Goal: Information Seeking & Learning: Find specific fact

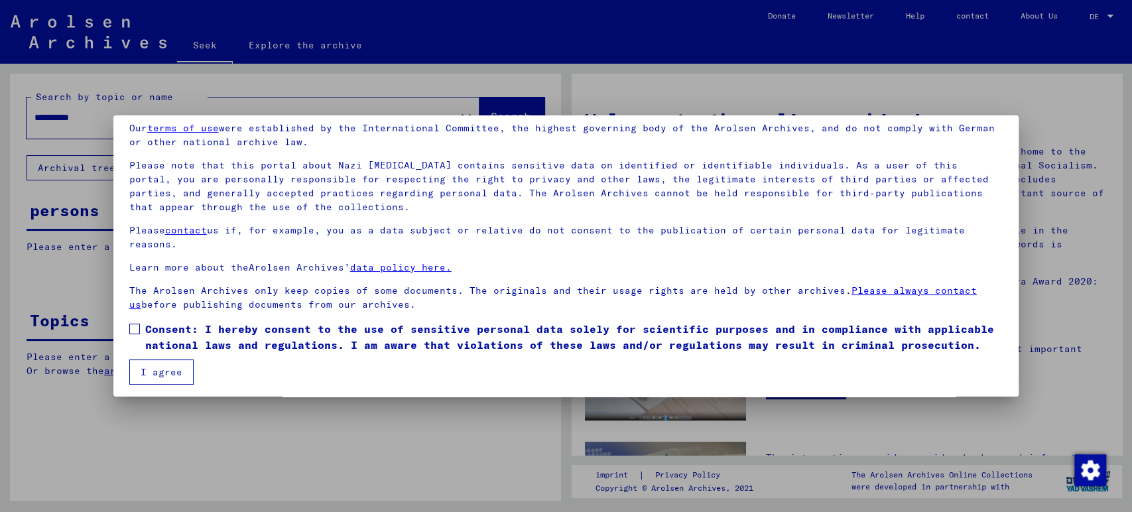
scroll to position [57, 0]
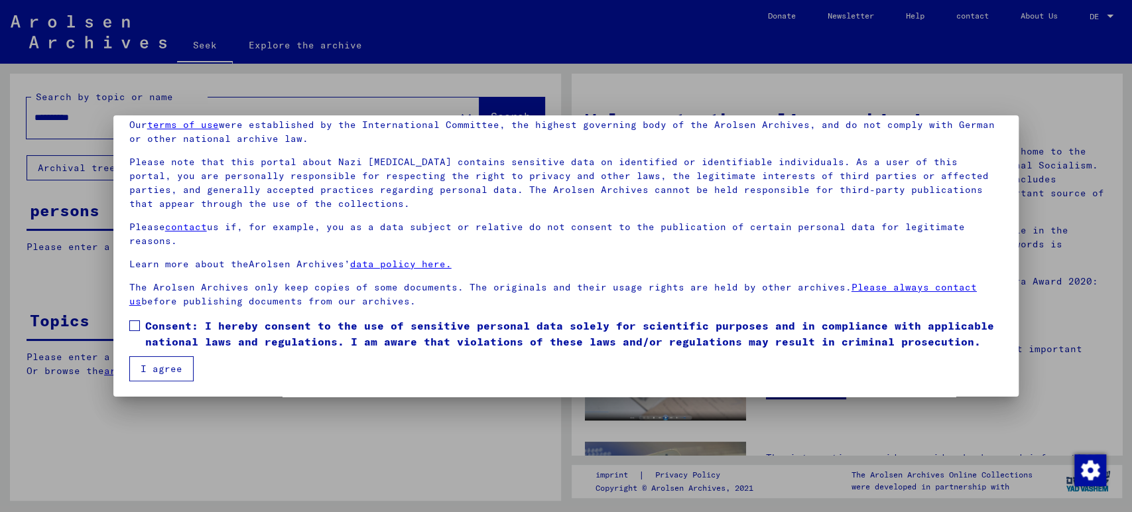
click at [138, 330] on label "Consent: I hereby consent to the use of sensitive personal data solely for scie…" at bounding box center [566, 334] width 874 height 32
click at [150, 355] on mat-dialog-content "Our terms of use were established by the International Committee, the highest g…" at bounding box center [566, 245] width 906 height 272
click at [154, 363] on font "I agree" at bounding box center [162, 369] width 42 height 12
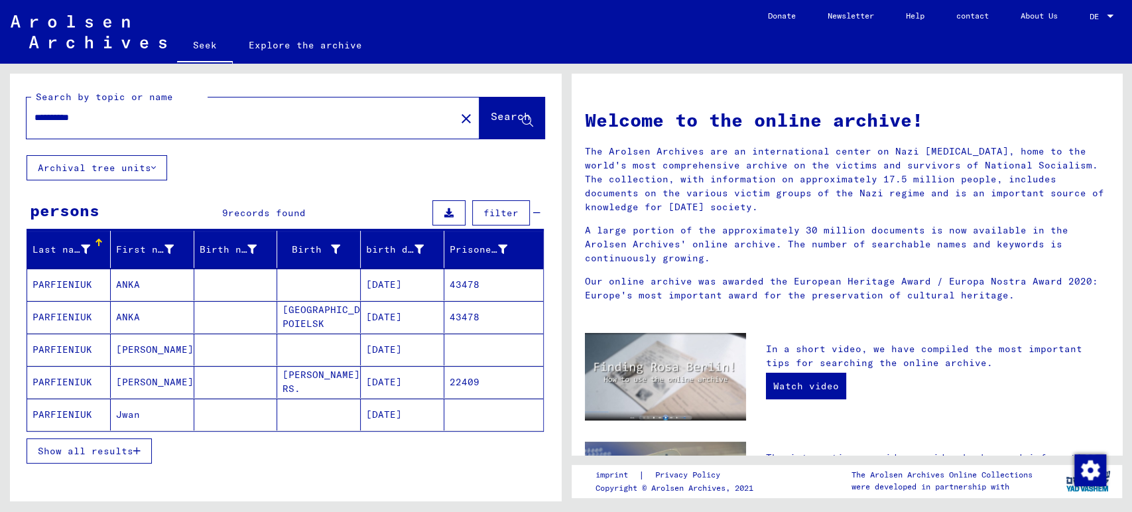
click at [135, 449] on icon "button" at bounding box center [136, 450] width 7 height 9
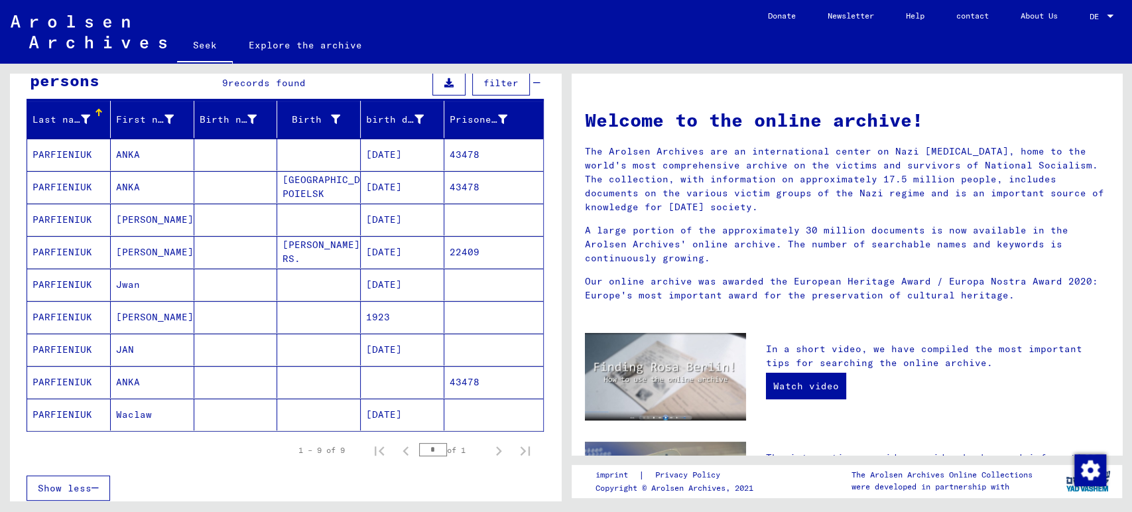
scroll to position [74, 0]
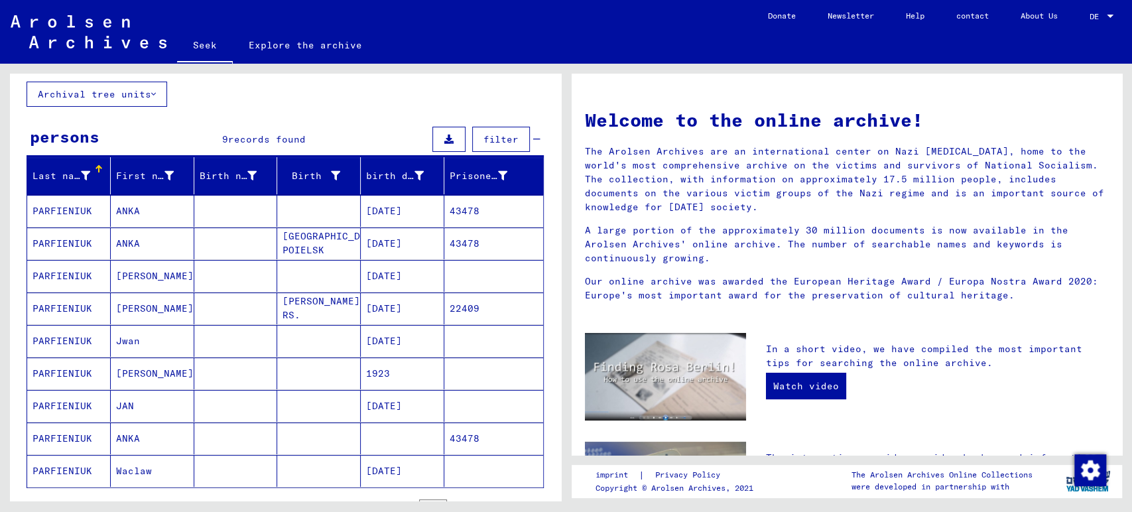
click at [156, 223] on mat-cell "ANKA" at bounding box center [153, 211] width 84 height 32
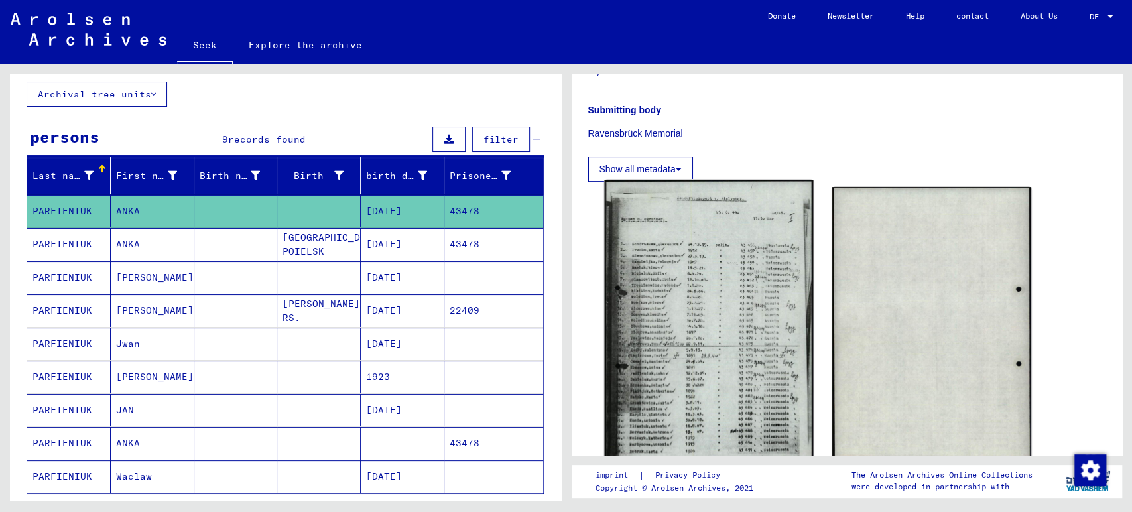
click at [781, 269] on img at bounding box center [708, 327] width 209 height 294
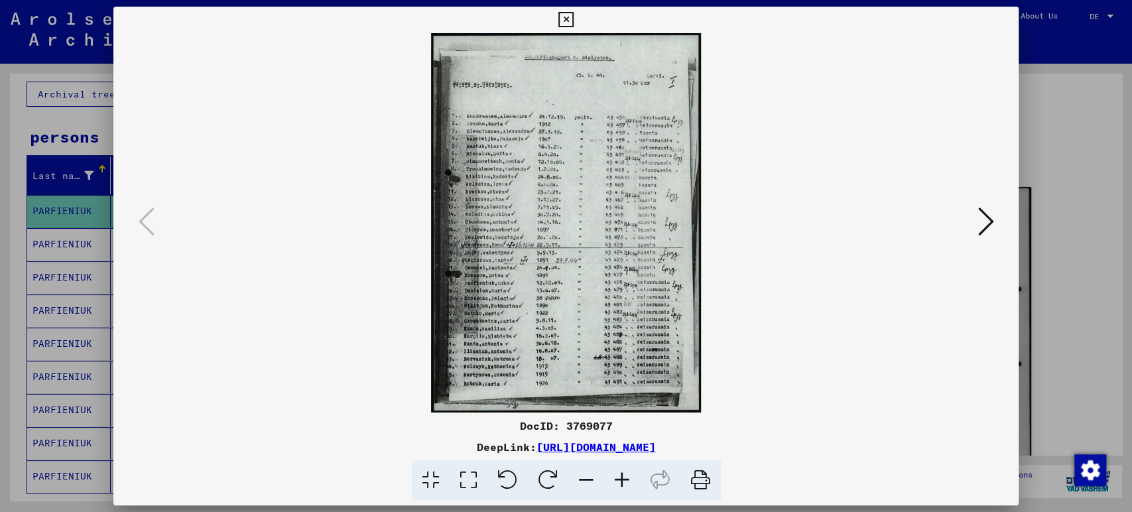
click at [631, 486] on icon at bounding box center [622, 480] width 36 height 40
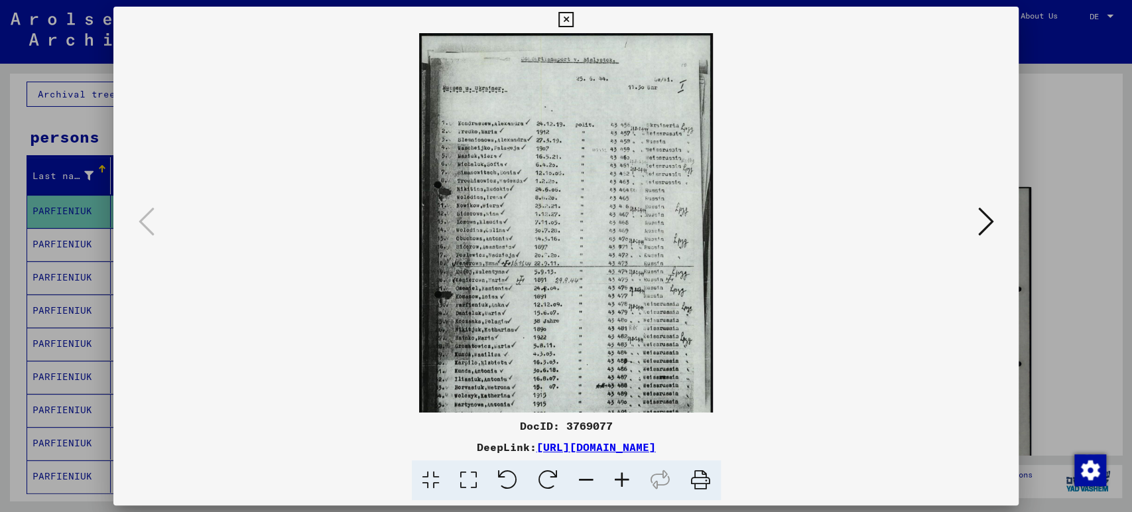
click at [631, 486] on icon at bounding box center [622, 480] width 36 height 40
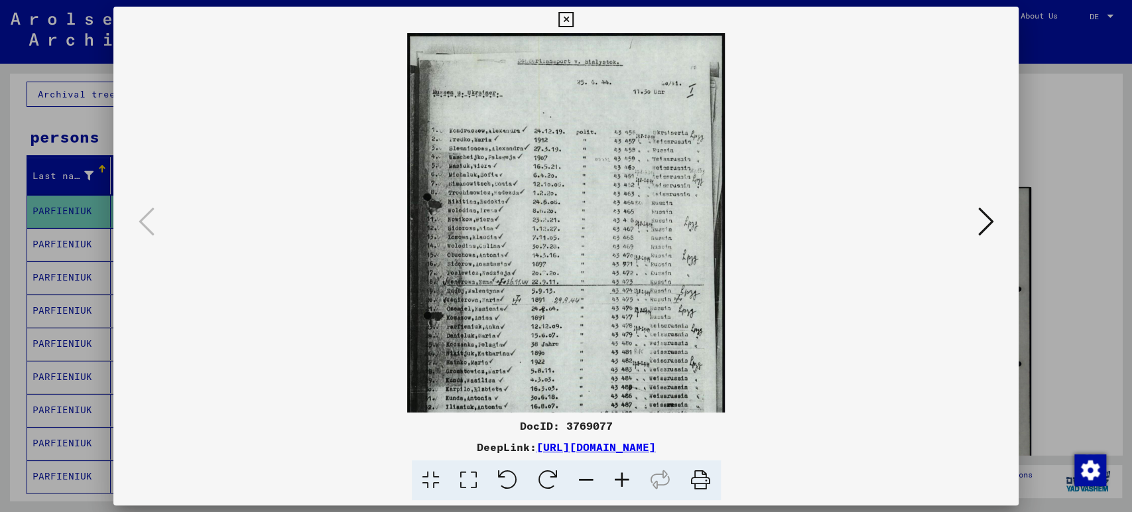
click at [631, 486] on icon at bounding box center [622, 480] width 36 height 40
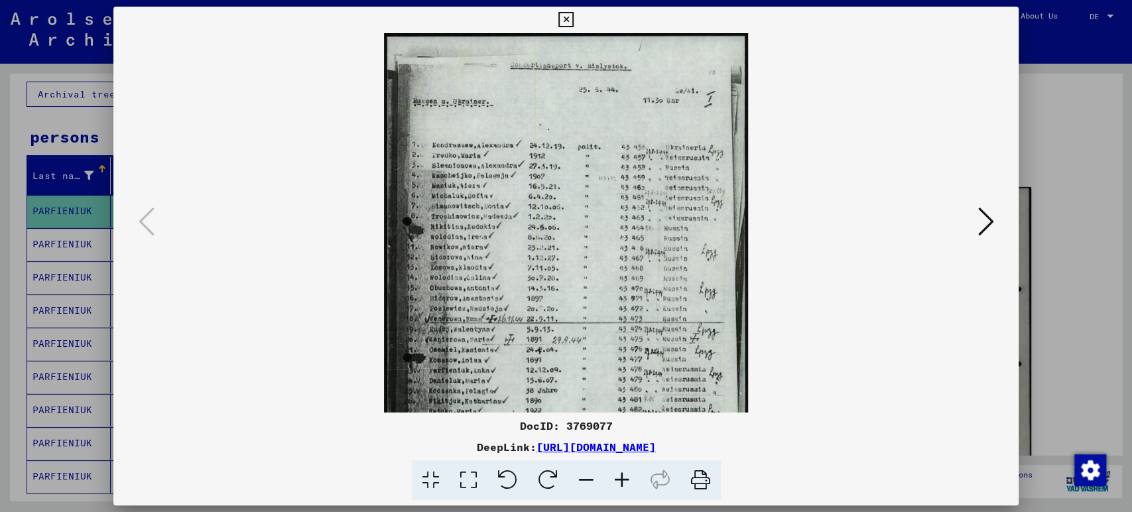
click at [631, 486] on icon at bounding box center [622, 480] width 36 height 40
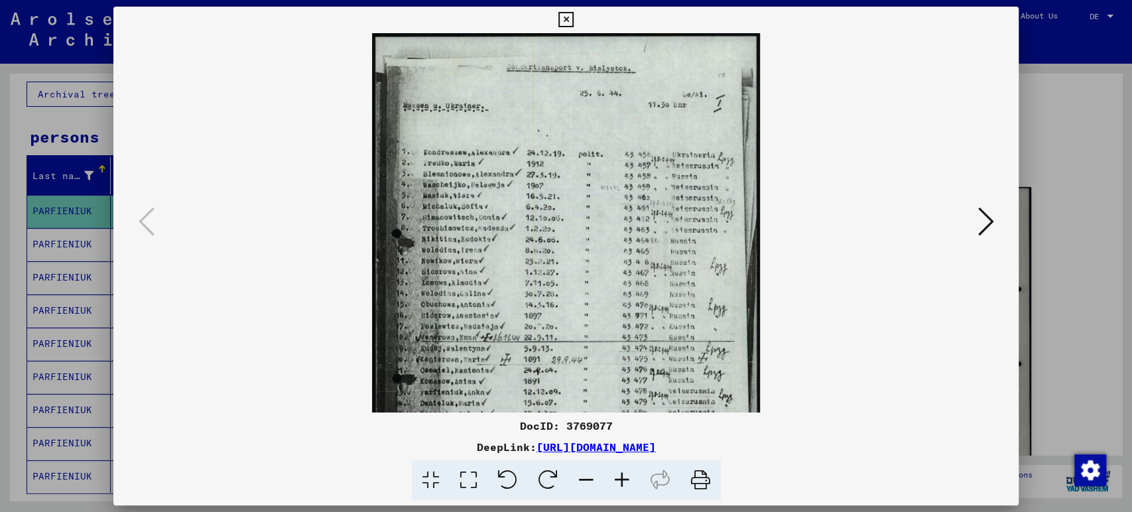
click at [631, 486] on icon at bounding box center [622, 480] width 36 height 40
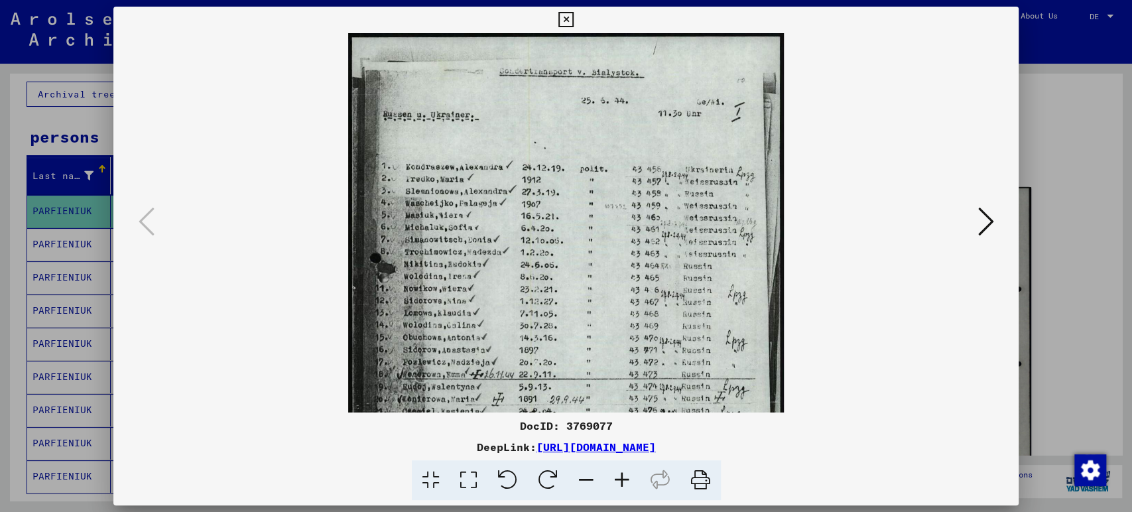
click at [631, 486] on icon at bounding box center [622, 480] width 36 height 40
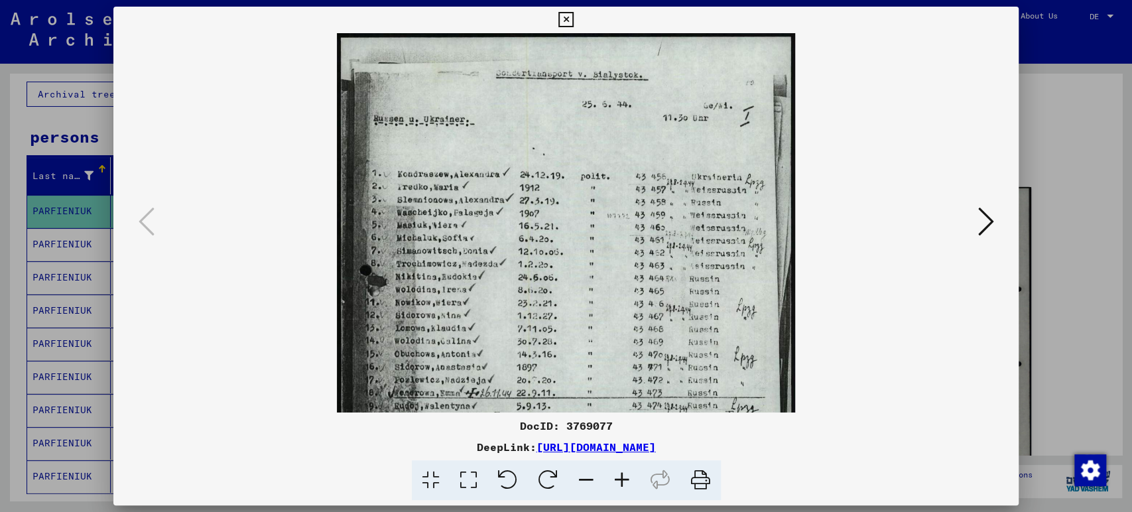
click at [631, 486] on icon at bounding box center [622, 480] width 36 height 40
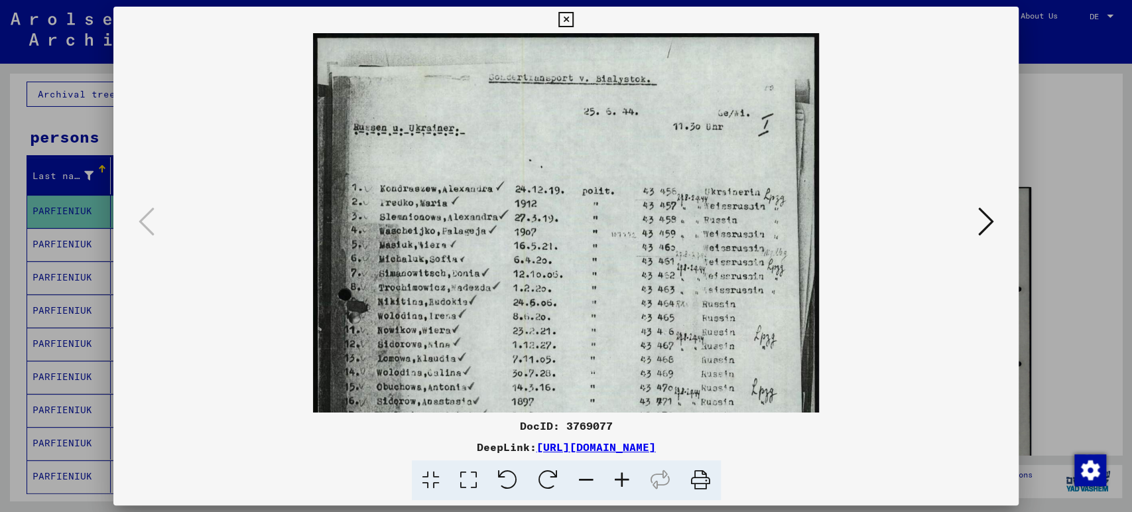
click at [631, 486] on icon at bounding box center [622, 480] width 36 height 40
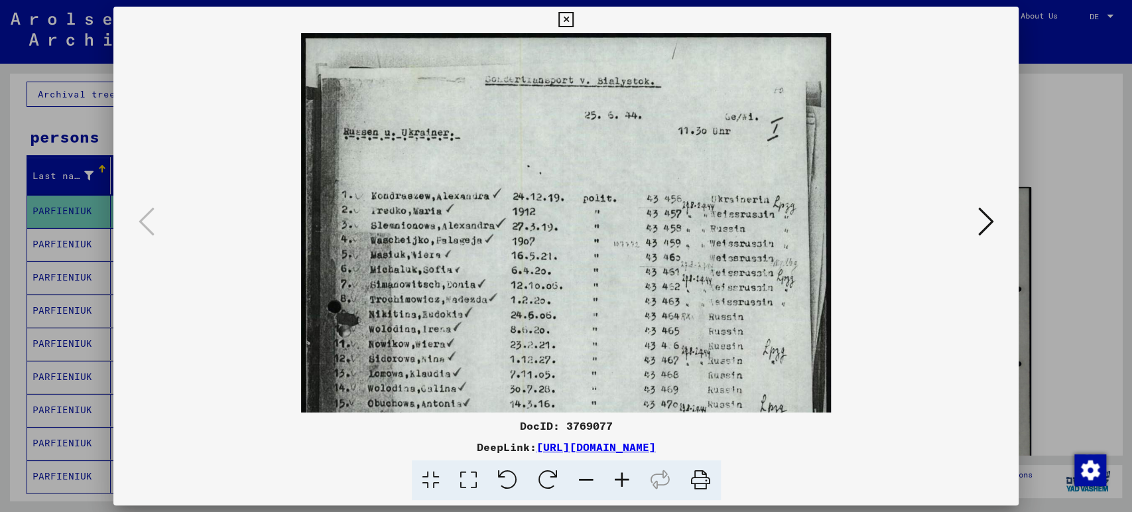
click at [631, 486] on icon at bounding box center [622, 480] width 36 height 40
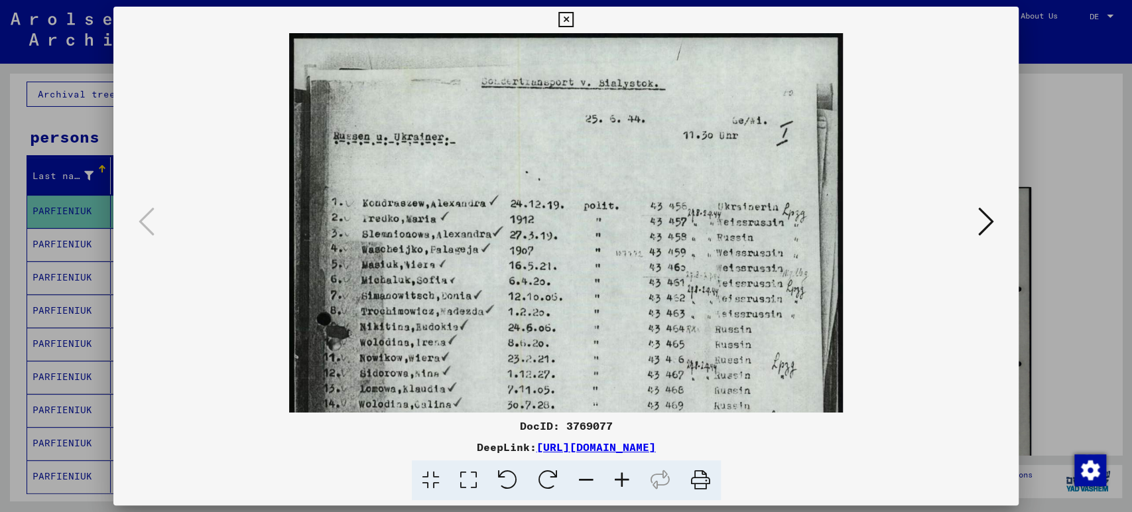
click at [631, 486] on icon at bounding box center [622, 480] width 36 height 40
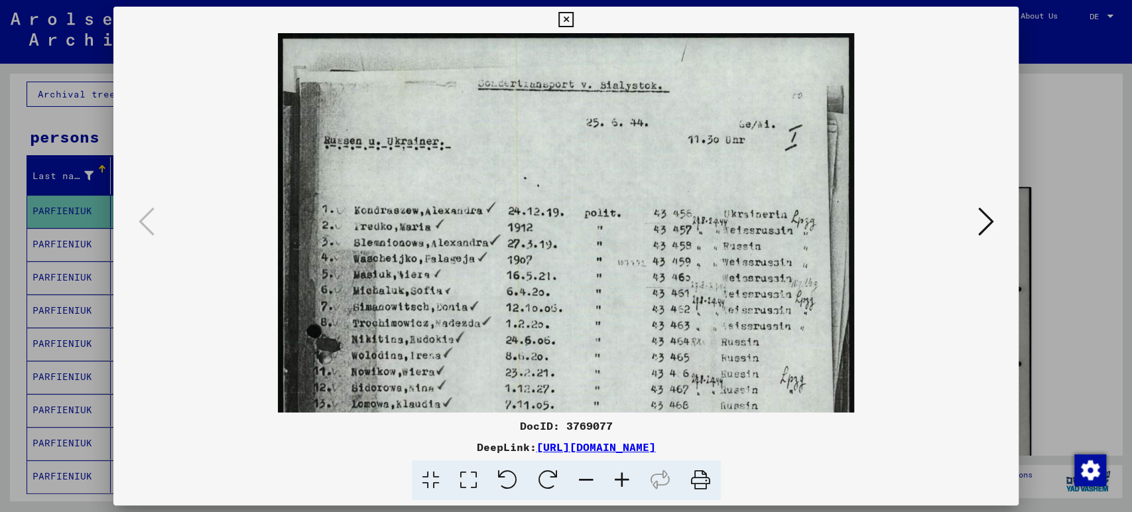
click at [631, 486] on icon at bounding box center [622, 480] width 36 height 40
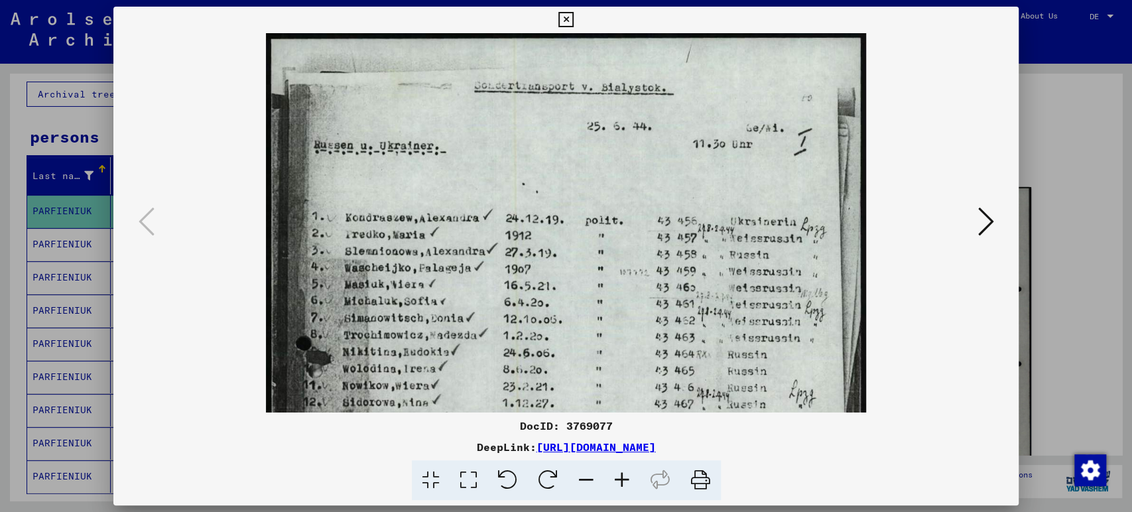
click at [630, 486] on icon at bounding box center [622, 480] width 36 height 40
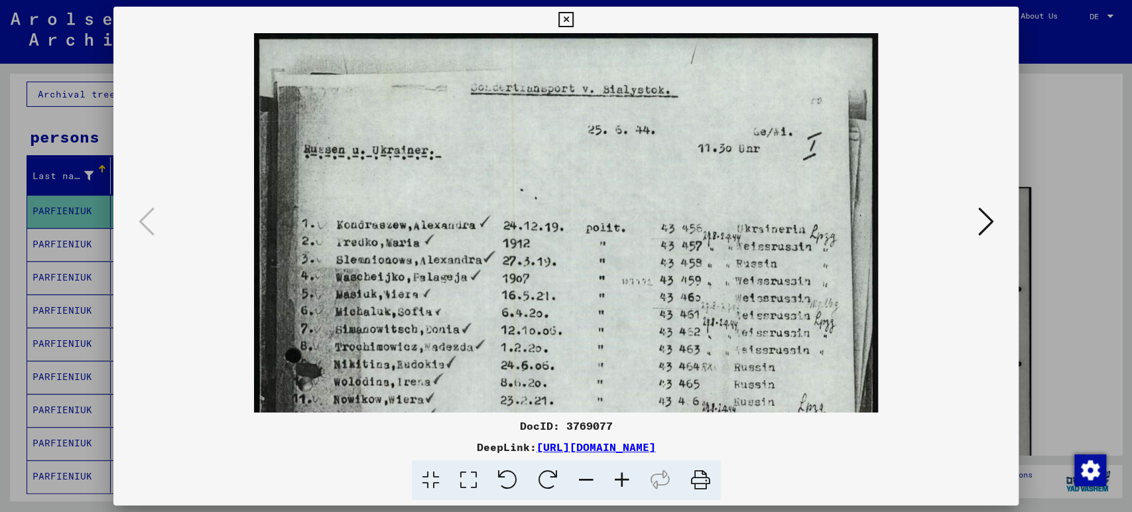
click at [629, 483] on icon at bounding box center [622, 480] width 36 height 40
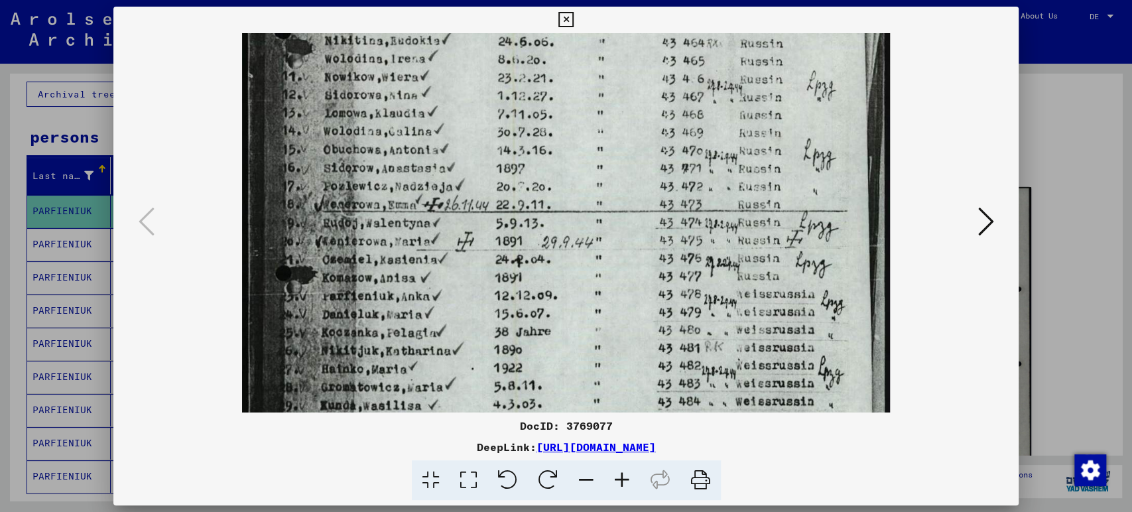
scroll to position [401, 0]
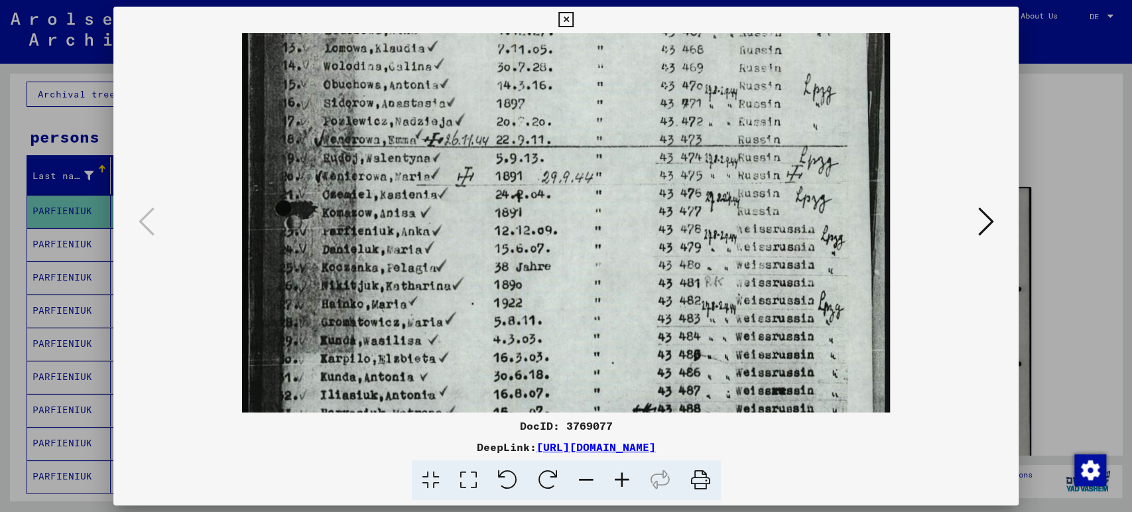
drag, startPoint x: 595, startPoint y: 172, endPoint x: 616, endPoint y: -90, distance: 262.0
click at [616, 0] on html "**********" at bounding box center [566, 256] width 1132 height 512
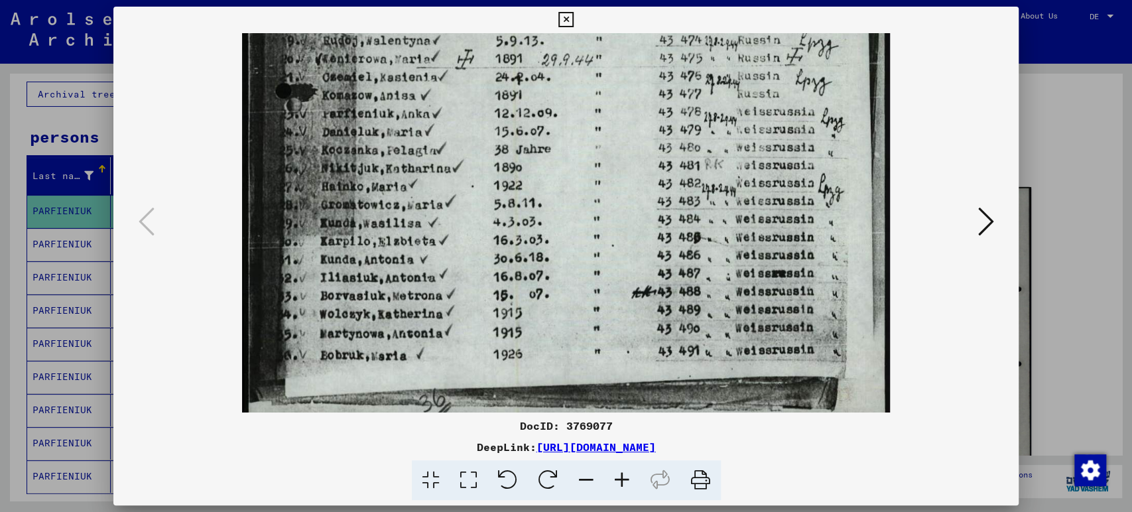
scroll to position [530, 0]
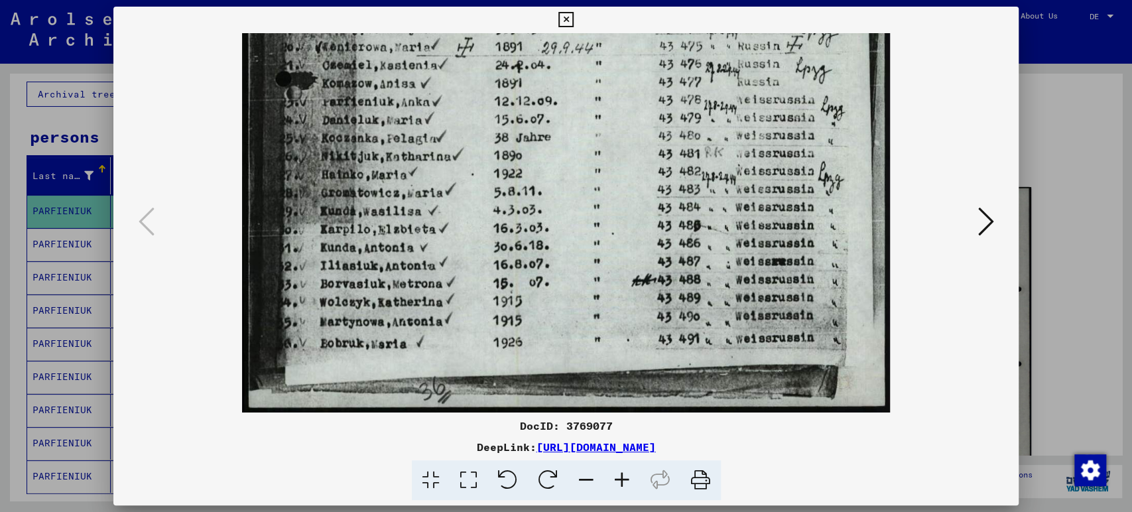
drag, startPoint x: 469, startPoint y: 280, endPoint x: 508, endPoint y: 42, distance: 240.5
click at [564, 21] on icon at bounding box center [565, 20] width 15 height 16
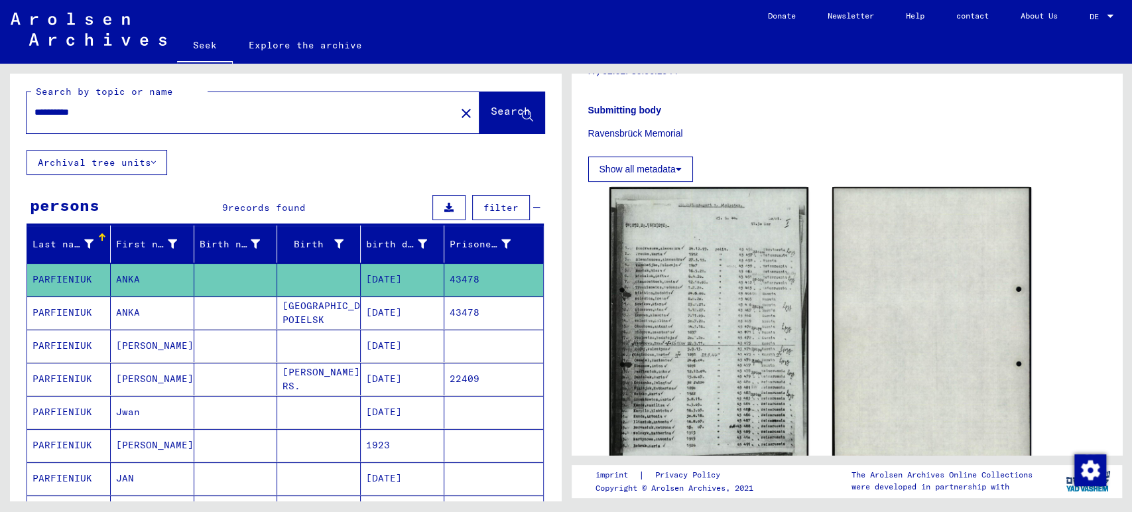
scroll to position [0, 0]
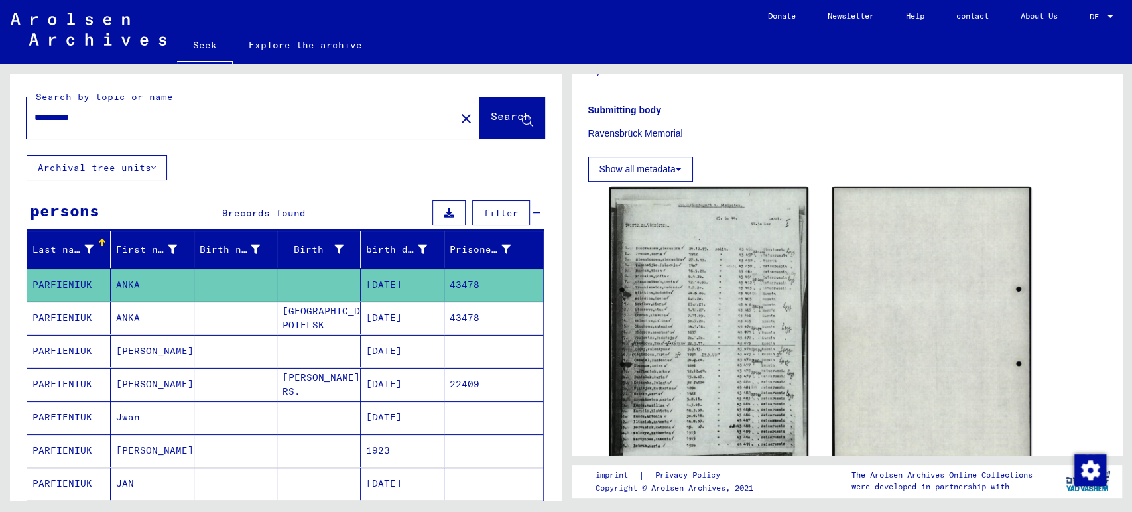
drag, startPoint x: 171, startPoint y: 121, endPoint x: 0, endPoint y: 117, distance: 171.1
click at [0, 117] on div "**********" at bounding box center [283, 282] width 566 height 437
paste input "text"
type input "**********"
click at [491, 118] on font "Search" at bounding box center [511, 115] width 40 height 13
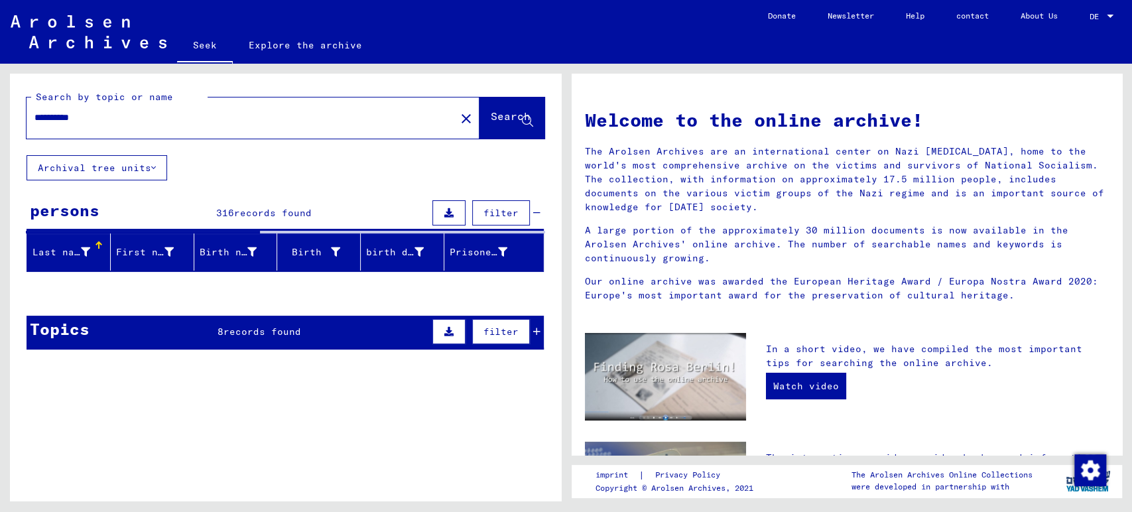
click at [58, 119] on input "**********" at bounding box center [236, 118] width 405 height 14
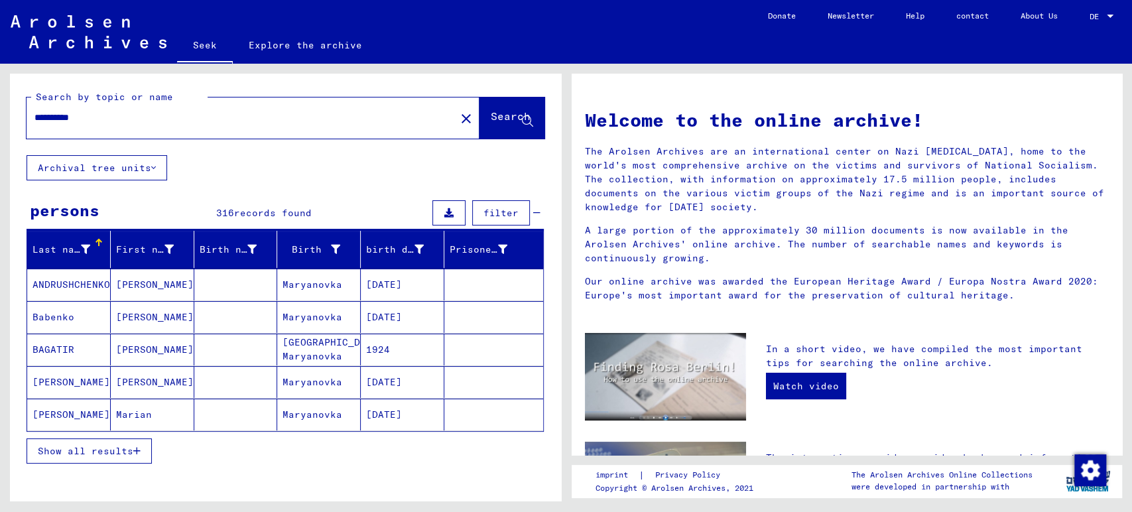
click at [134, 447] on icon "button" at bounding box center [136, 450] width 7 height 9
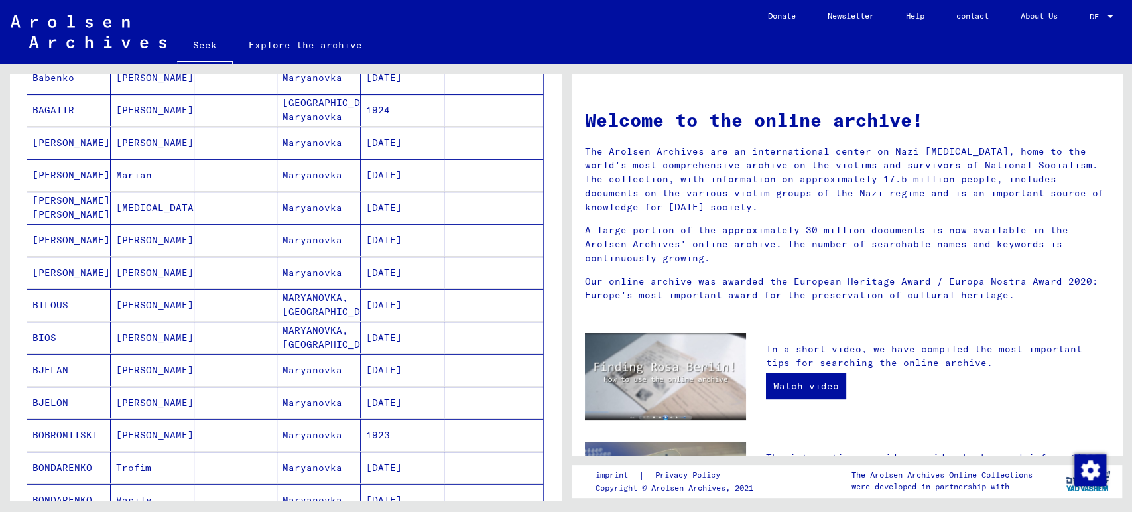
scroll to position [147, 0]
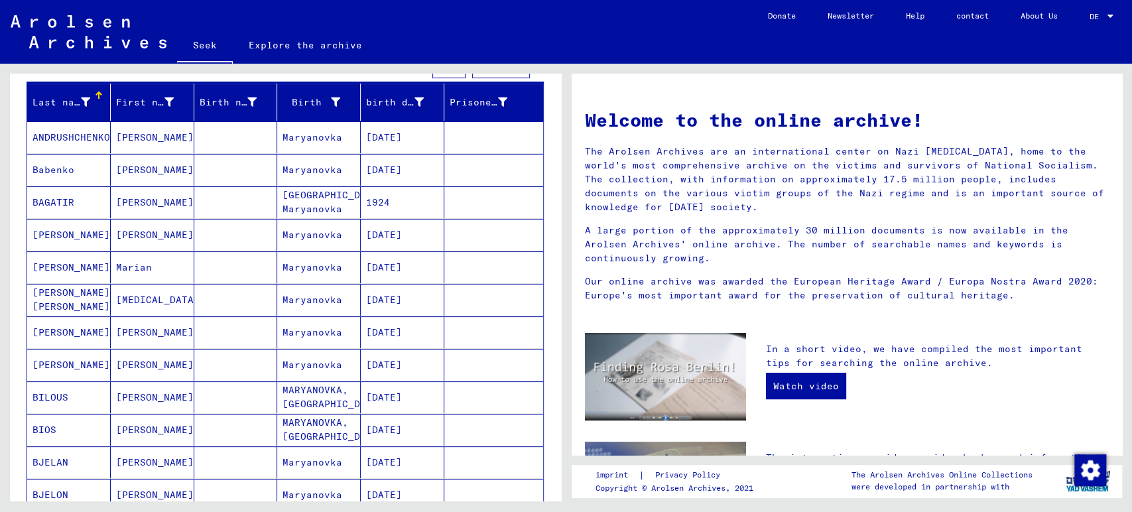
click at [371, 196] on font "1924" at bounding box center [378, 202] width 24 height 12
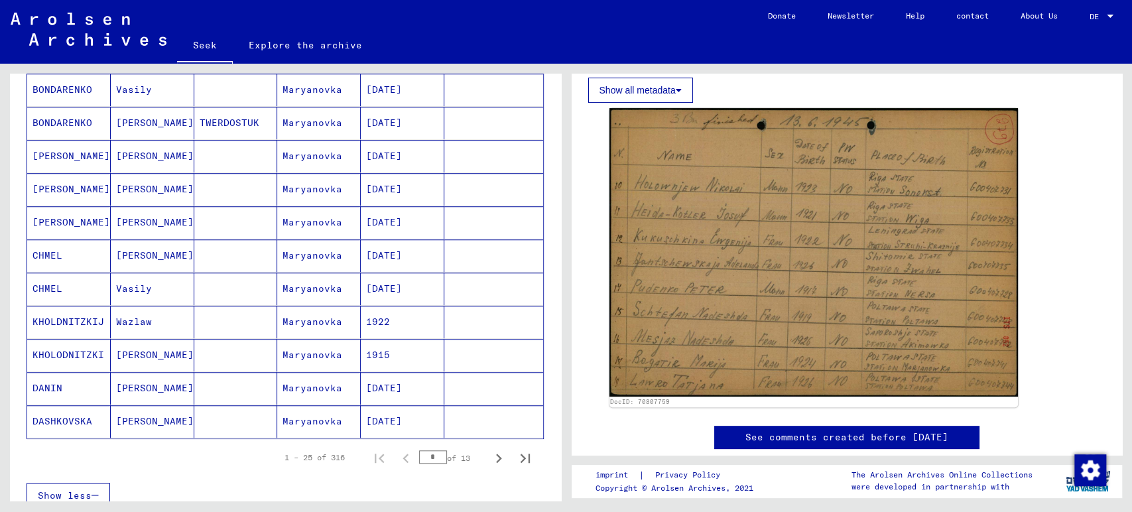
scroll to position [663, 0]
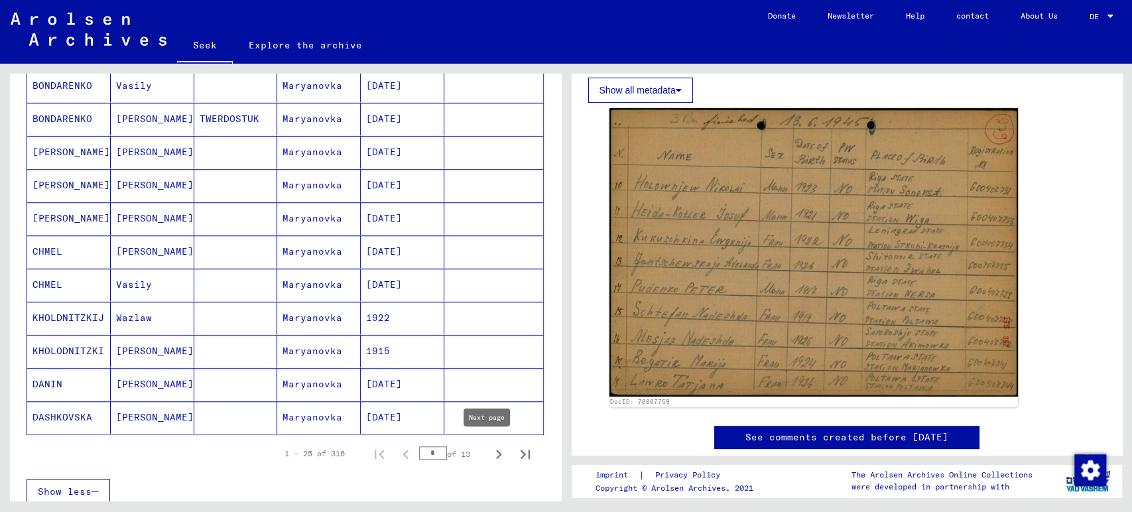
click at [489, 453] on icon "Next page" at bounding box center [498, 454] width 19 height 19
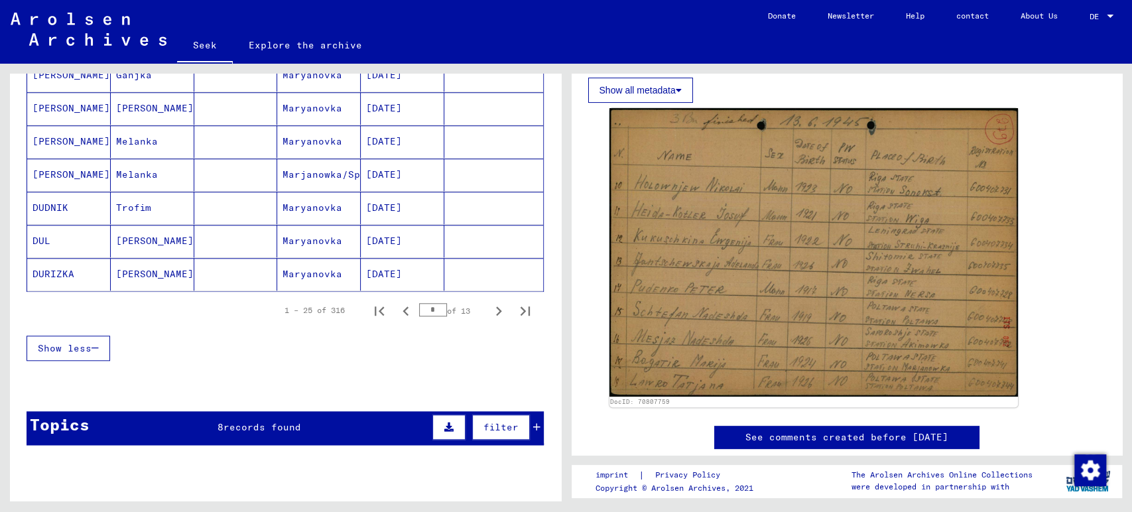
scroll to position [810, 0]
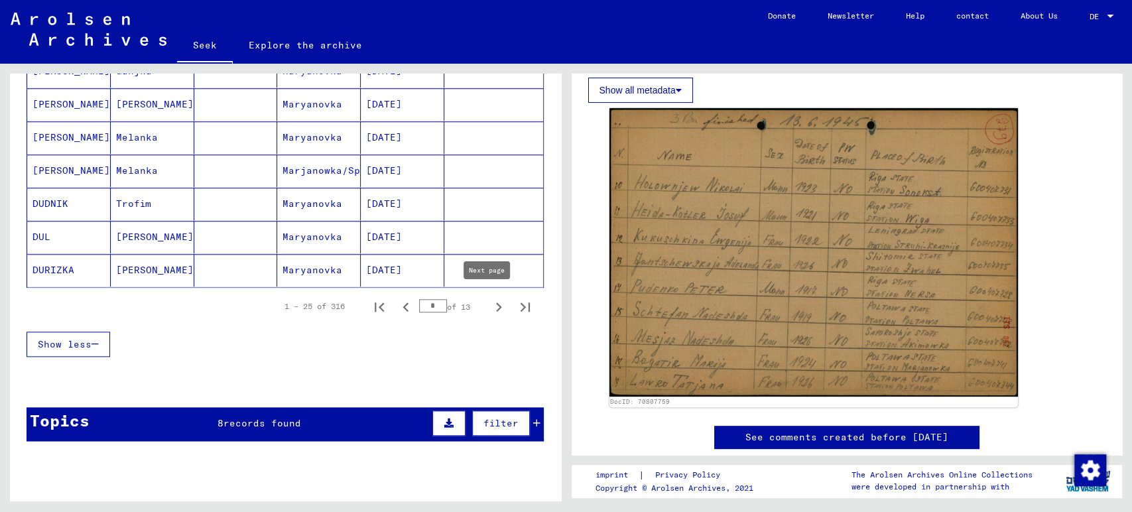
click at [496, 306] on icon "Next page" at bounding box center [499, 306] width 6 height 9
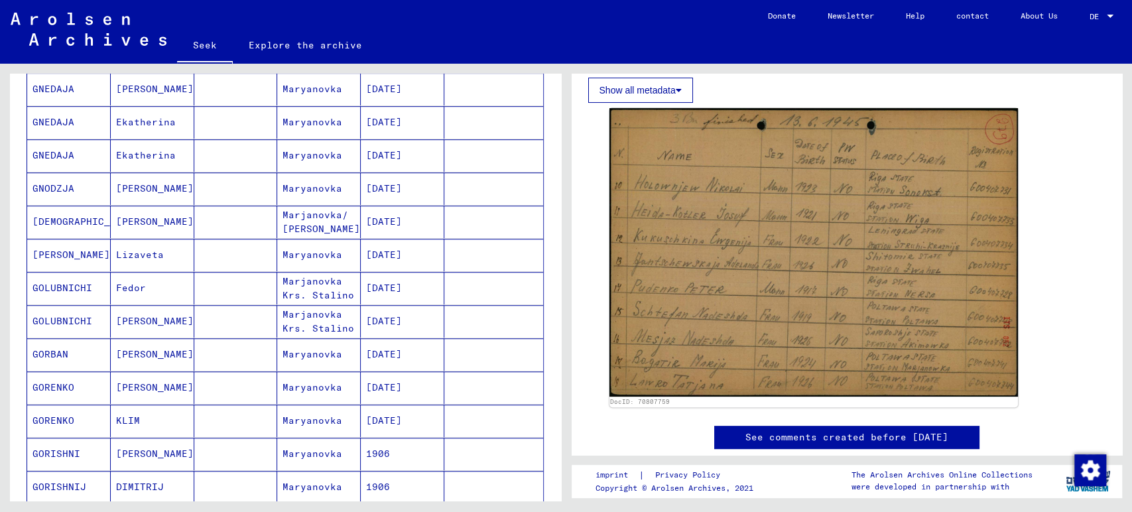
scroll to position [663, 0]
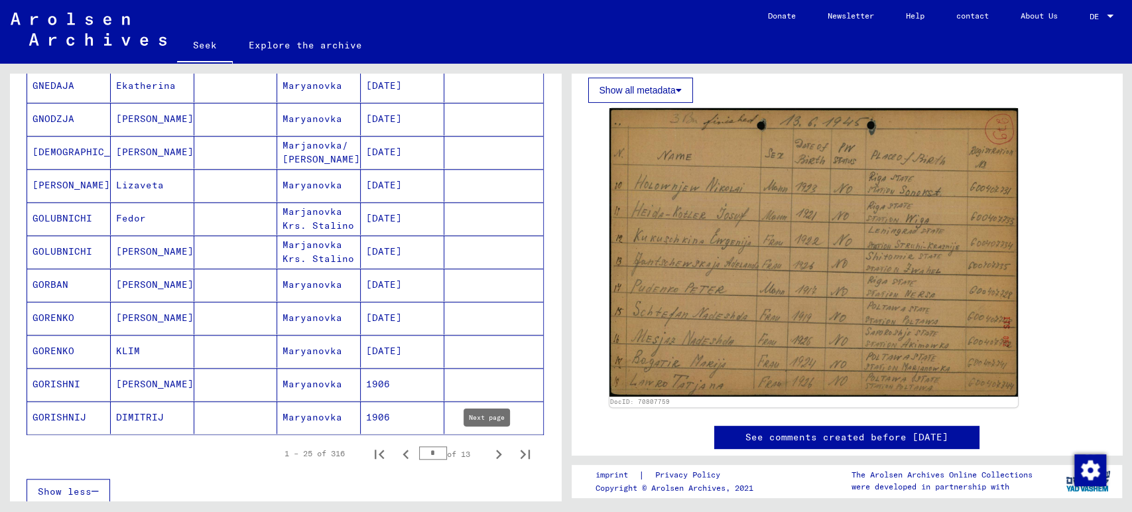
click at [489, 449] on icon "Next page" at bounding box center [498, 454] width 19 height 19
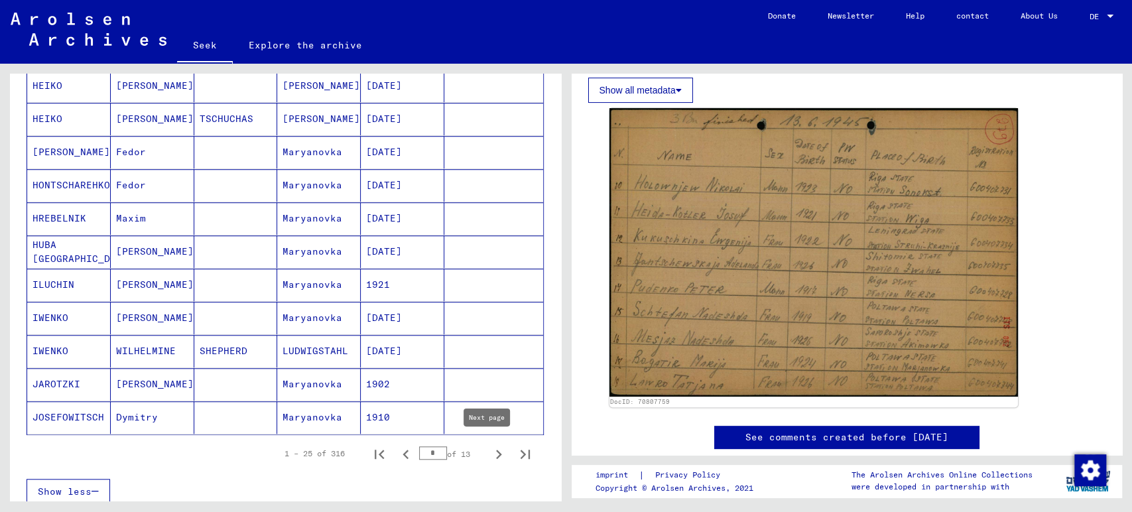
click at [489, 451] on icon "Next page" at bounding box center [498, 454] width 19 height 19
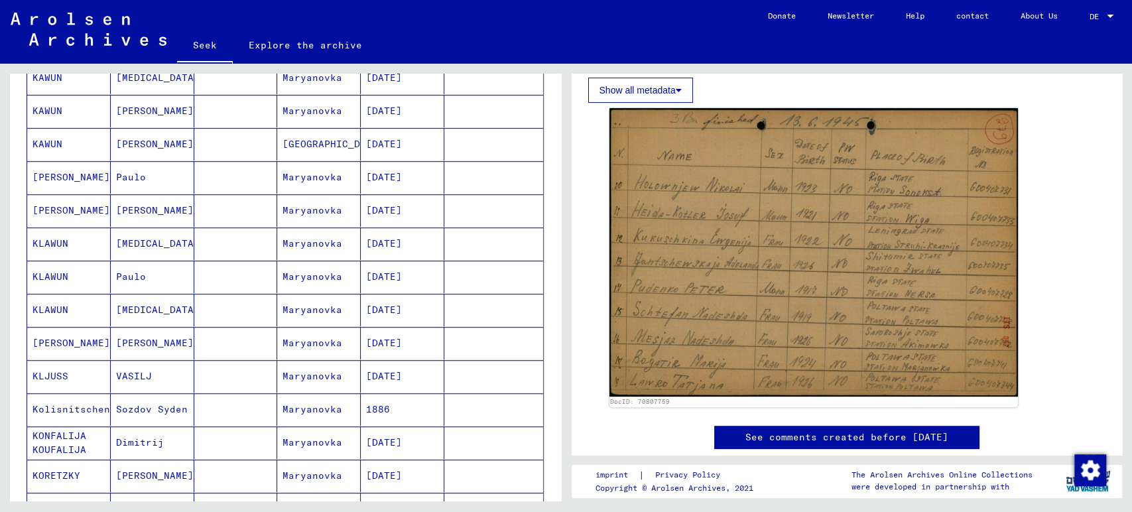
scroll to position [442, 0]
click at [161, 406] on font "Sozdov Syden" at bounding box center [152, 406] width 72 height 12
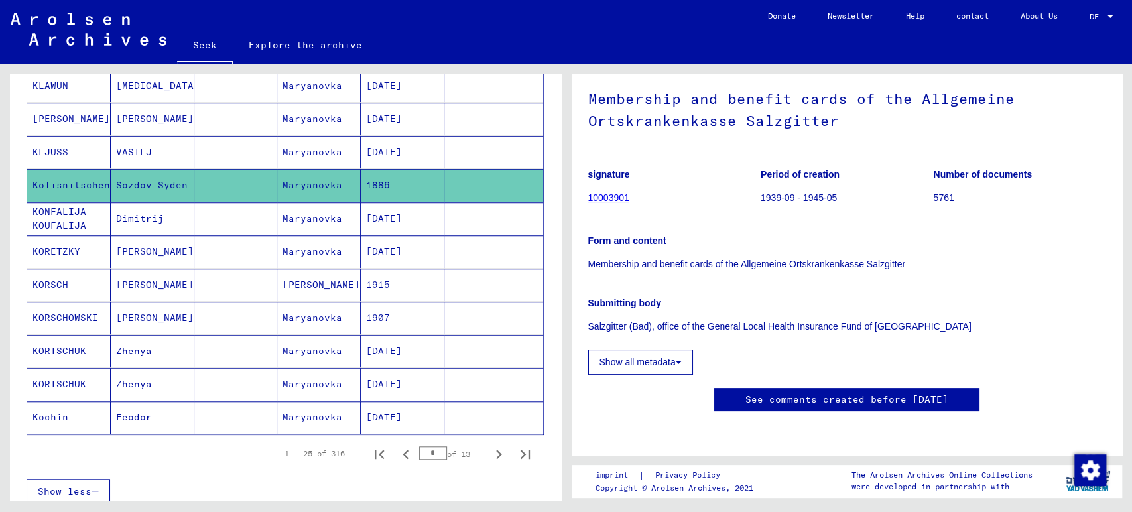
scroll to position [221, 0]
click at [489, 452] on icon "Next page" at bounding box center [498, 454] width 19 height 19
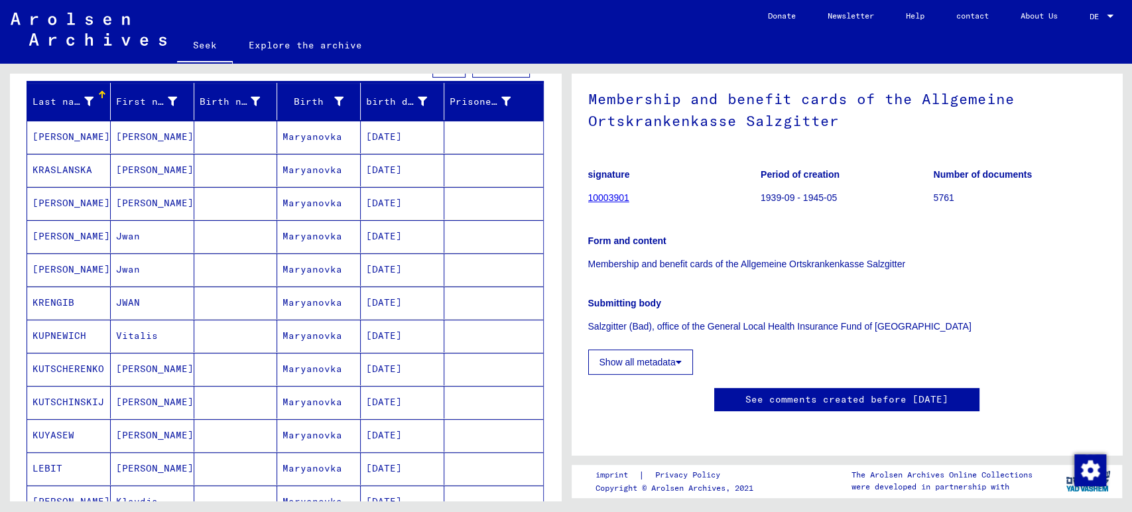
scroll to position [147, 0]
click at [318, 237] on font "Maryanovka" at bounding box center [312, 237] width 60 height 12
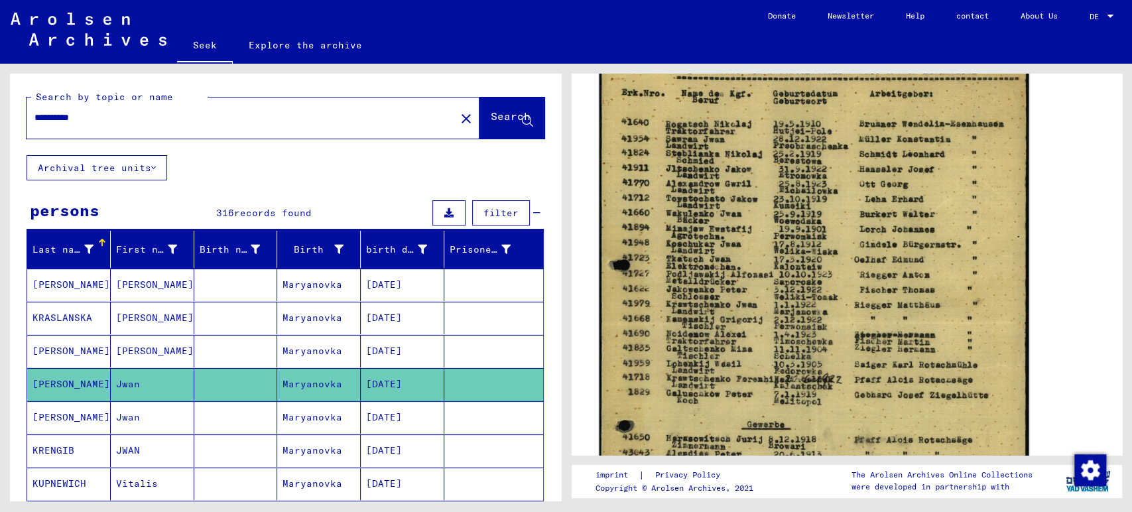
click at [732, 379] on img at bounding box center [813, 323] width 429 height 606
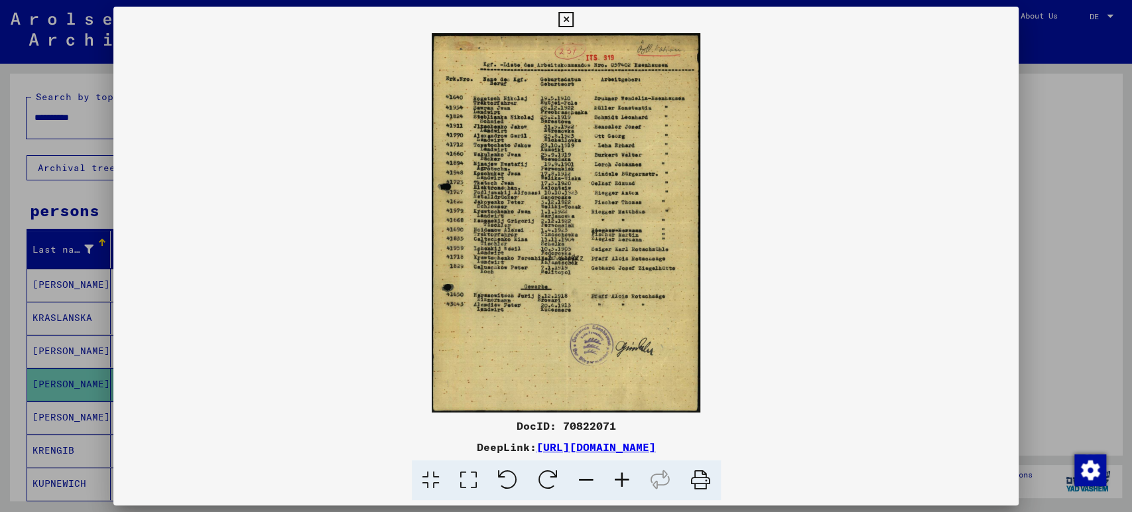
click at [617, 481] on icon at bounding box center [622, 480] width 36 height 40
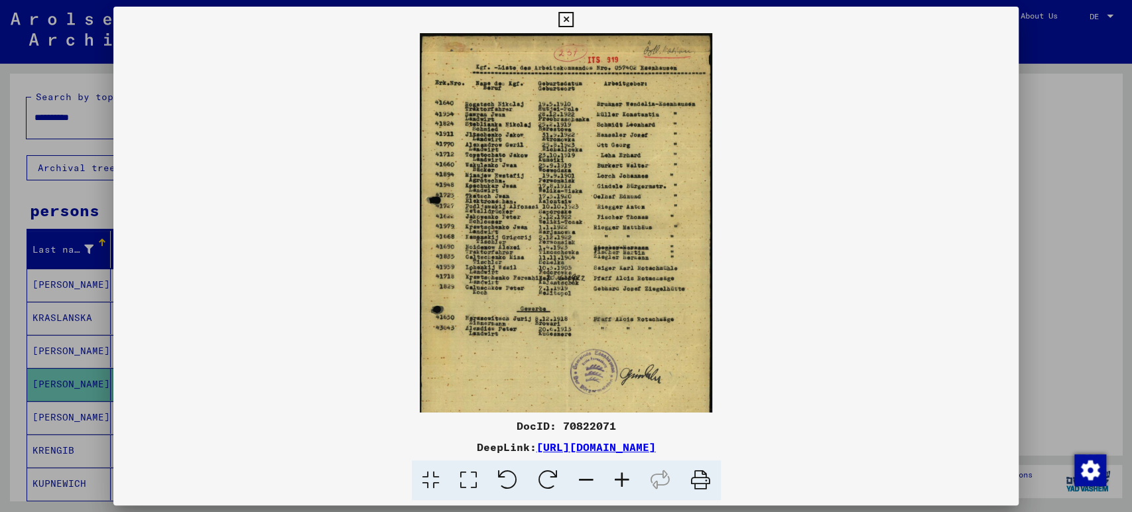
click at [616, 480] on icon at bounding box center [622, 480] width 36 height 40
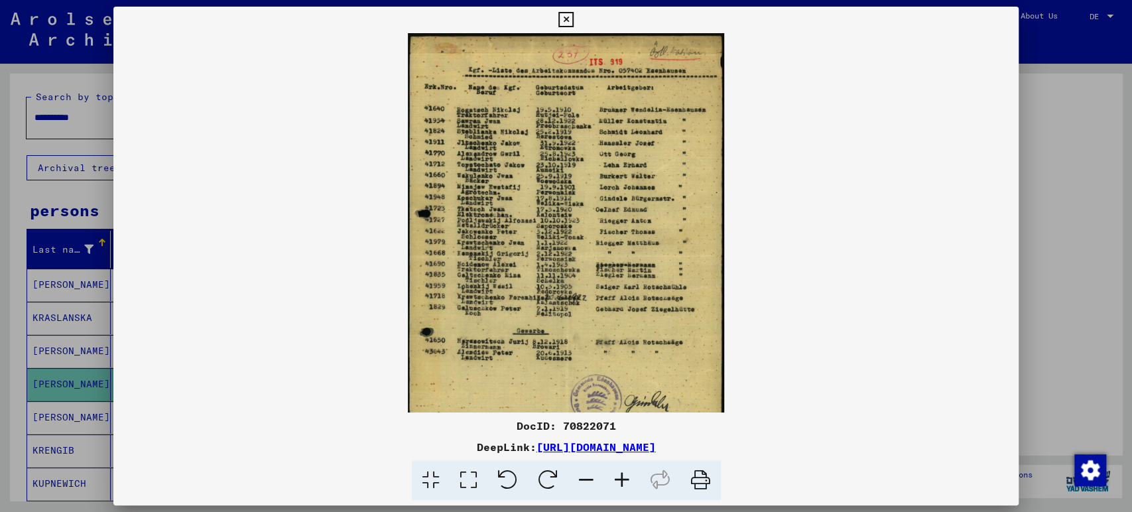
click at [616, 480] on icon at bounding box center [622, 480] width 36 height 40
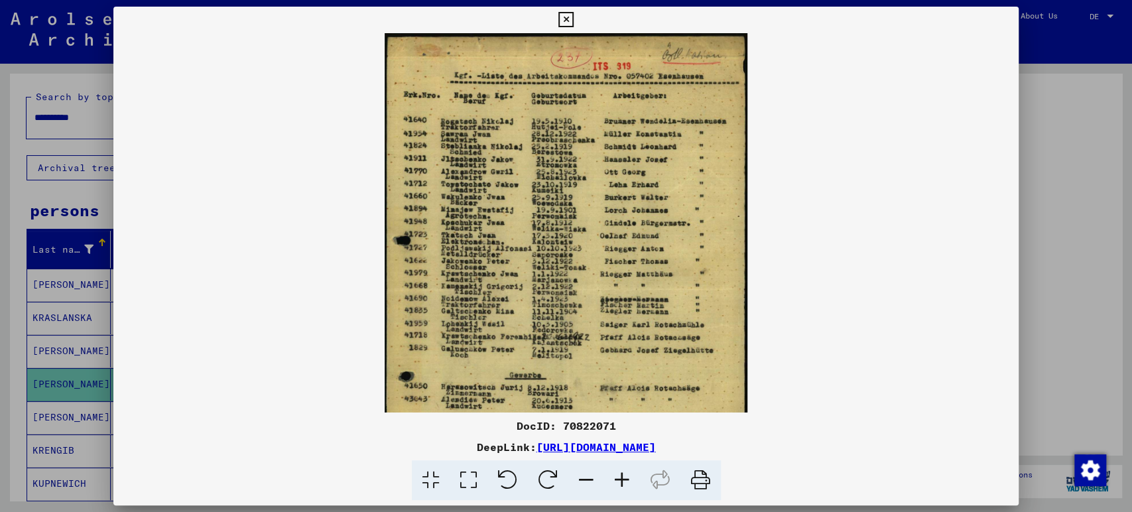
click at [616, 480] on icon at bounding box center [622, 480] width 36 height 40
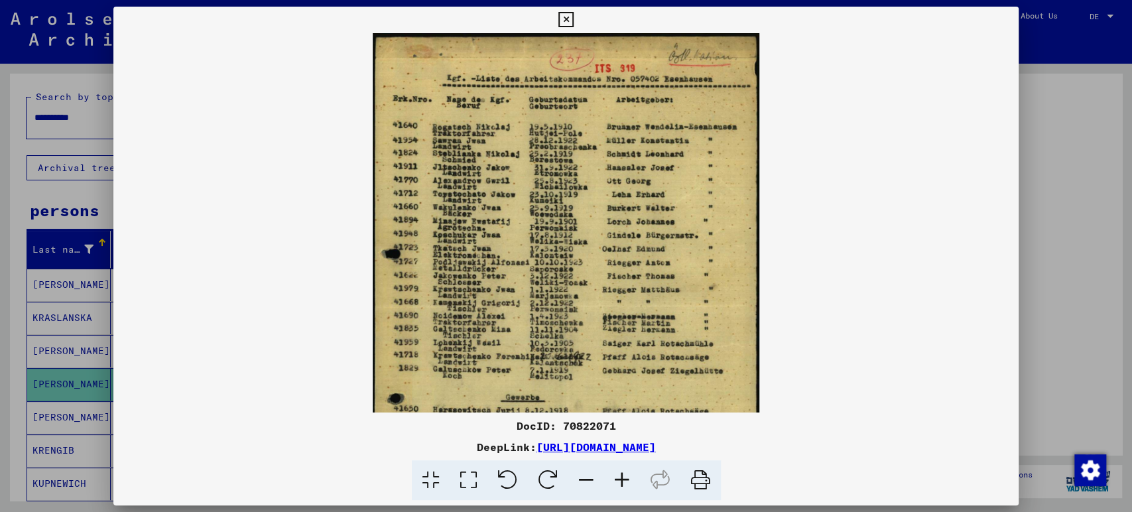
click at [616, 480] on icon at bounding box center [622, 480] width 36 height 40
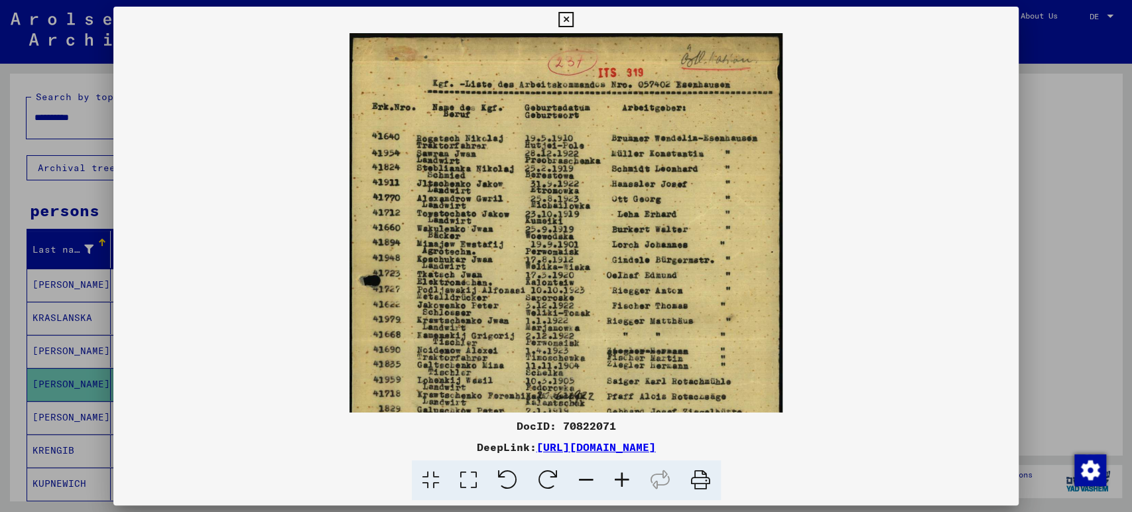
click at [615, 480] on icon at bounding box center [622, 480] width 36 height 40
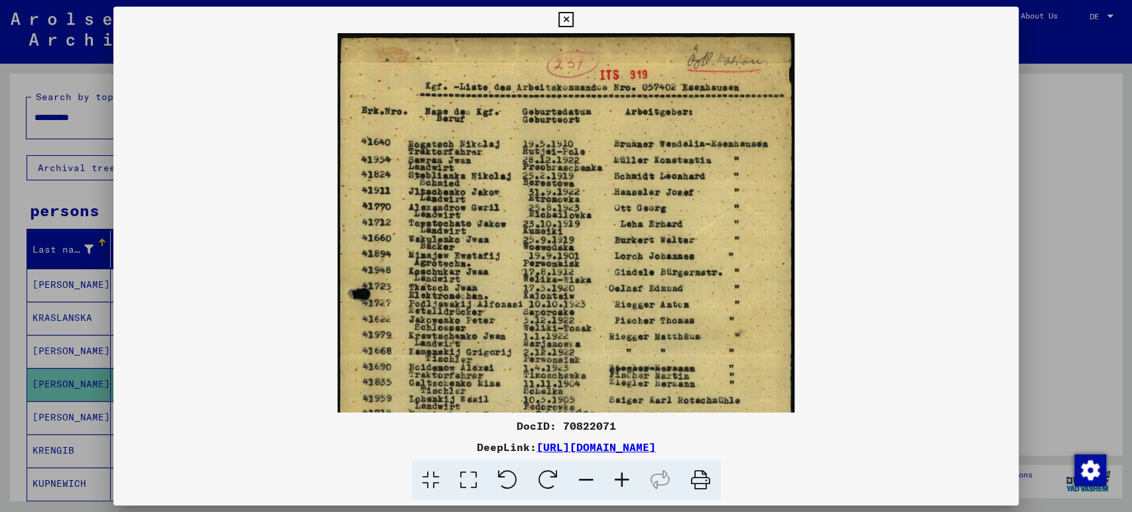
click at [615, 480] on icon at bounding box center [622, 480] width 36 height 40
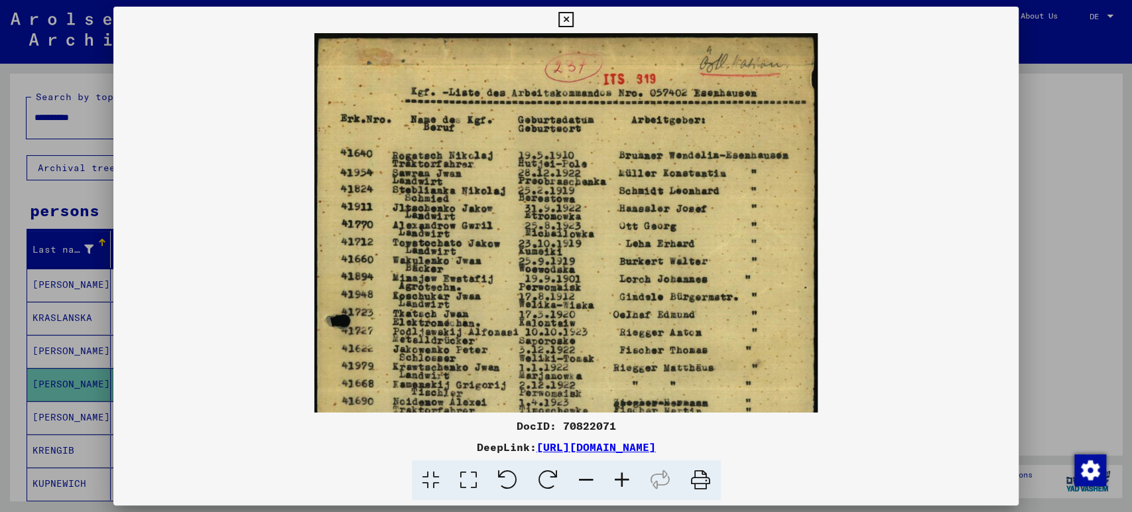
click at [615, 480] on icon at bounding box center [622, 480] width 36 height 40
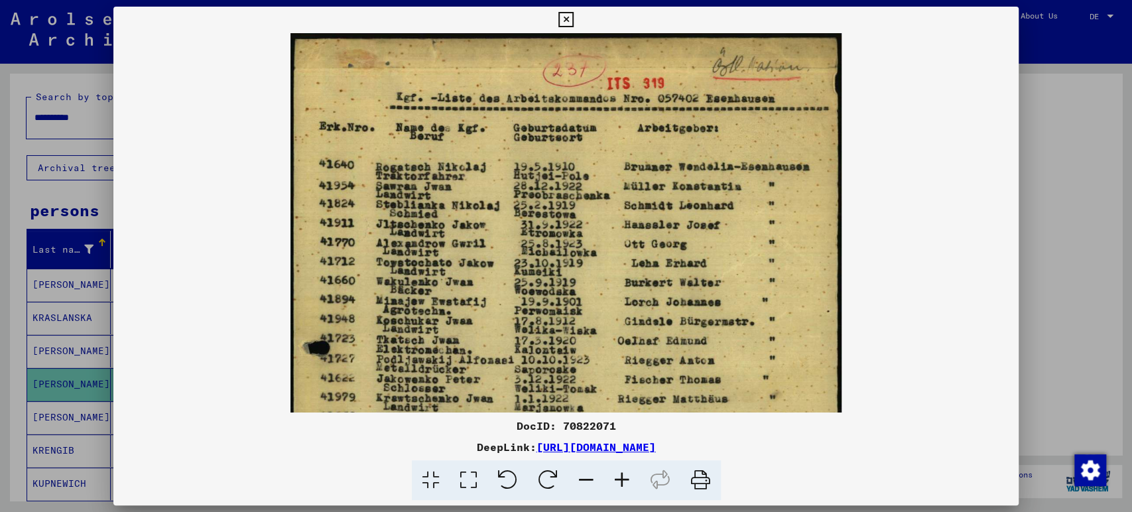
click at [615, 480] on icon at bounding box center [622, 480] width 36 height 40
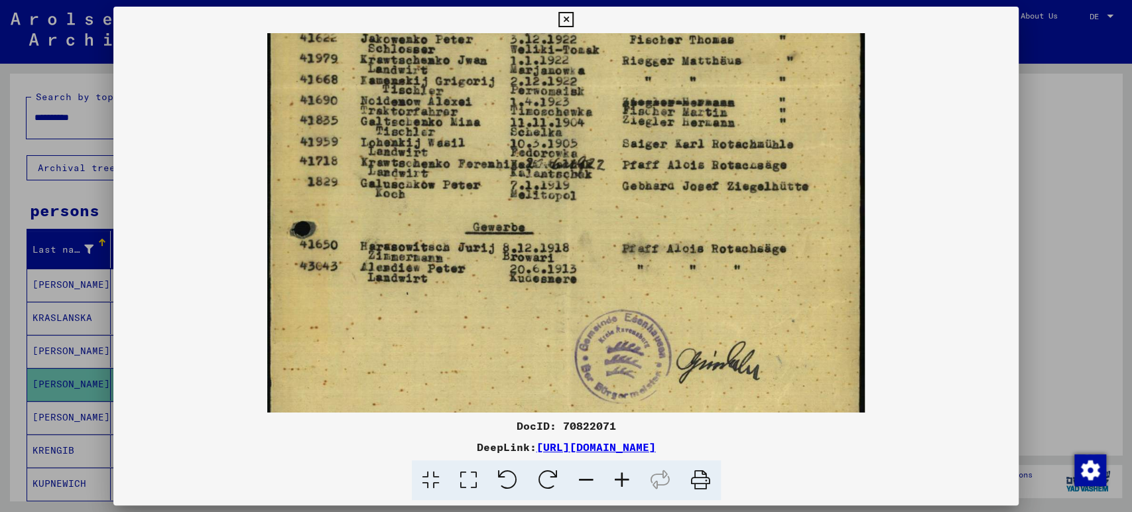
scroll to position [286, 0]
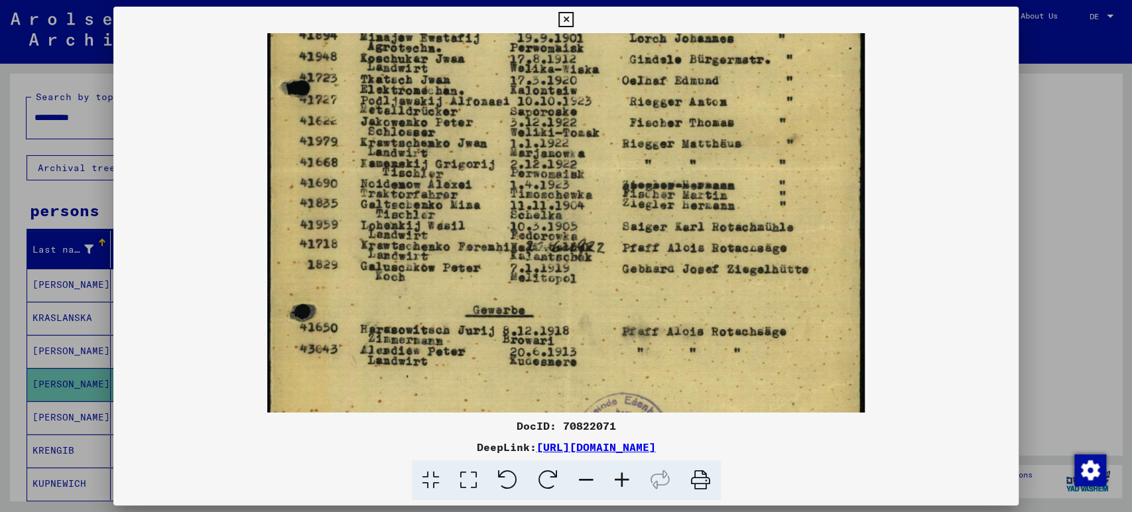
drag, startPoint x: 561, startPoint y: 256, endPoint x: 520, endPoint y: 14, distance: 245.4
click at [520, 14] on div "DocID: 70822071 DeepLink: [URL][DOMAIN_NAME]" at bounding box center [566, 254] width 906 height 494
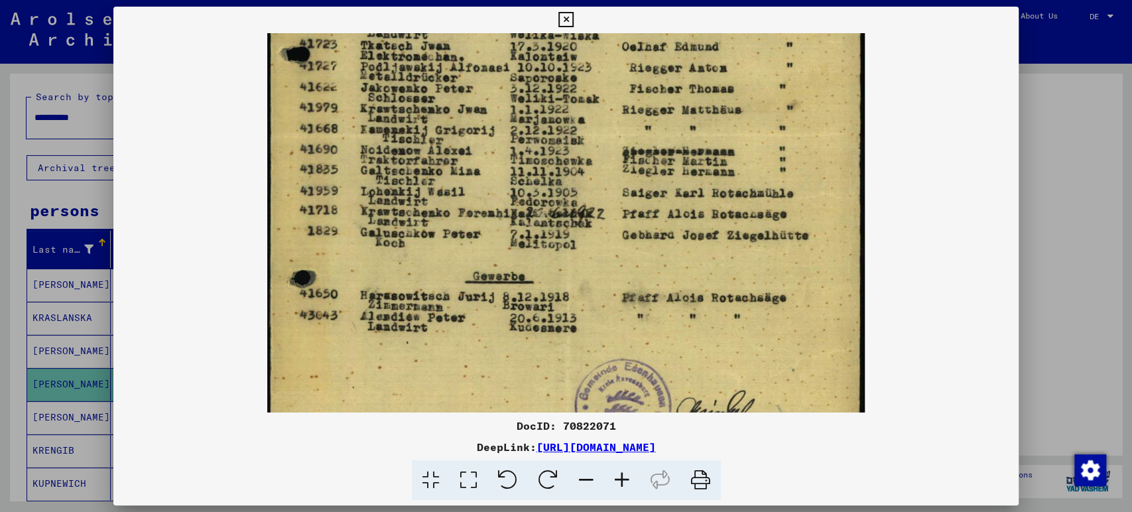
scroll to position [318, 0]
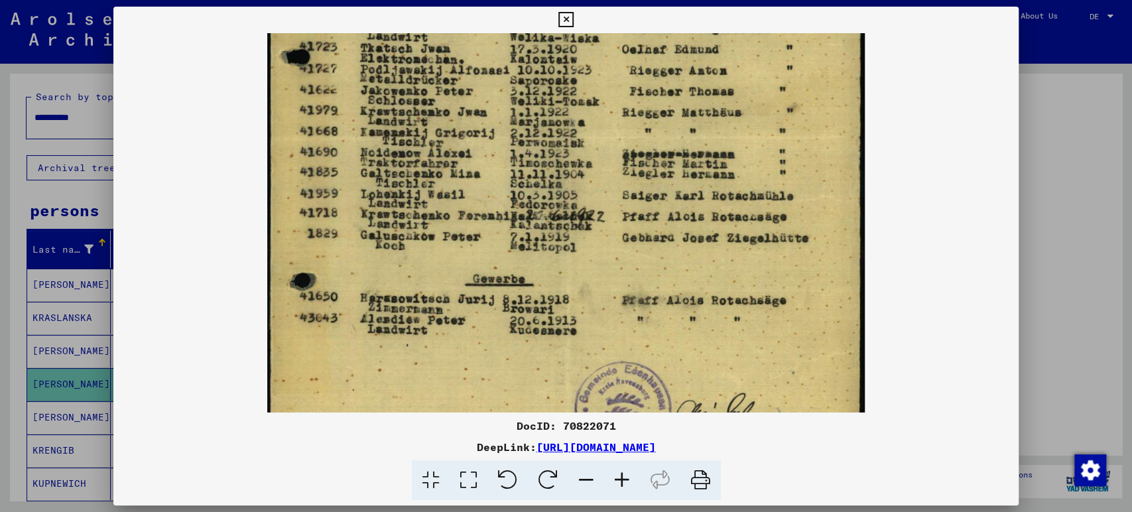
drag, startPoint x: 408, startPoint y: 314, endPoint x: 430, endPoint y: 289, distance: 32.9
click at [430, 289] on img at bounding box center [565, 137] width 597 height 843
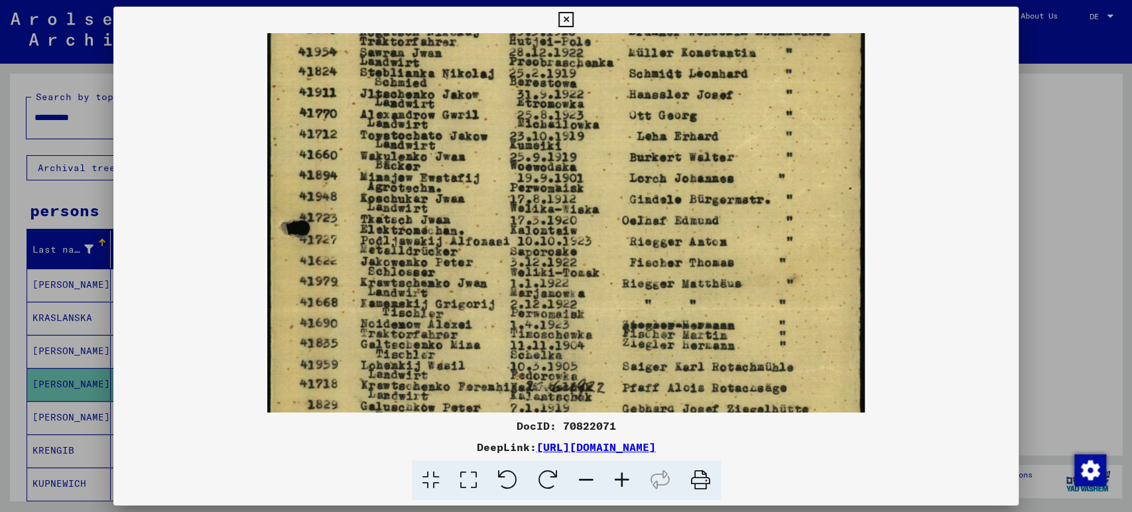
scroll to position [145, 0]
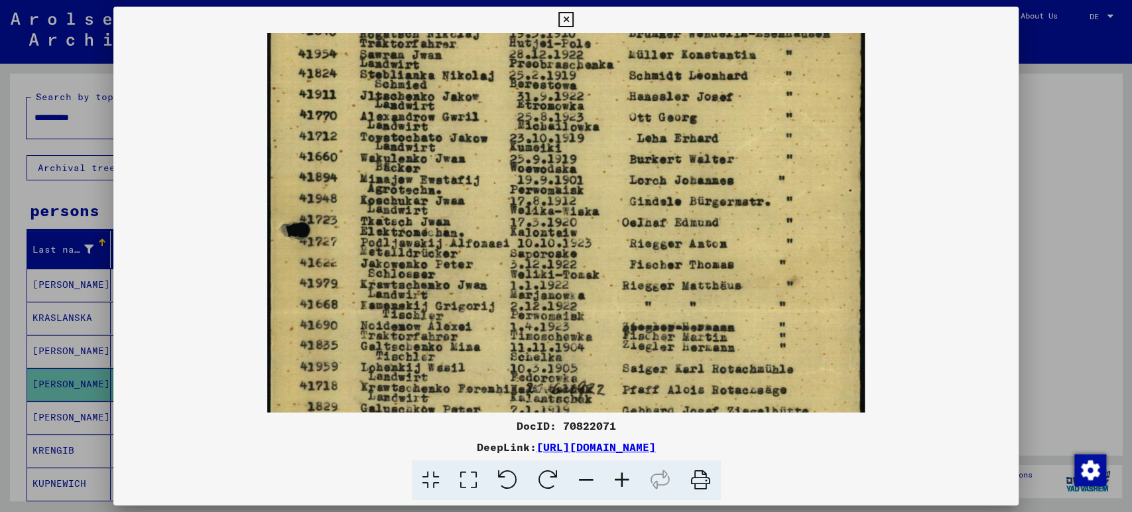
drag, startPoint x: 403, startPoint y: 132, endPoint x: 420, endPoint y: 292, distance: 160.6
click at [420, 292] on img at bounding box center [565, 310] width 597 height 843
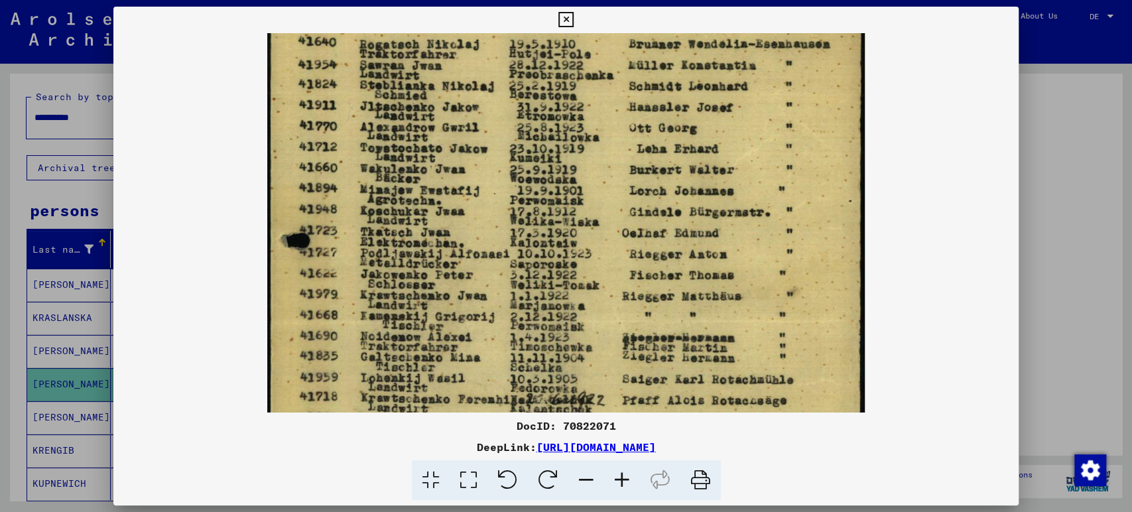
scroll to position [139, 0]
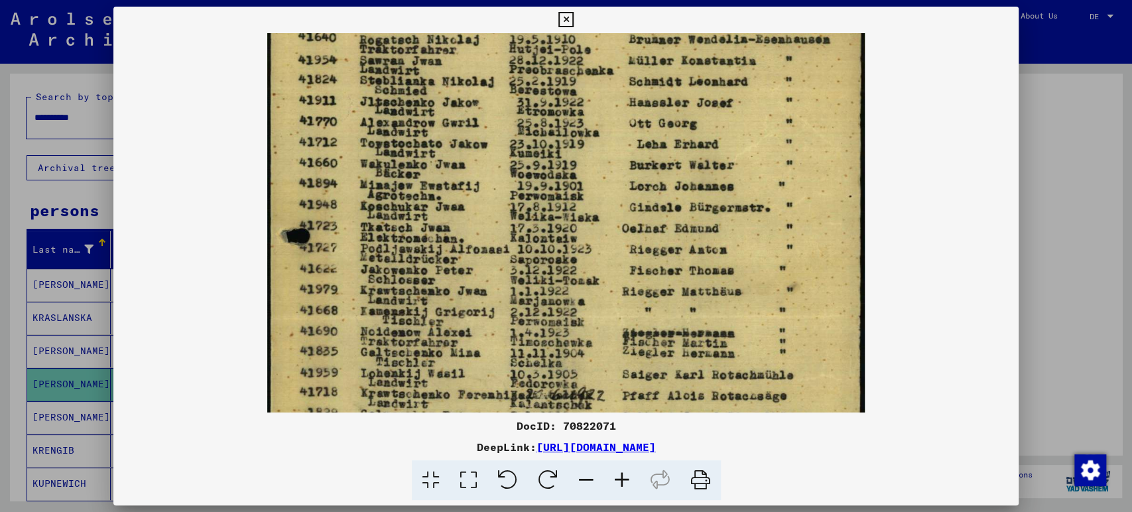
drag, startPoint x: 453, startPoint y: 238, endPoint x: 483, endPoint y: 129, distance: 112.6
click at [483, 129] on img at bounding box center [565, 316] width 597 height 843
click at [566, 20] on icon at bounding box center [565, 20] width 15 height 16
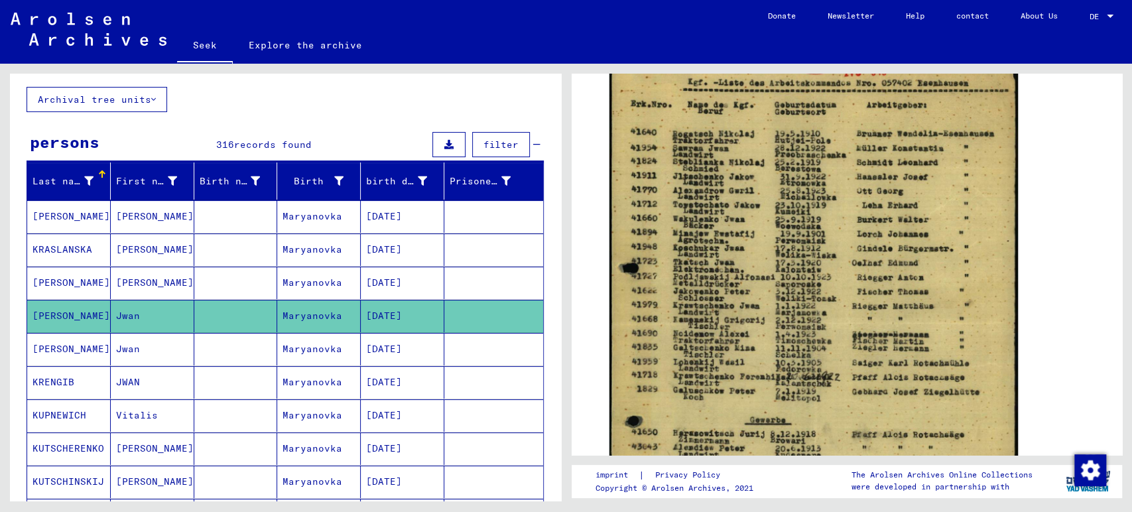
scroll to position [74, 0]
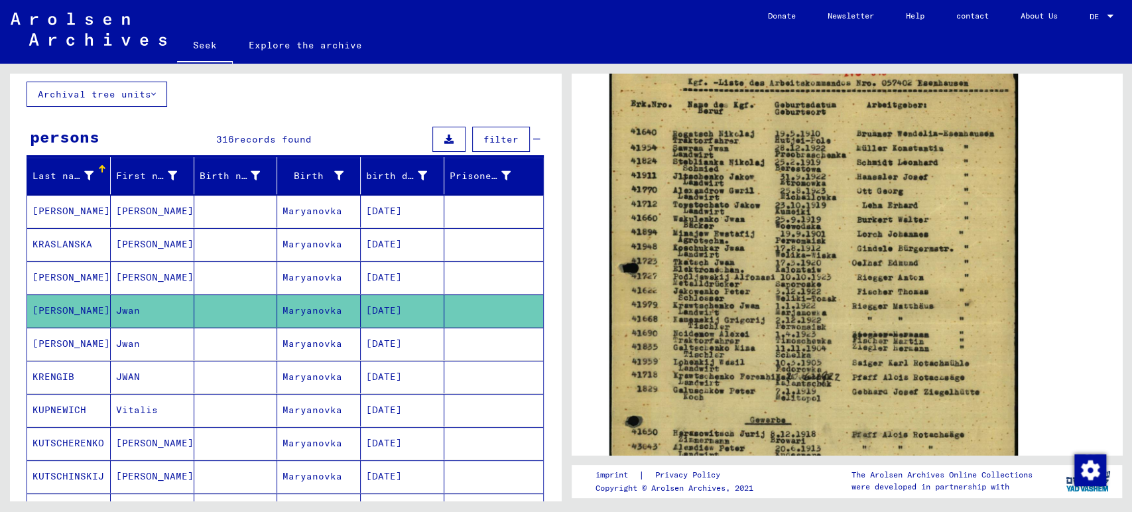
click at [159, 347] on mat-cell "Jwan" at bounding box center [153, 344] width 84 height 32
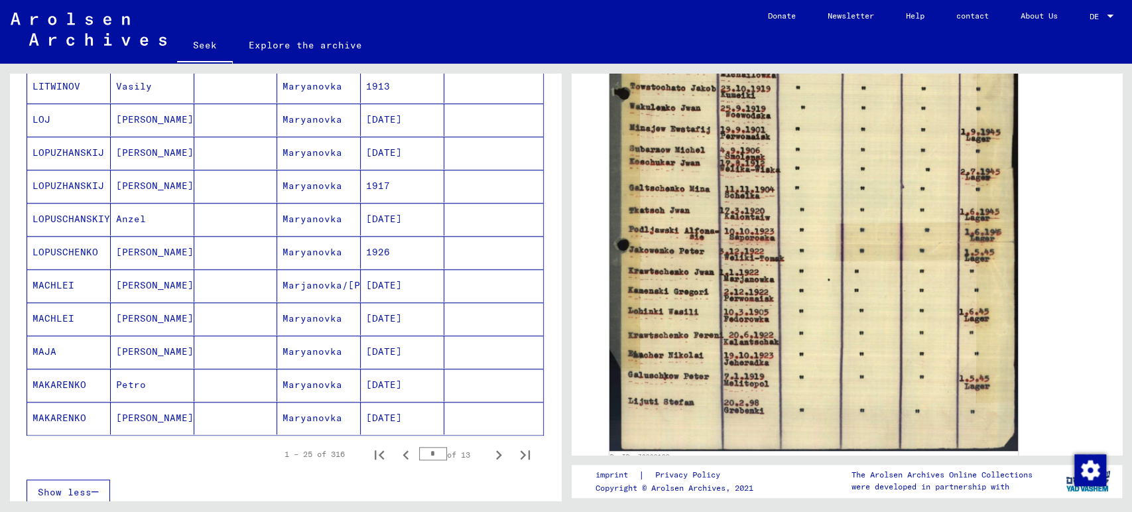
scroll to position [663, 0]
click at [493, 449] on icon "Next page" at bounding box center [498, 454] width 19 height 19
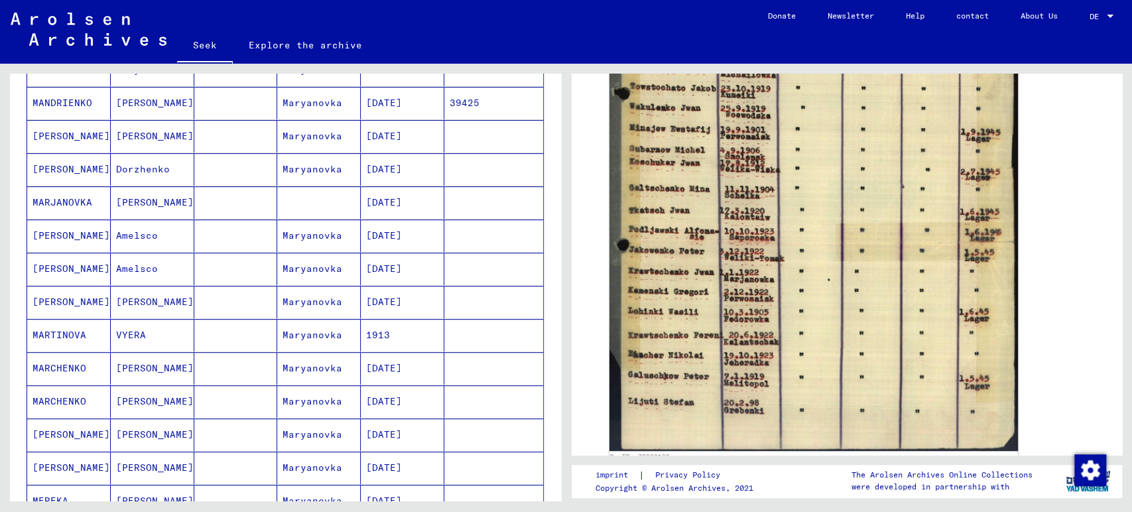
scroll to position [294, 0]
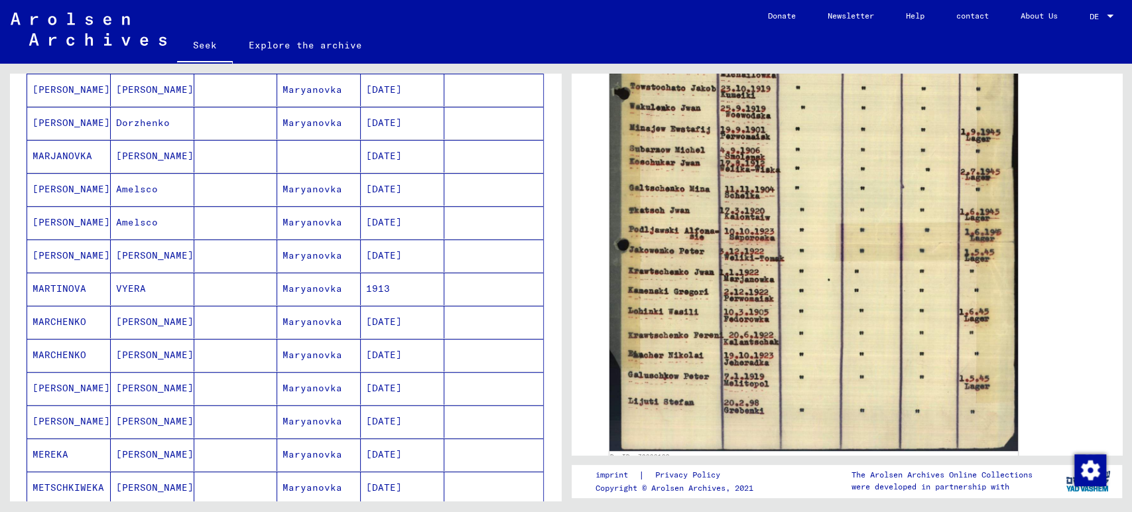
click at [222, 420] on mat-cell at bounding box center [236, 421] width 84 height 32
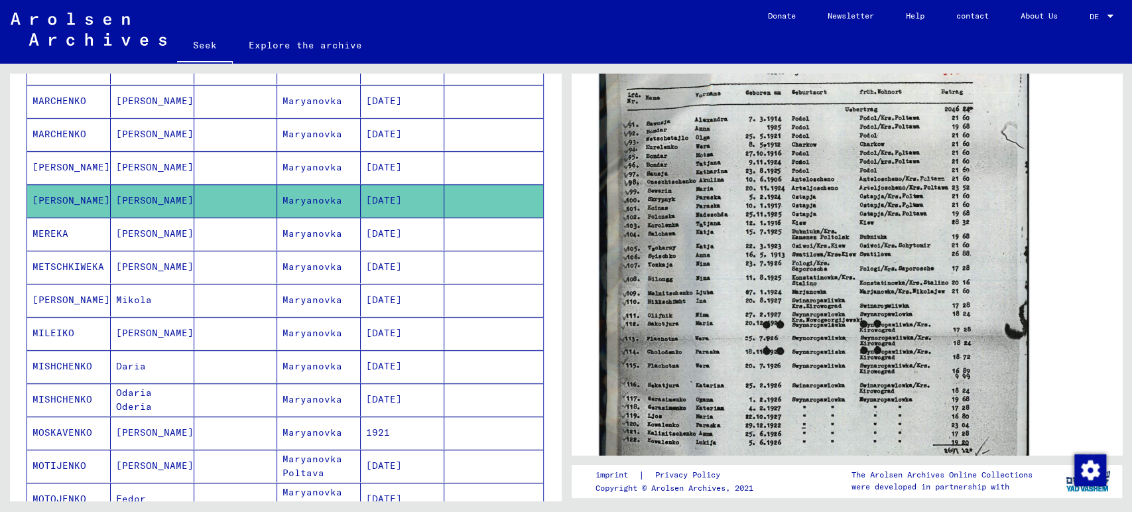
scroll to position [442, 0]
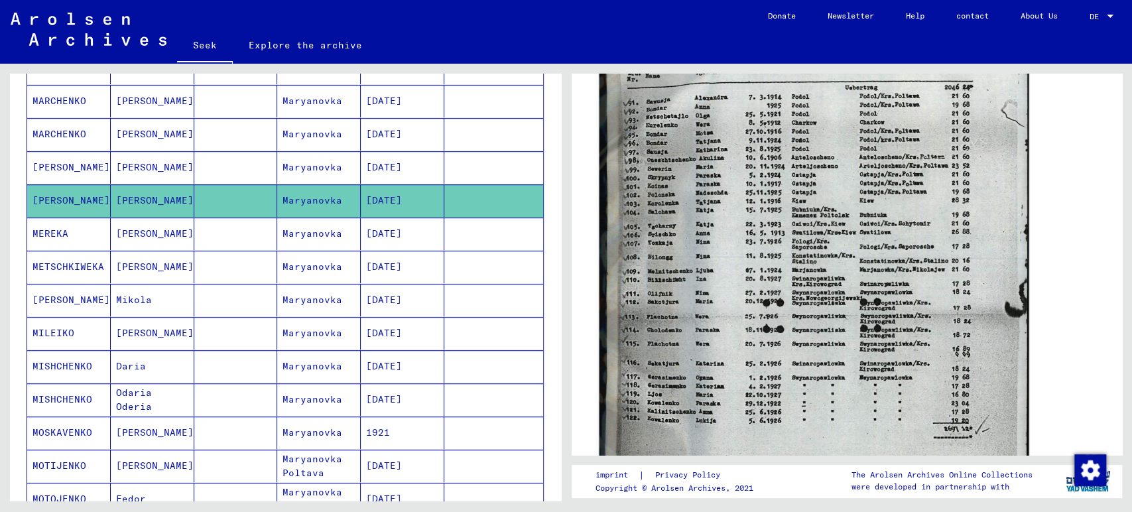
click at [746, 348] on img at bounding box center [813, 316] width 429 height 593
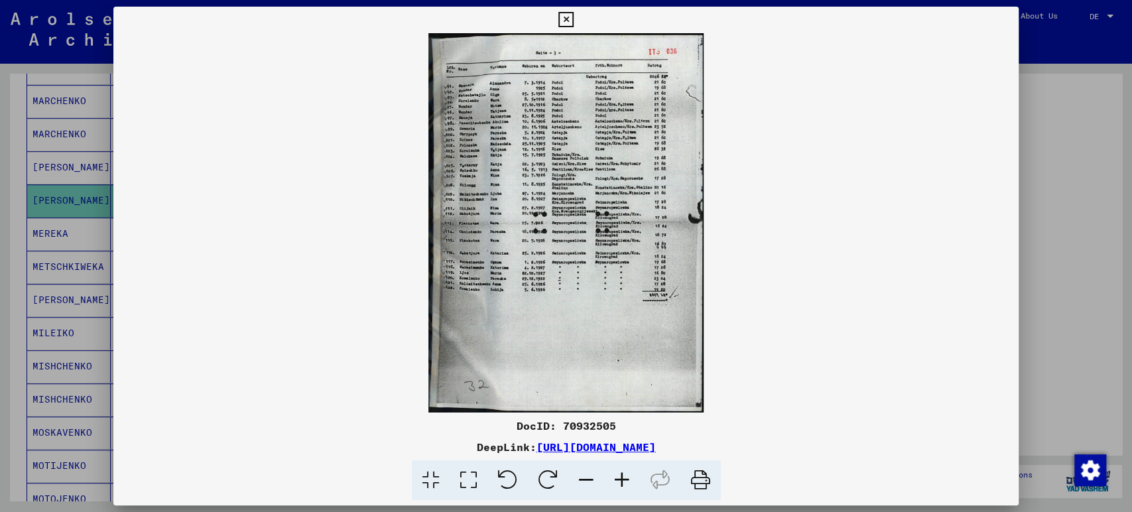
click at [622, 476] on icon at bounding box center [622, 480] width 36 height 40
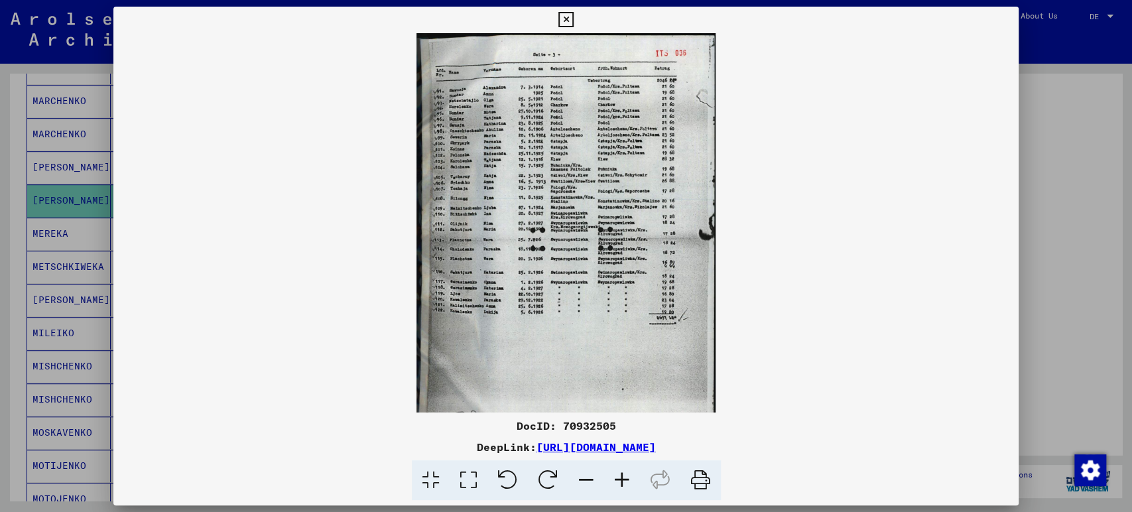
click at [622, 476] on icon at bounding box center [622, 480] width 36 height 40
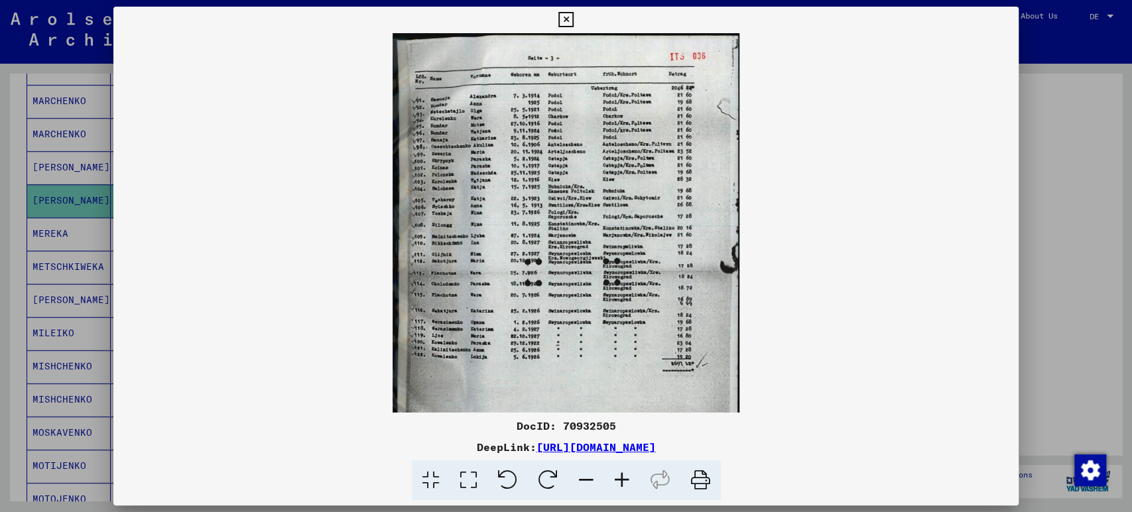
click at [622, 476] on icon at bounding box center [622, 480] width 36 height 40
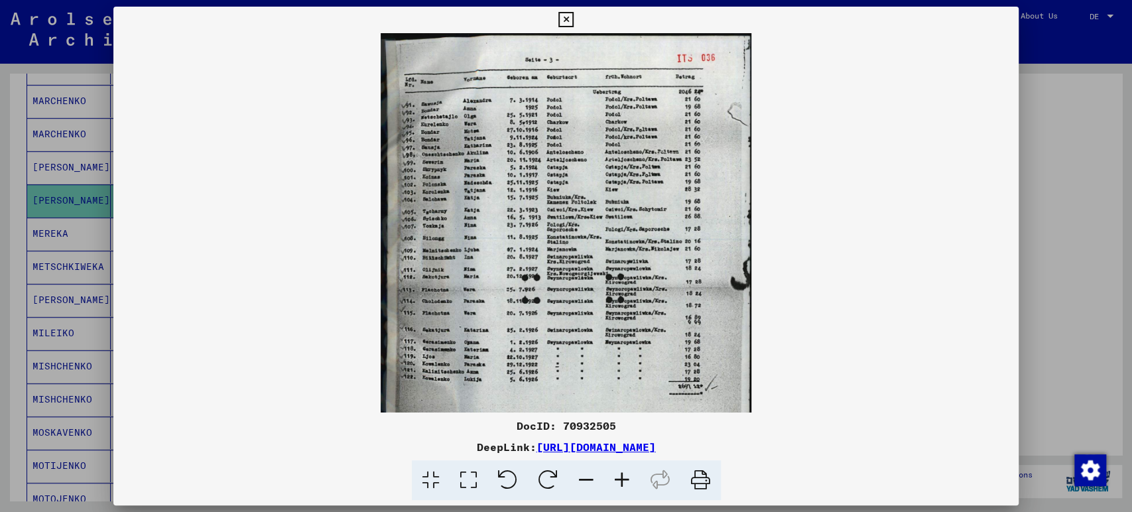
click at [622, 476] on icon at bounding box center [622, 480] width 36 height 40
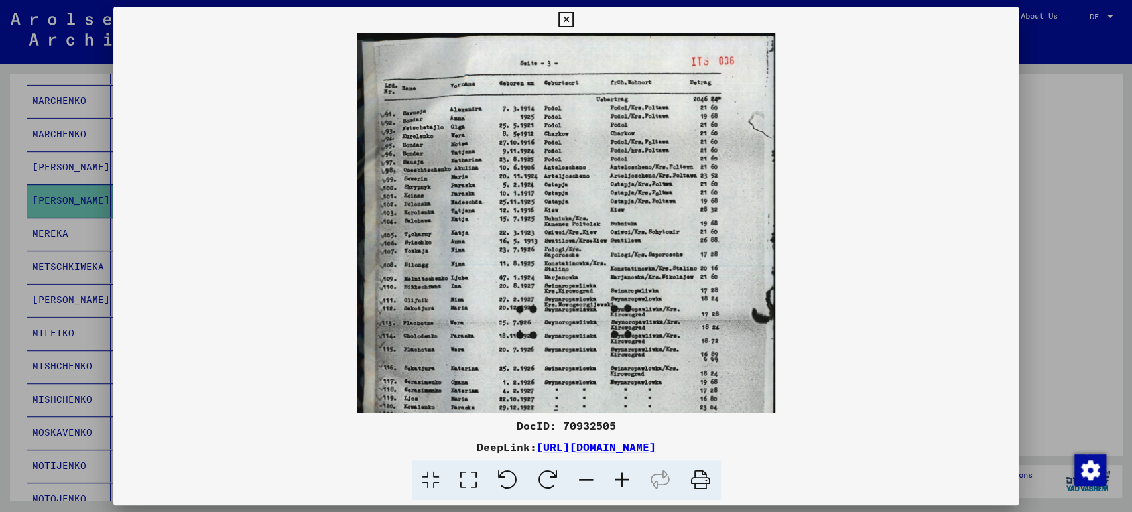
click at [622, 476] on icon at bounding box center [622, 480] width 36 height 40
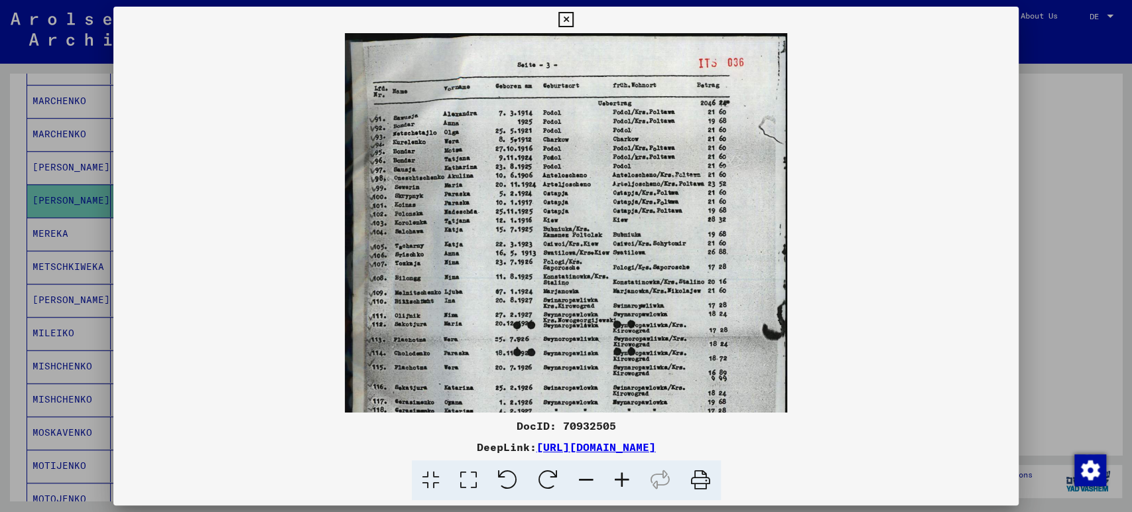
click at [622, 476] on icon at bounding box center [622, 480] width 36 height 40
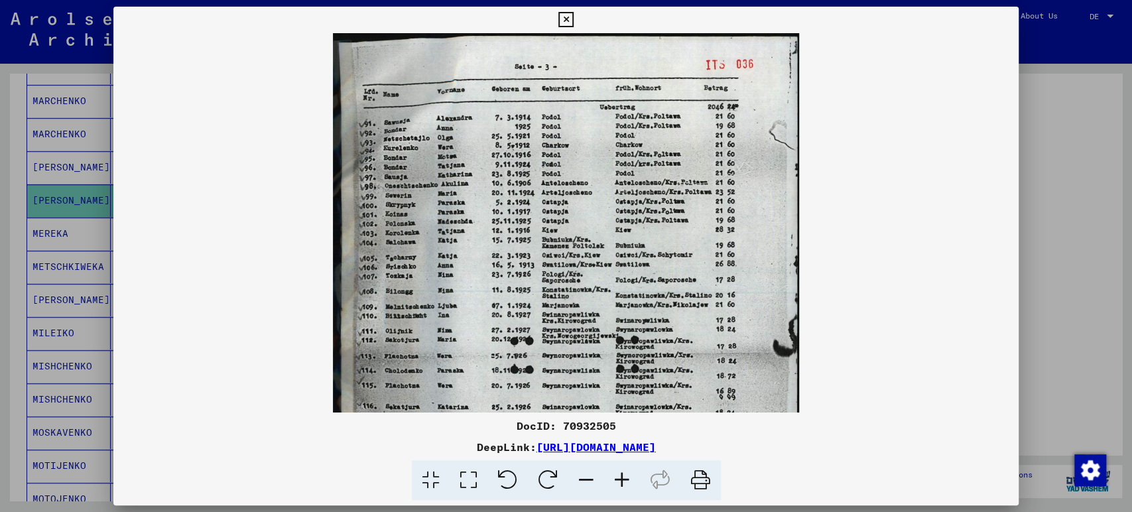
click at [622, 476] on icon at bounding box center [622, 480] width 36 height 40
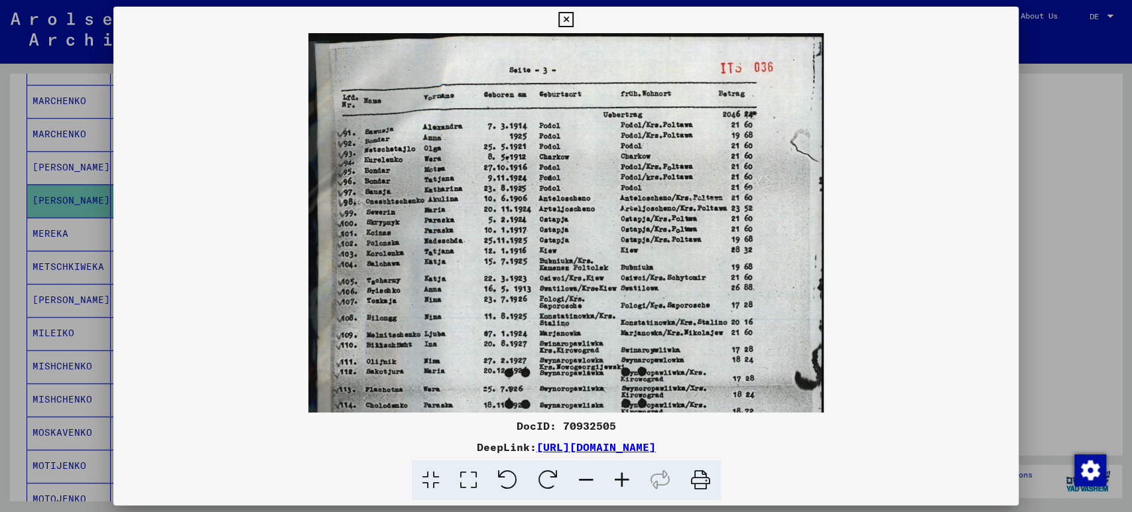
click at [622, 476] on icon at bounding box center [622, 480] width 36 height 40
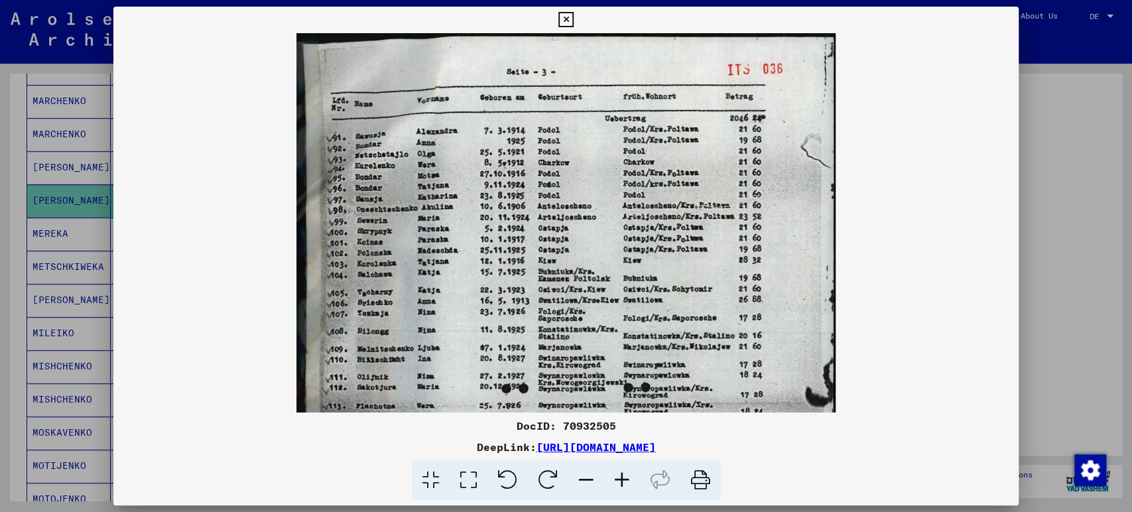
click at [622, 476] on icon at bounding box center [622, 480] width 36 height 40
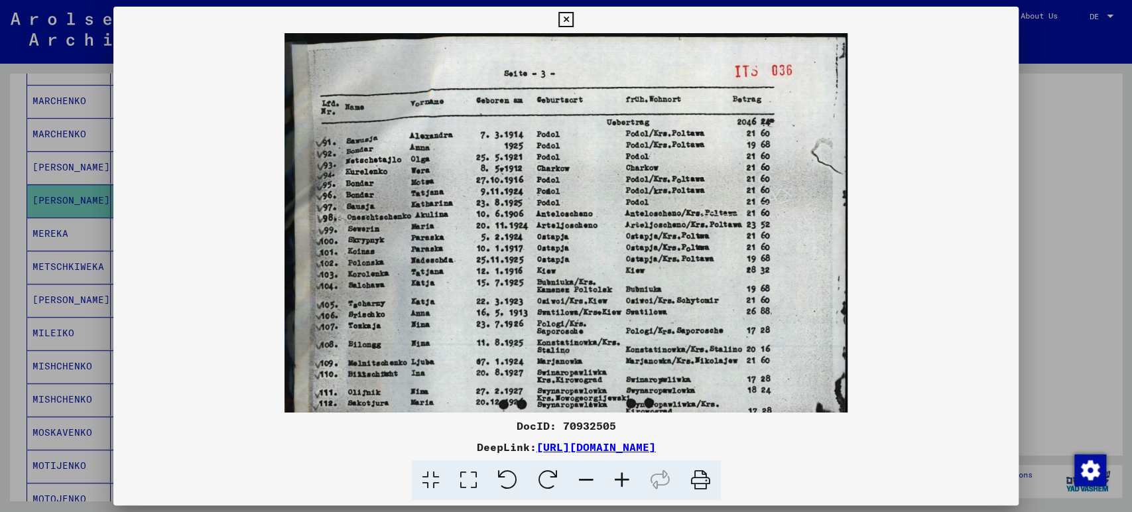
click at [622, 476] on icon at bounding box center [622, 480] width 36 height 40
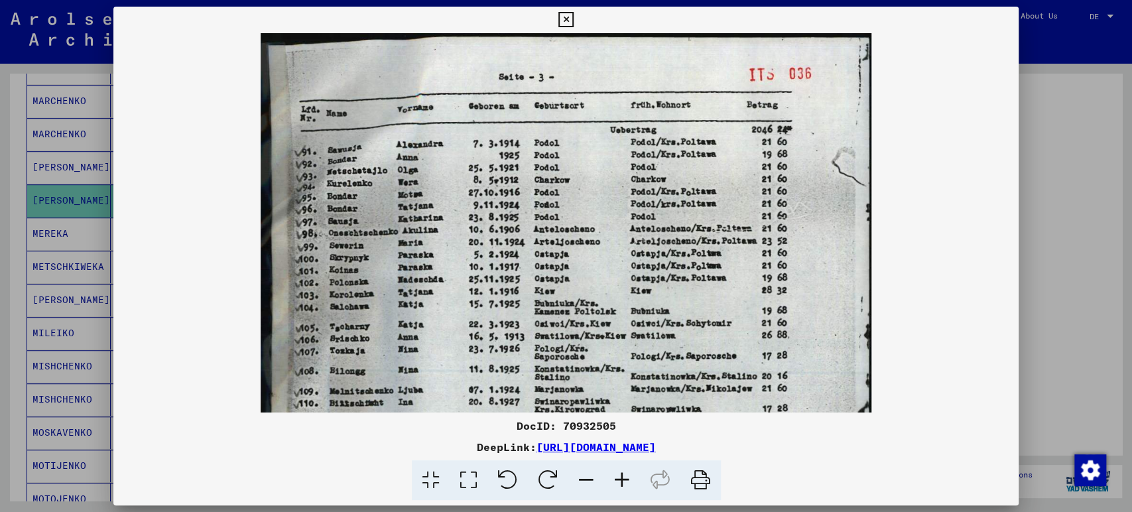
click at [622, 476] on icon at bounding box center [622, 480] width 36 height 40
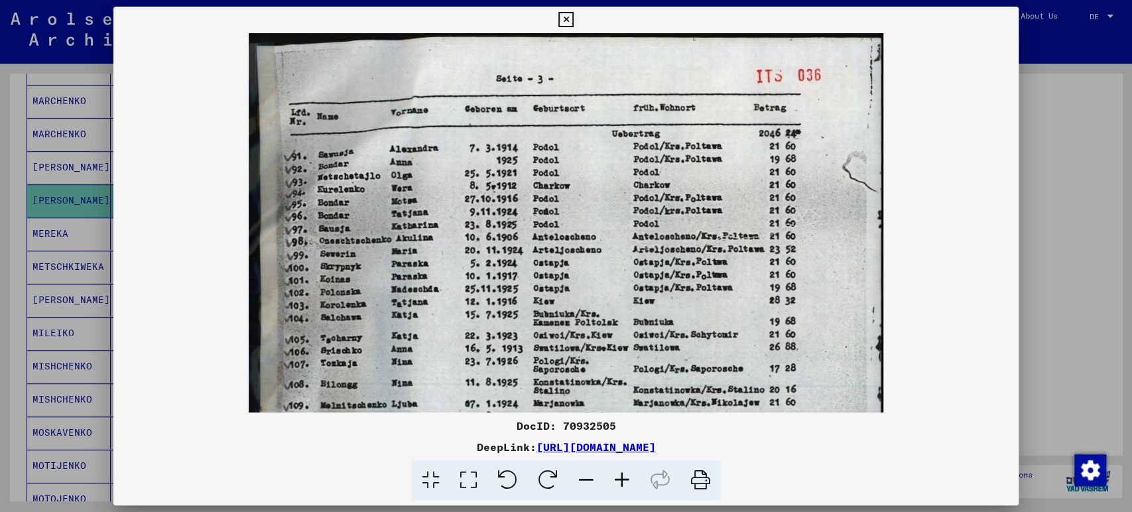
click at [622, 476] on icon at bounding box center [622, 480] width 36 height 40
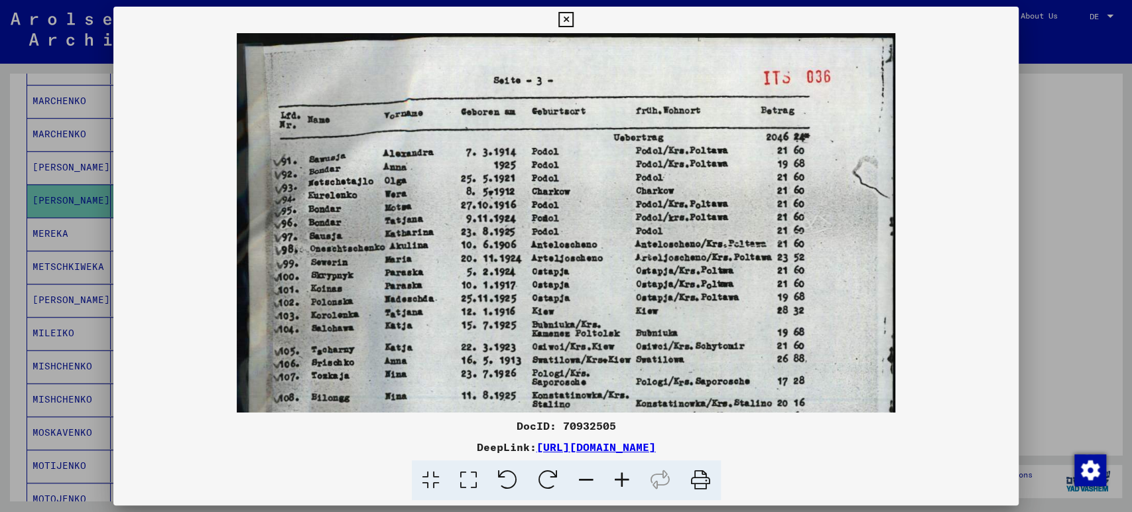
click at [622, 476] on icon at bounding box center [622, 480] width 36 height 40
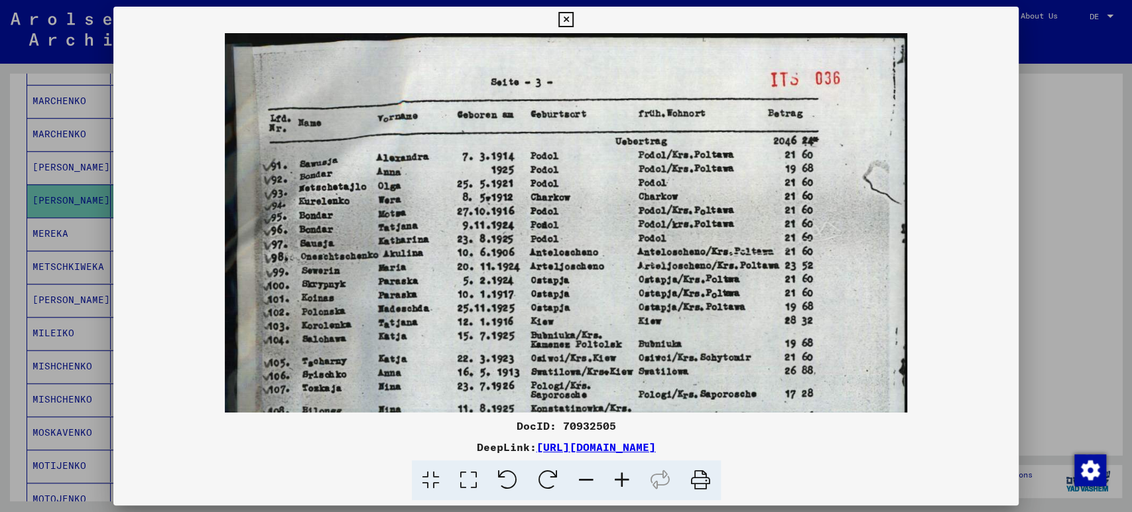
scroll to position [0, 0]
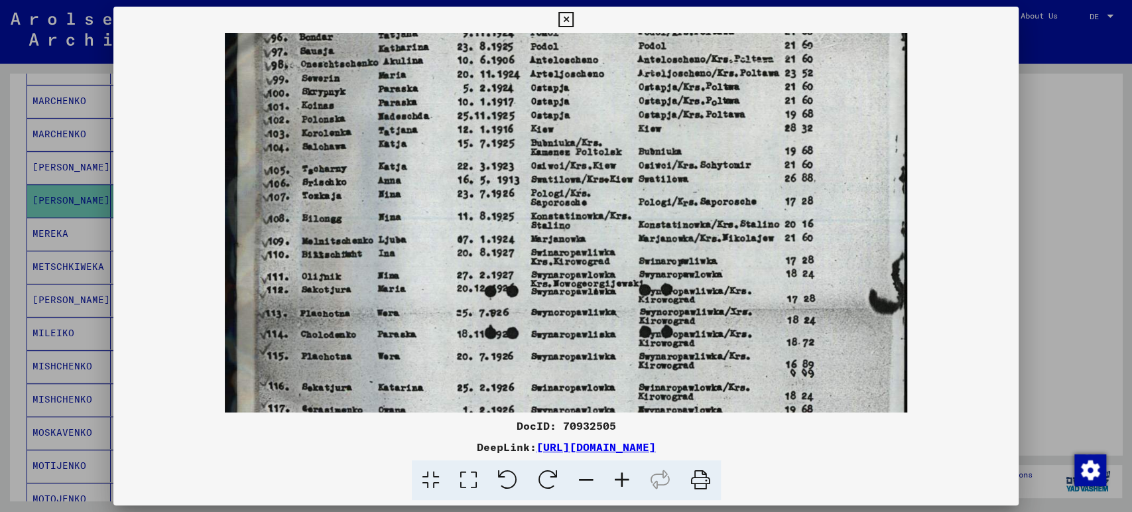
drag, startPoint x: 438, startPoint y: 339, endPoint x: 482, endPoint y: 144, distance: 200.6
click at [482, 144] on img at bounding box center [566, 312] width 683 height 943
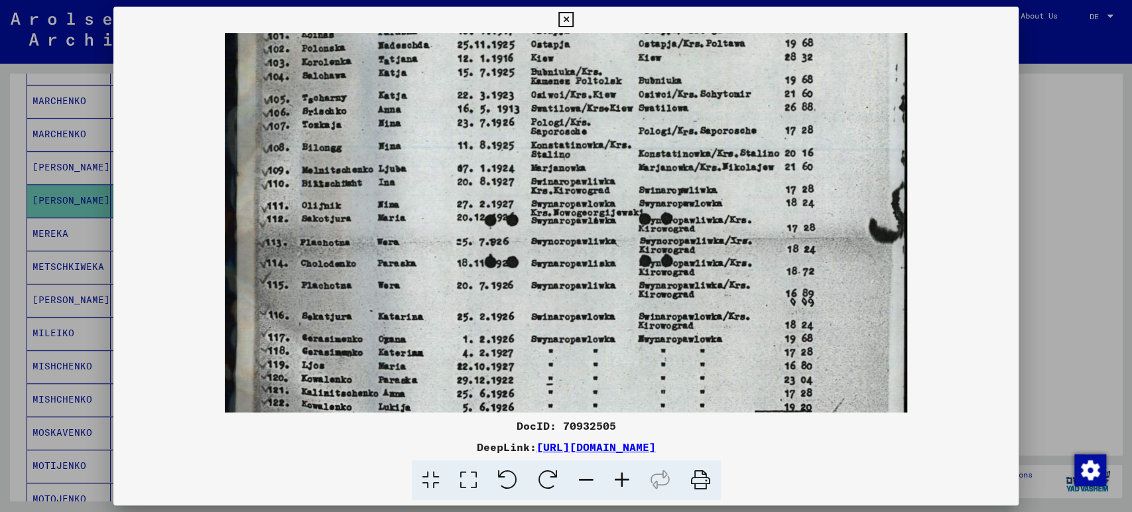
drag, startPoint x: 456, startPoint y: 193, endPoint x: 459, endPoint y: 138, distance: 55.1
click at [459, 139] on img at bounding box center [566, 241] width 683 height 943
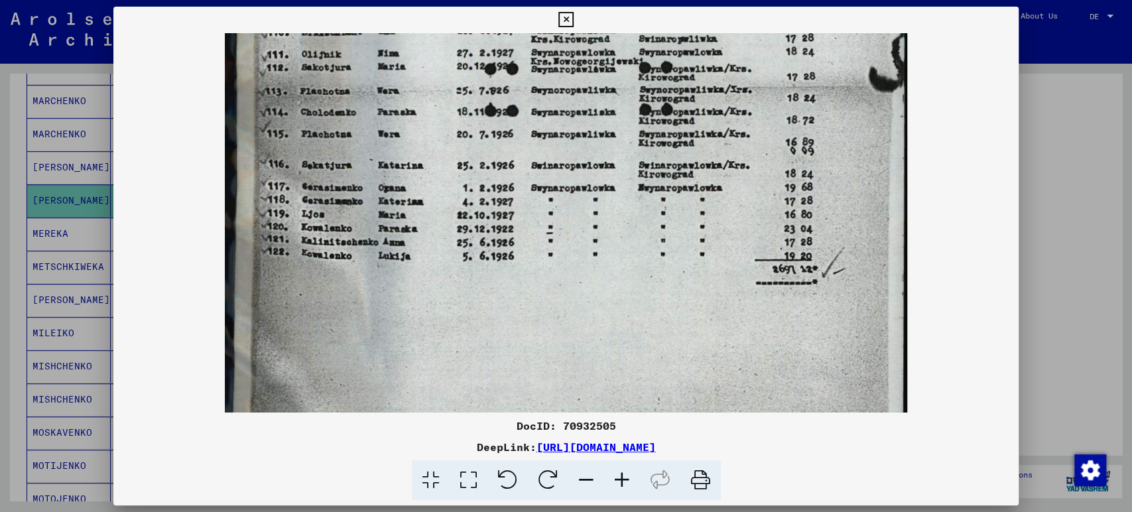
scroll to position [427, 0]
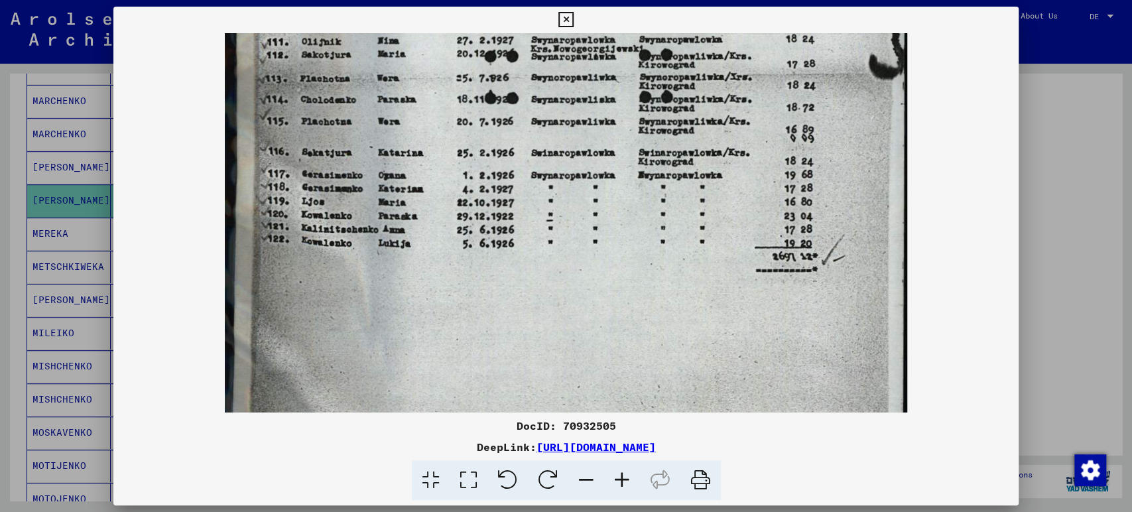
drag, startPoint x: 383, startPoint y: 252, endPoint x: 426, endPoint y: 92, distance: 165.3
click at [426, 92] on img at bounding box center [566, 77] width 683 height 943
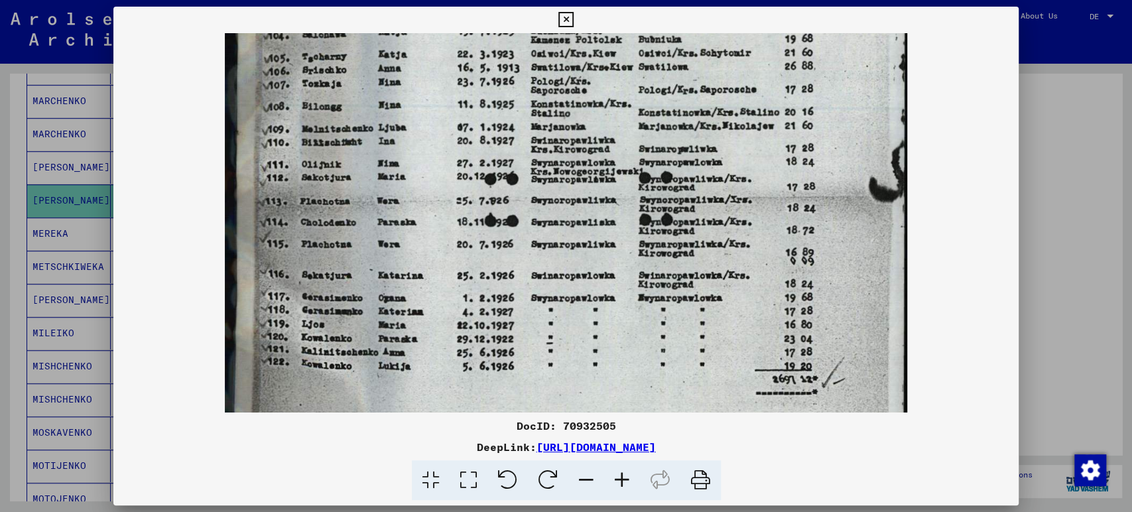
scroll to position [276, 0]
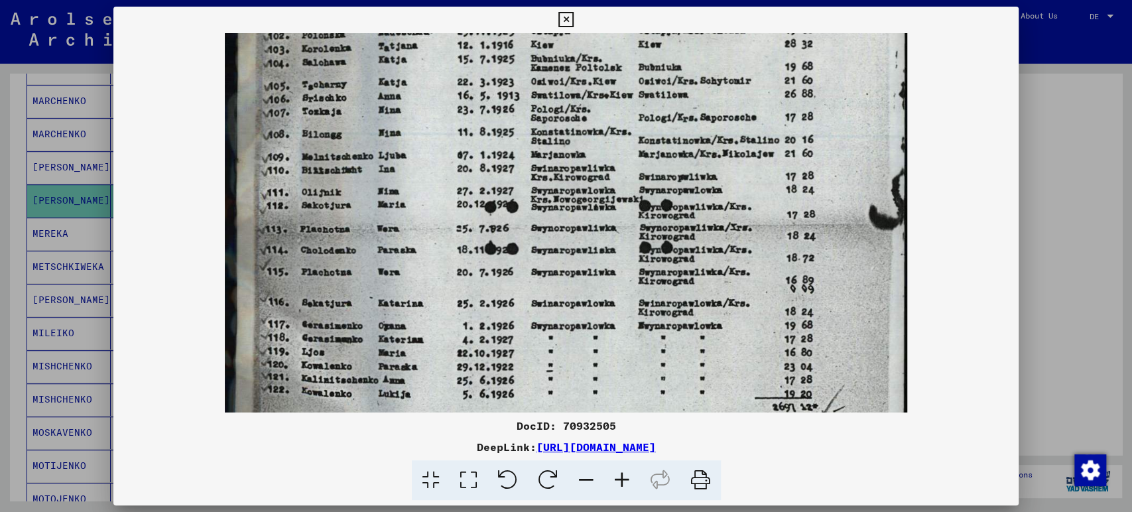
drag, startPoint x: 644, startPoint y: 69, endPoint x: 663, endPoint y: 223, distance: 155.0
click at [663, 223] on img at bounding box center [566, 228] width 683 height 943
click at [563, 19] on icon at bounding box center [565, 20] width 15 height 16
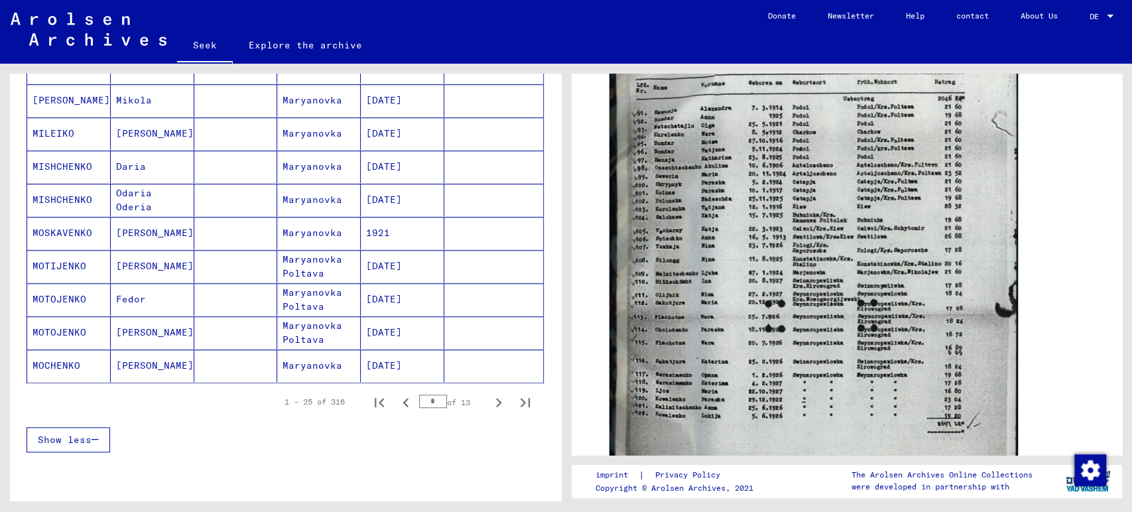
scroll to position [737, 0]
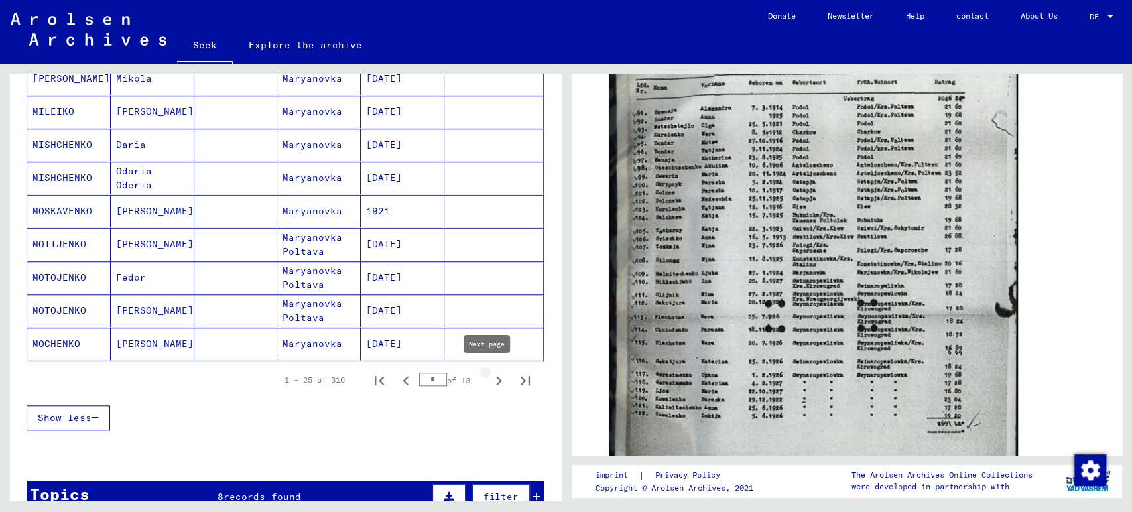
click at [489, 378] on icon "Next page" at bounding box center [498, 380] width 19 height 19
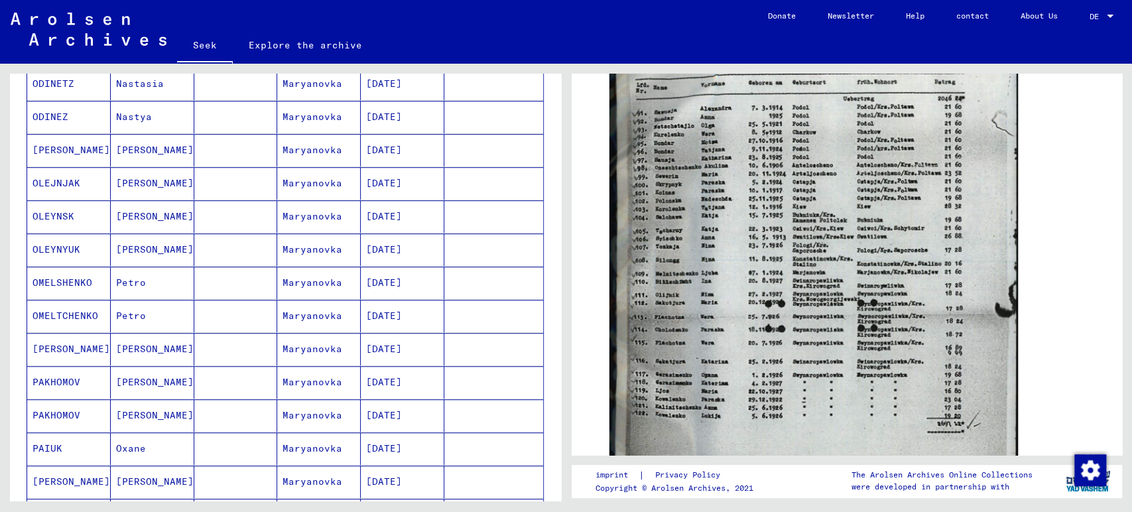
scroll to position [663, 0]
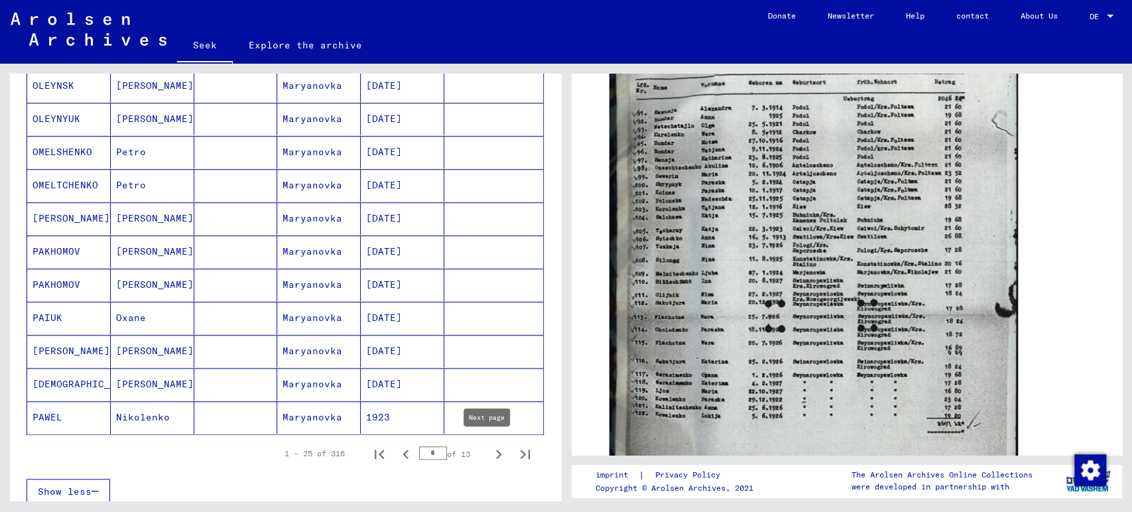
click at [489, 449] on icon "Next page" at bounding box center [498, 454] width 19 height 19
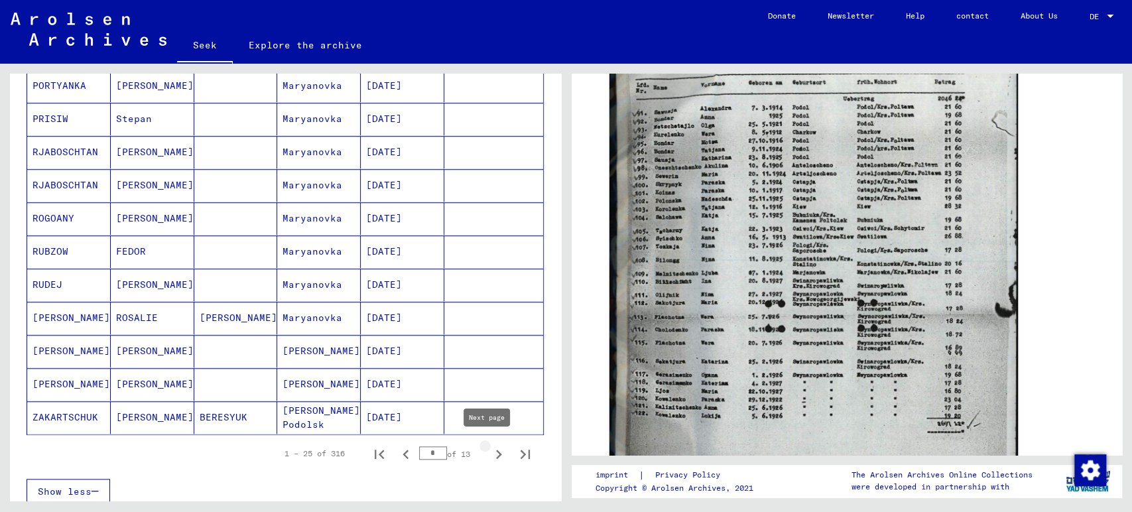
click at [489, 448] on icon "Next page" at bounding box center [498, 454] width 19 height 19
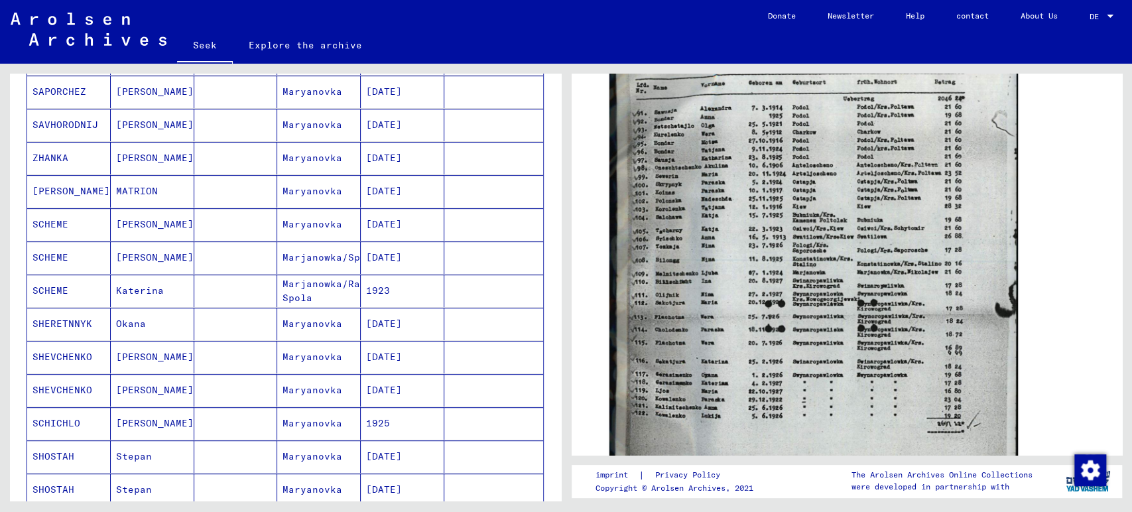
scroll to position [294, 0]
click at [93, 354] on mat-cell "SHEVCHENKO" at bounding box center [69, 355] width 84 height 32
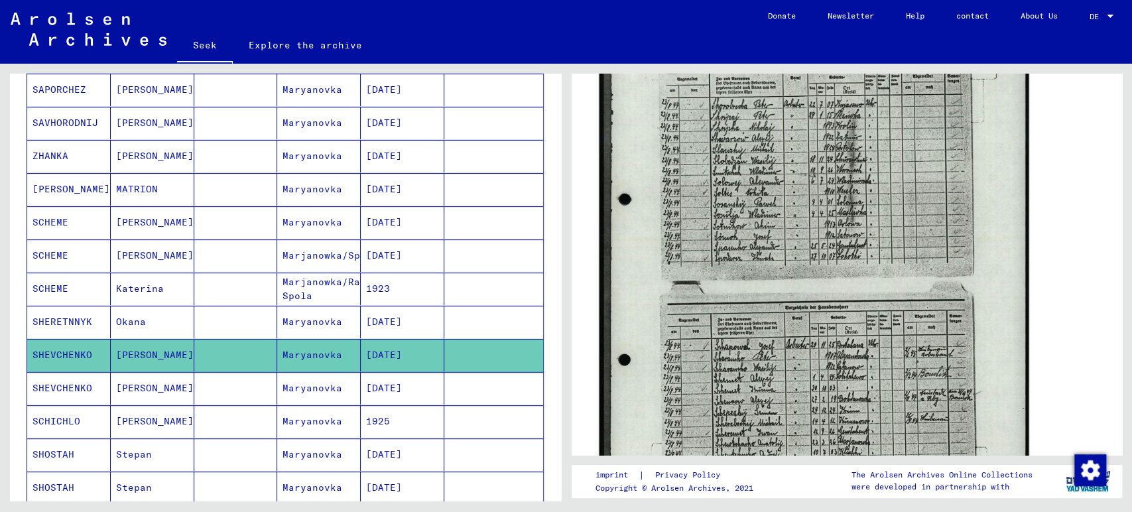
scroll to position [515, 0]
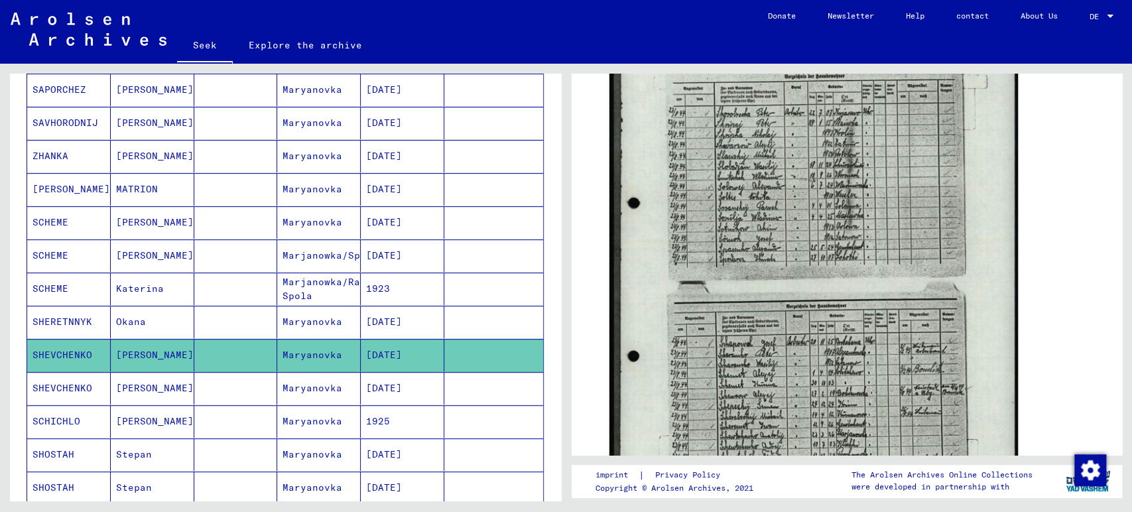
click at [372, 383] on font "[DATE]" at bounding box center [384, 388] width 36 height 12
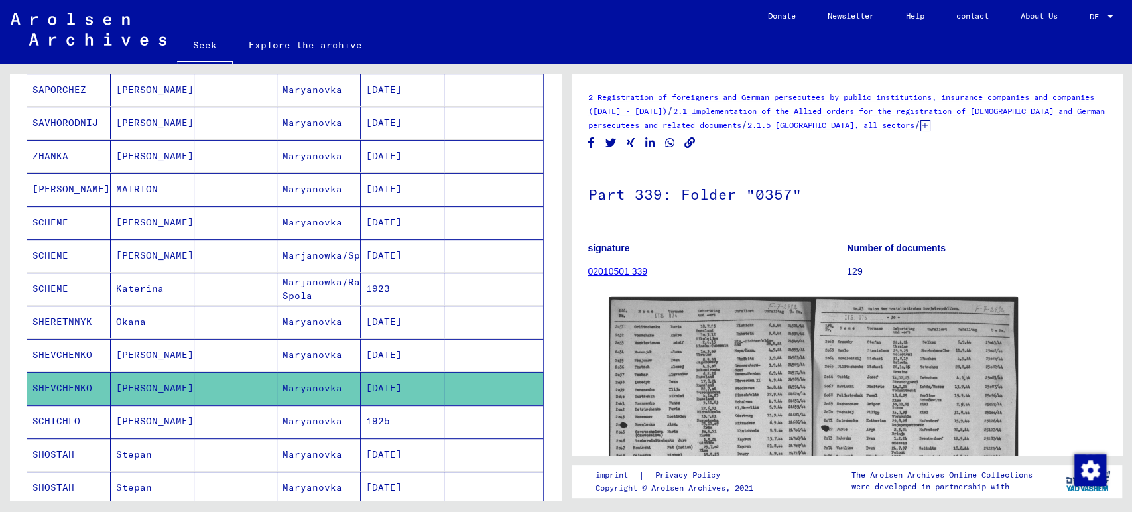
click at [402, 353] on font "[DATE]" at bounding box center [384, 355] width 36 height 12
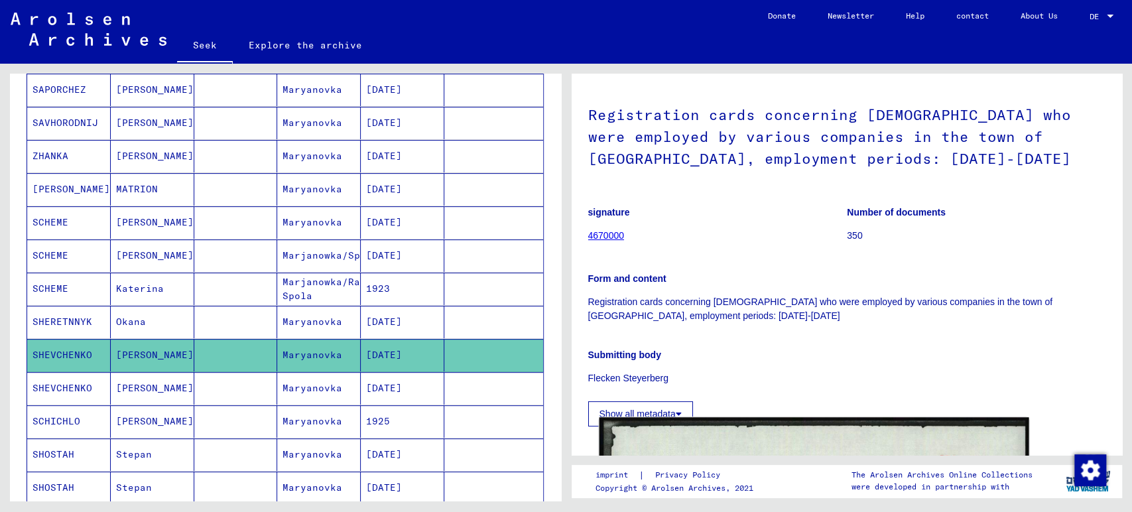
scroll to position [294, 0]
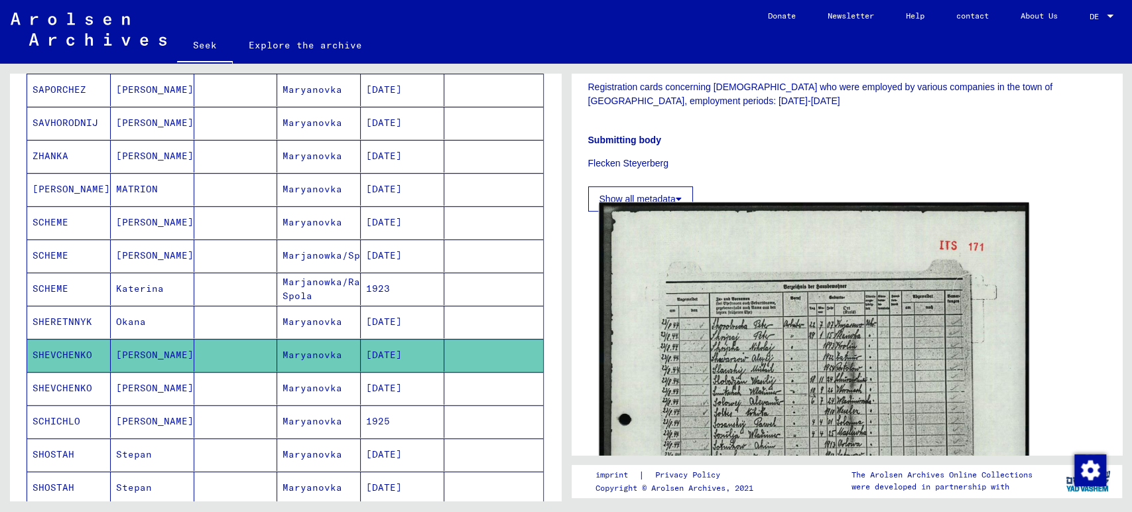
click at [736, 347] on img at bounding box center [813, 500] width 429 height 597
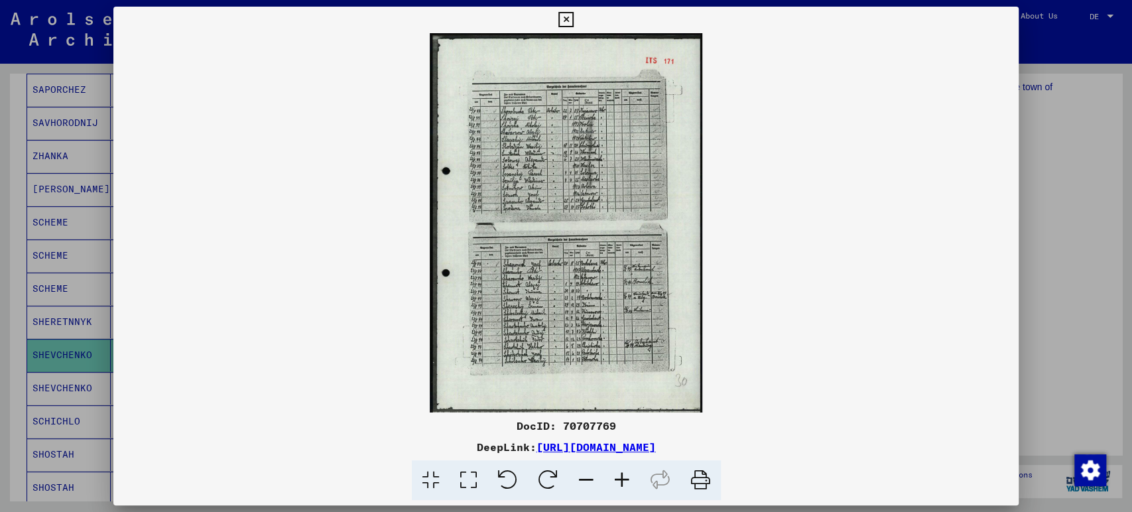
click at [619, 477] on icon at bounding box center [622, 480] width 36 height 40
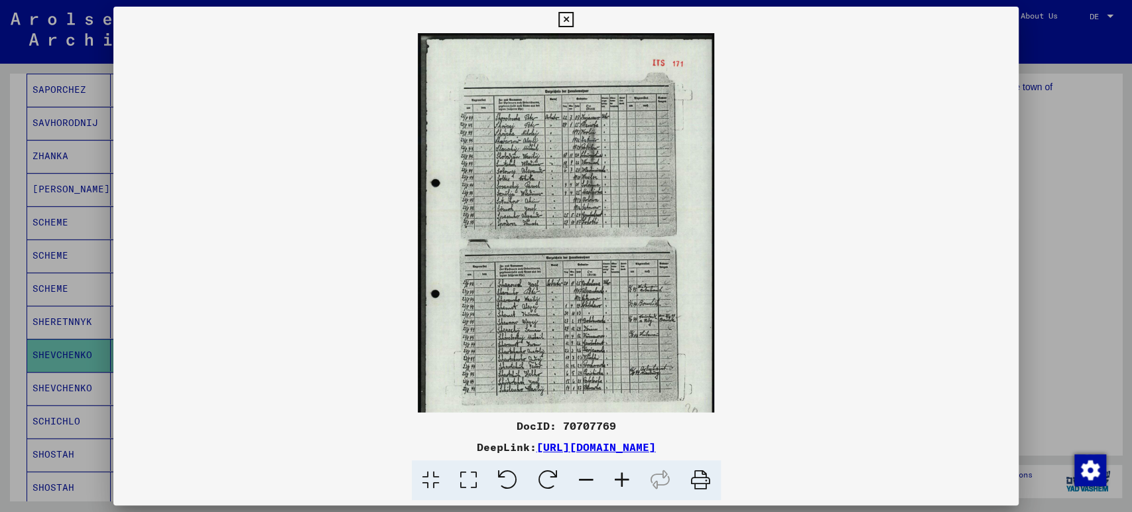
click at [618, 476] on icon at bounding box center [622, 480] width 36 height 40
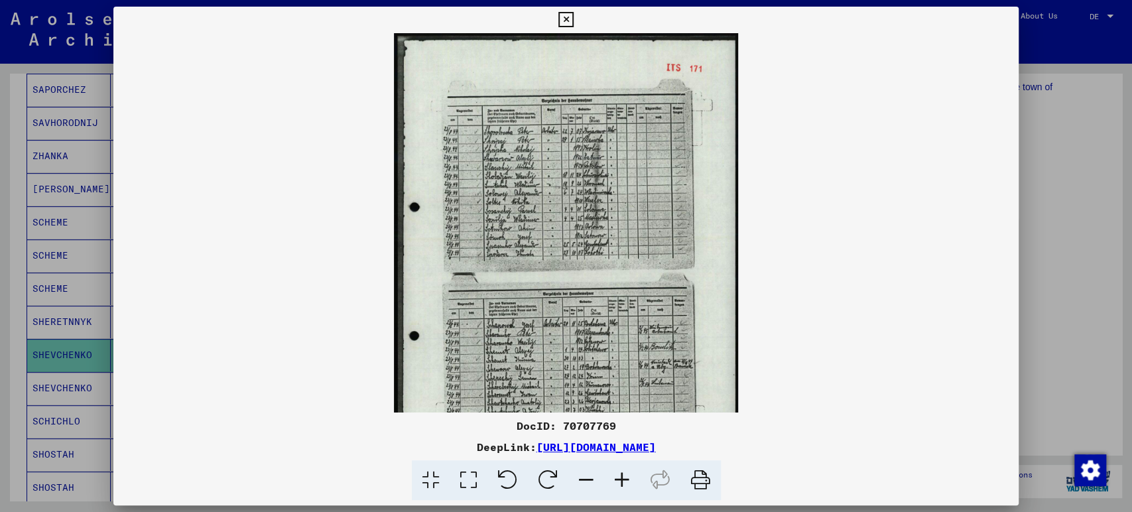
click at [618, 476] on icon at bounding box center [622, 480] width 36 height 40
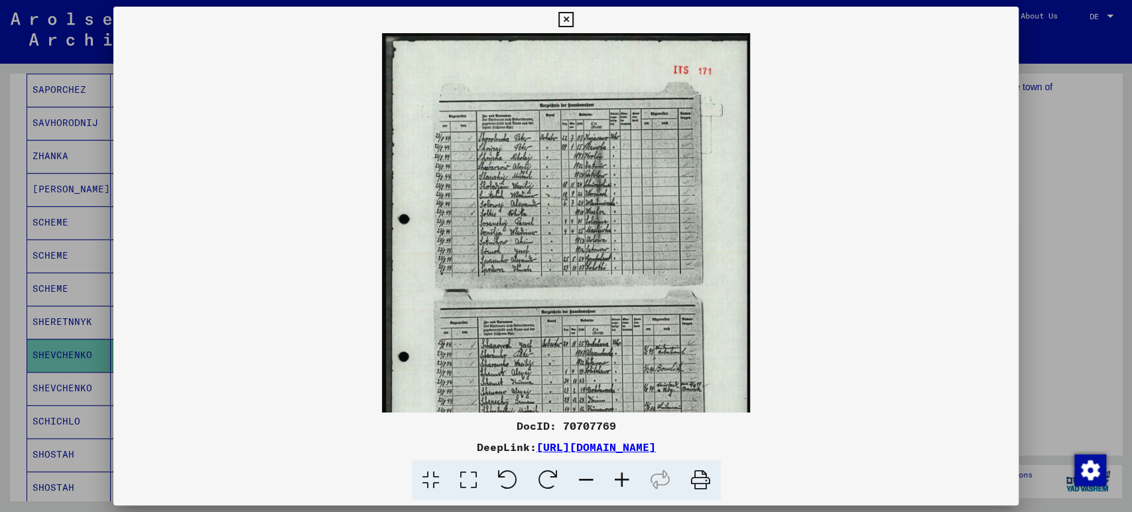
click at [618, 476] on icon at bounding box center [622, 480] width 36 height 40
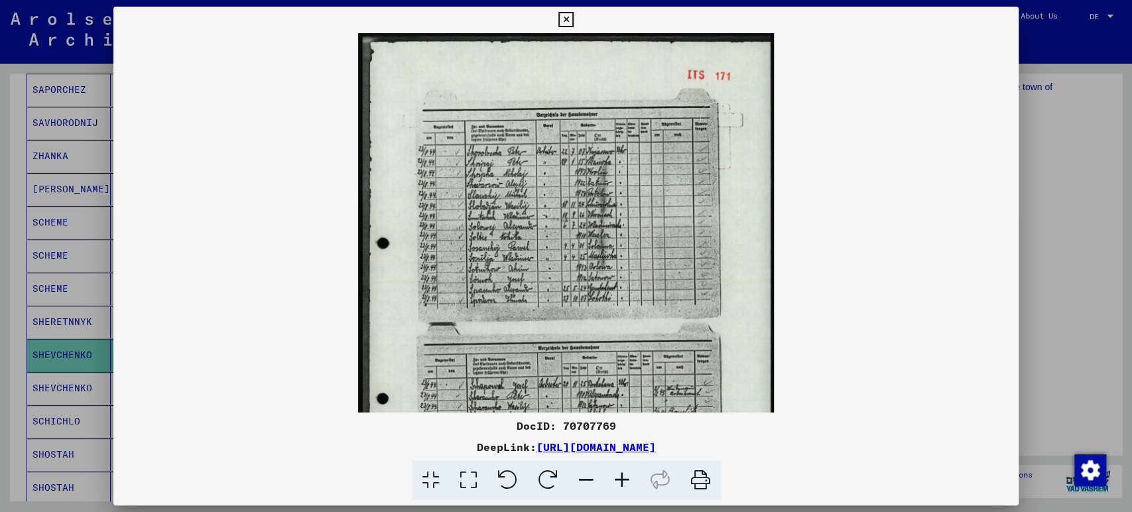
click at [617, 476] on icon at bounding box center [622, 480] width 36 height 40
click at [617, 475] on icon at bounding box center [622, 480] width 36 height 40
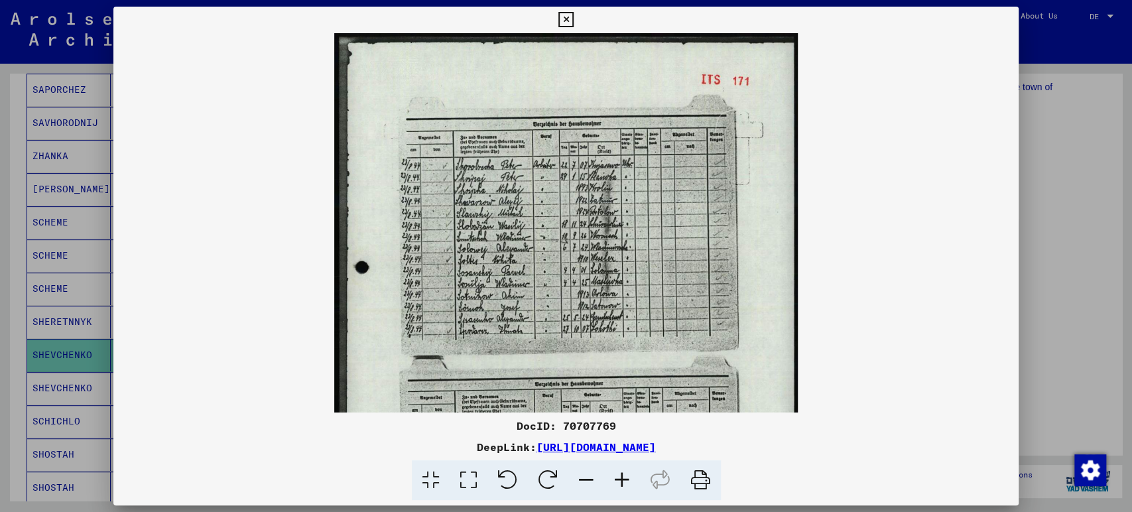
click at [617, 475] on icon at bounding box center [622, 480] width 36 height 40
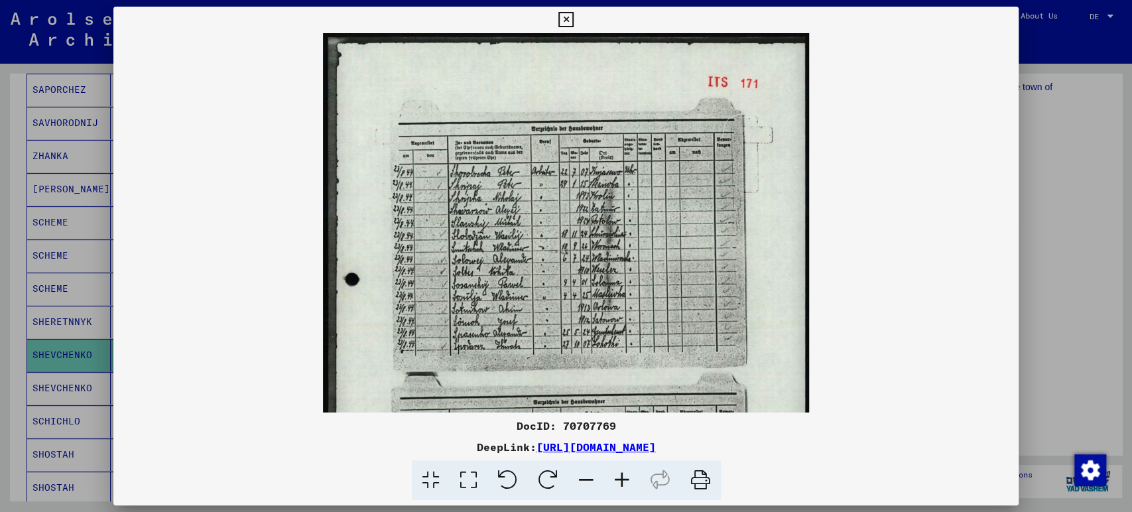
click at [617, 475] on icon at bounding box center [622, 480] width 36 height 40
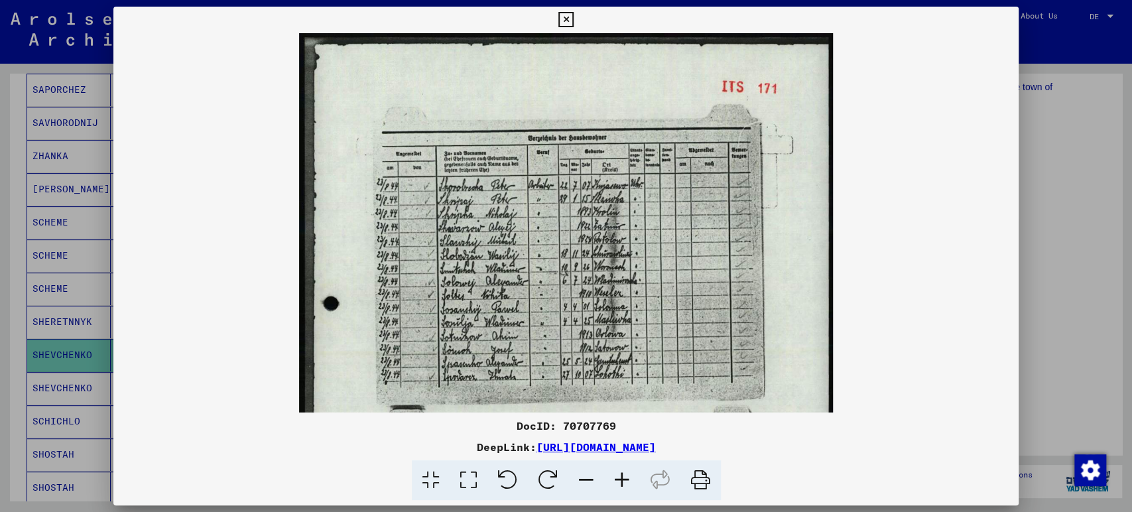
click at [617, 475] on icon at bounding box center [622, 480] width 36 height 40
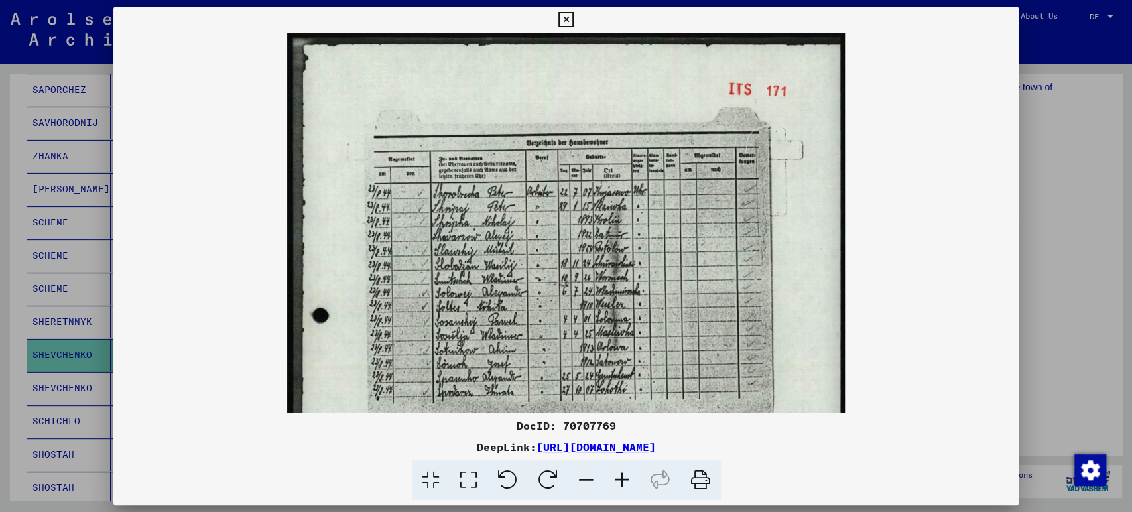
click at [617, 475] on icon at bounding box center [622, 480] width 36 height 40
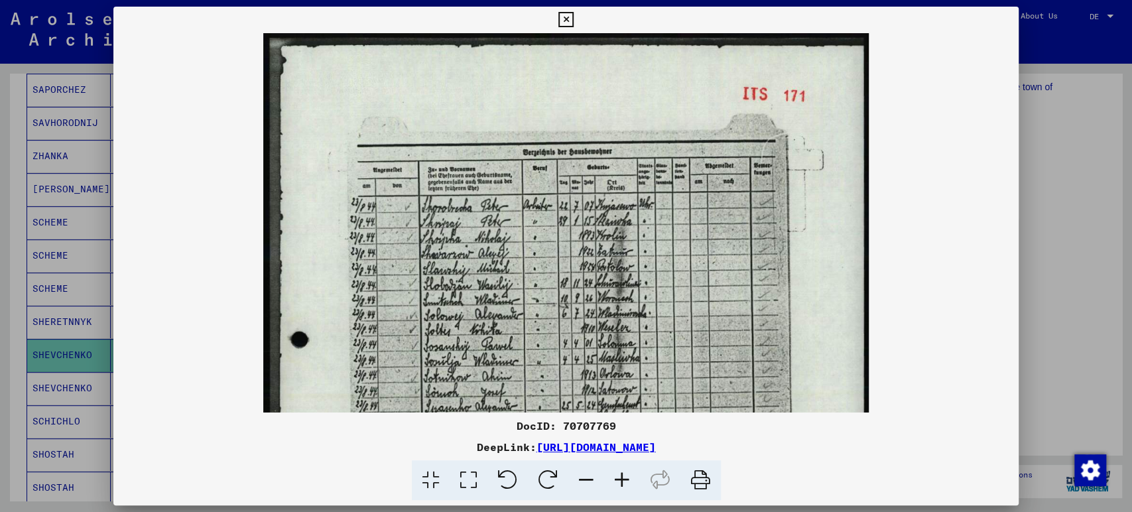
click at [617, 475] on icon at bounding box center [622, 480] width 36 height 40
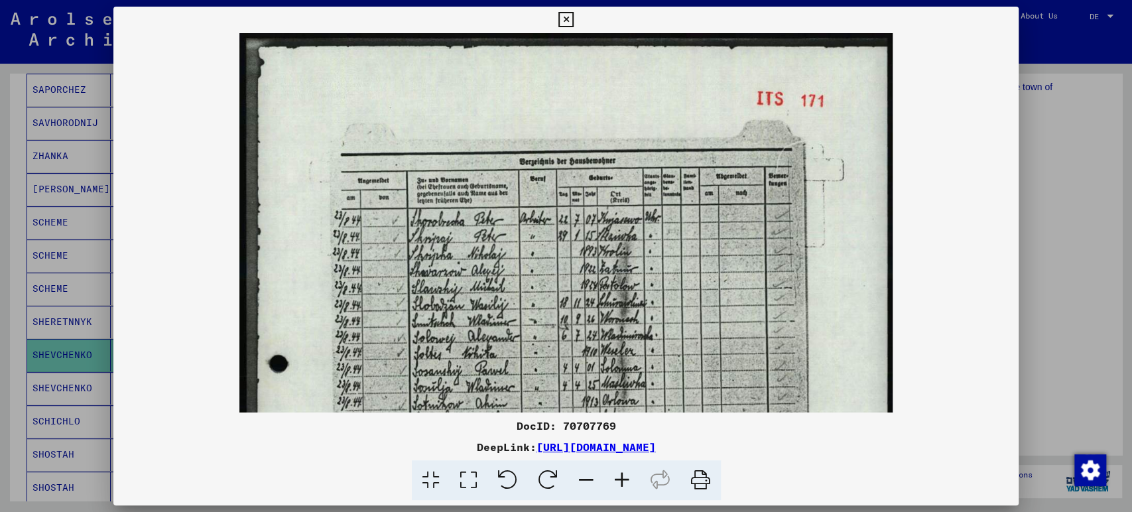
click at [617, 475] on icon at bounding box center [622, 480] width 36 height 40
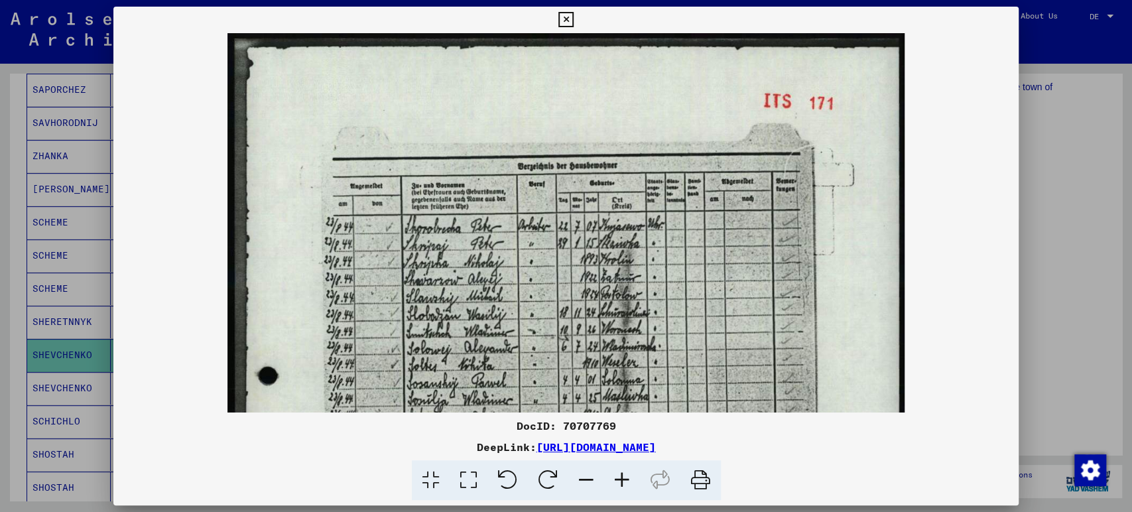
click at [617, 475] on icon at bounding box center [622, 480] width 36 height 40
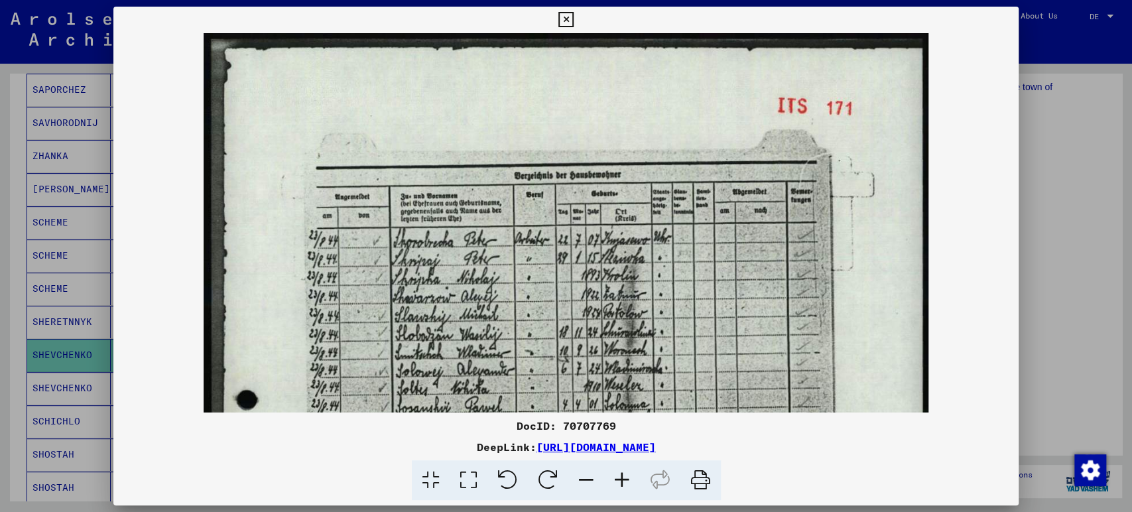
click at [617, 475] on icon at bounding box center [622, 480] width 36 height 40
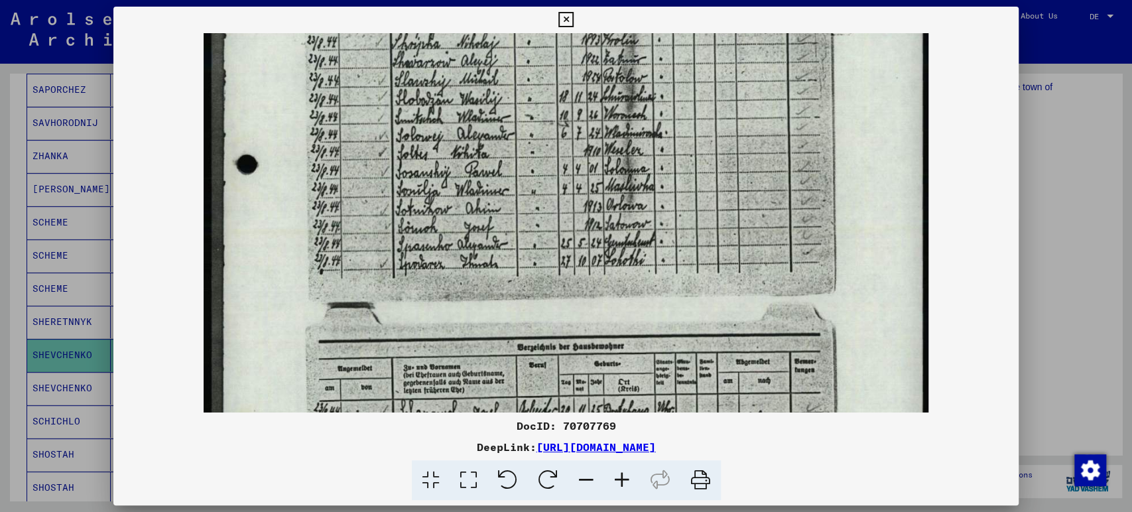
drag, startPoint x: 572, startPoint y: 347, endPoint x: 603, endPoint y: 111, distance: 237.3
click at [603, 111] on img at bounding box center [566, 302] width 725 height 1009
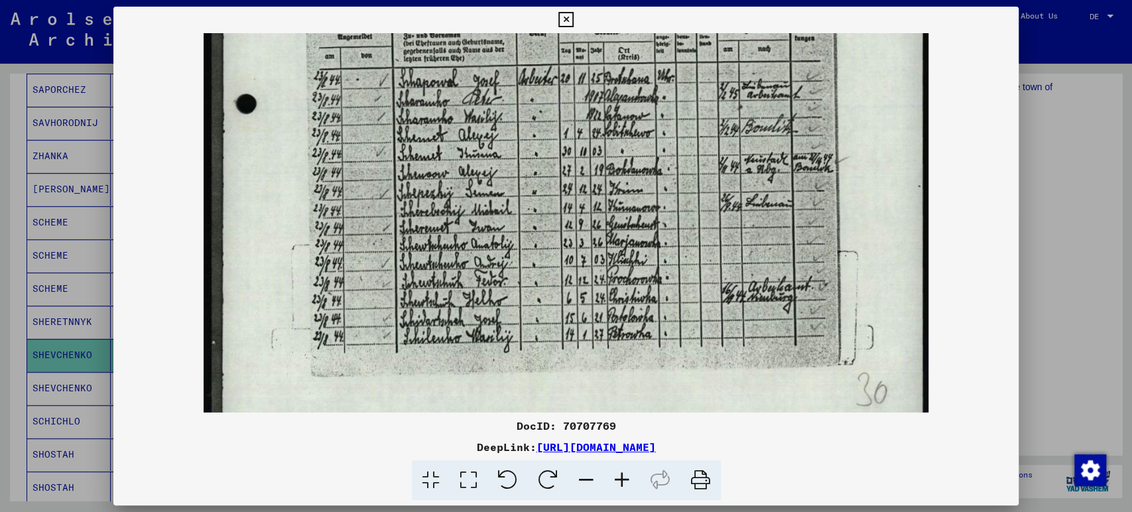
scroll to position [568, 0]
drag, startPoint x: 522, startPoint y: 382, endPoint x: 579, endPoint y: 46, distance: 340.9
click at [566, 29] on button at bounding box center [565, 20] width 23 height 27
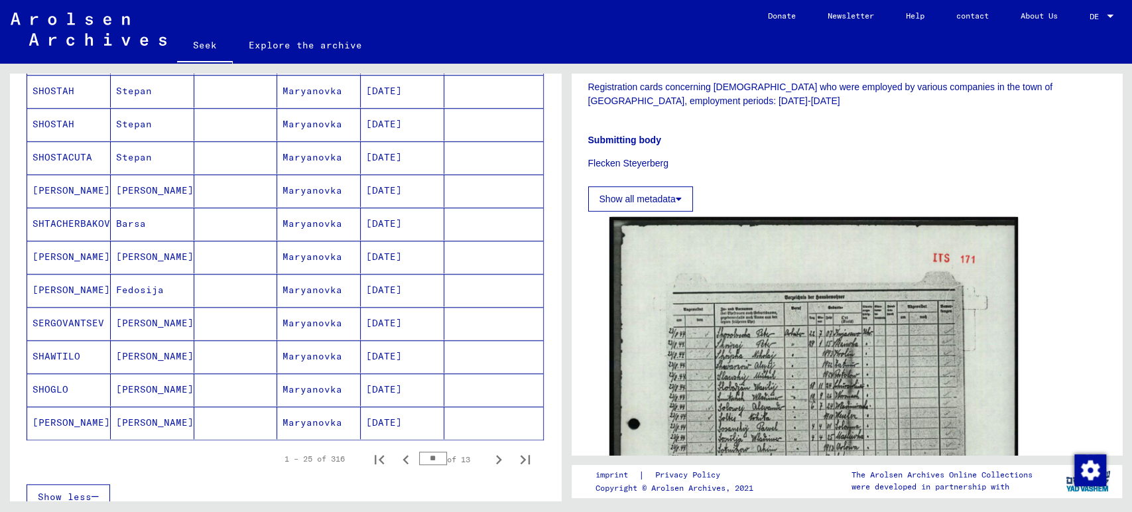
scroll to position [663, 0]
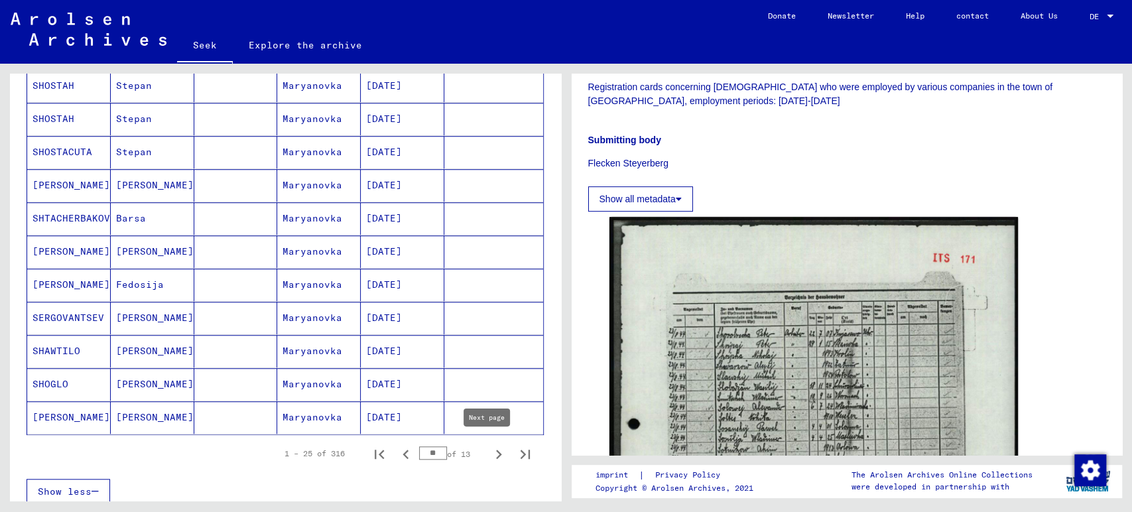
click at [489, 455] on icon "Next page" at bounding box center [498, 454] width 19 height 19
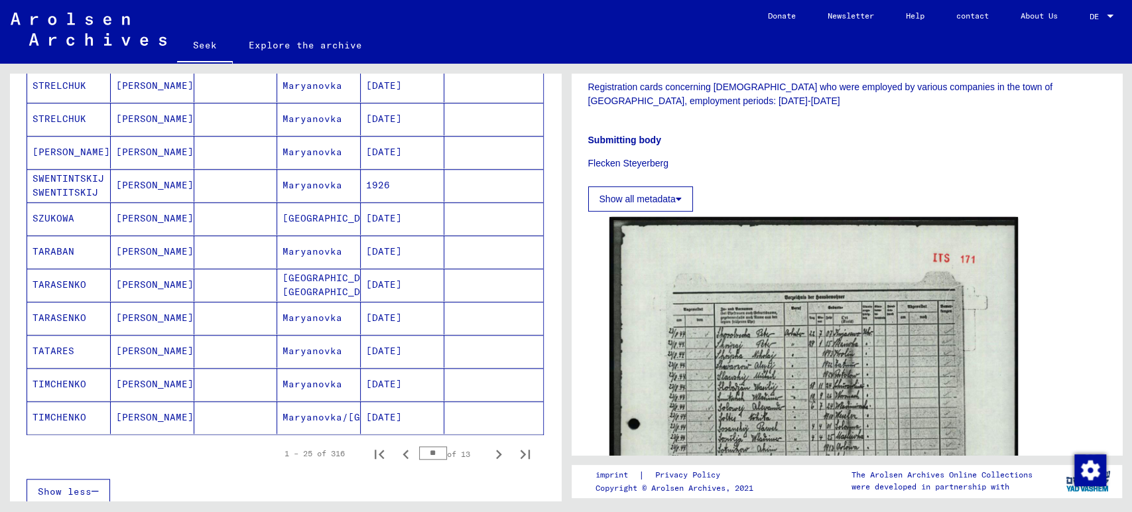
click at [149, 249] on mat-cell "[PERSON_NAME]" at bounding box center [153, 251] width 84 height 32
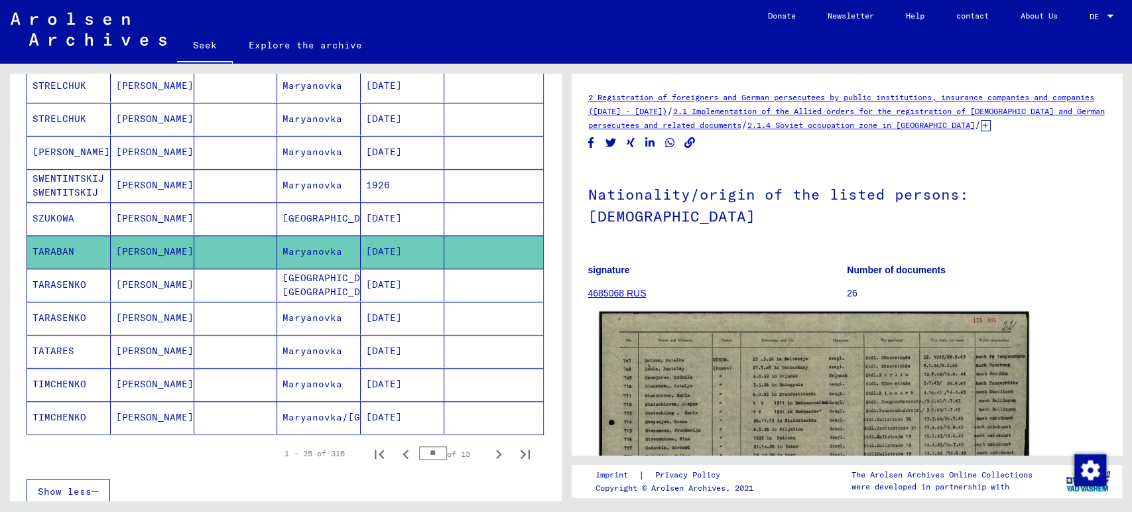
click at [707, 361] on img at bounding box center [813, 465] width 429 height 307
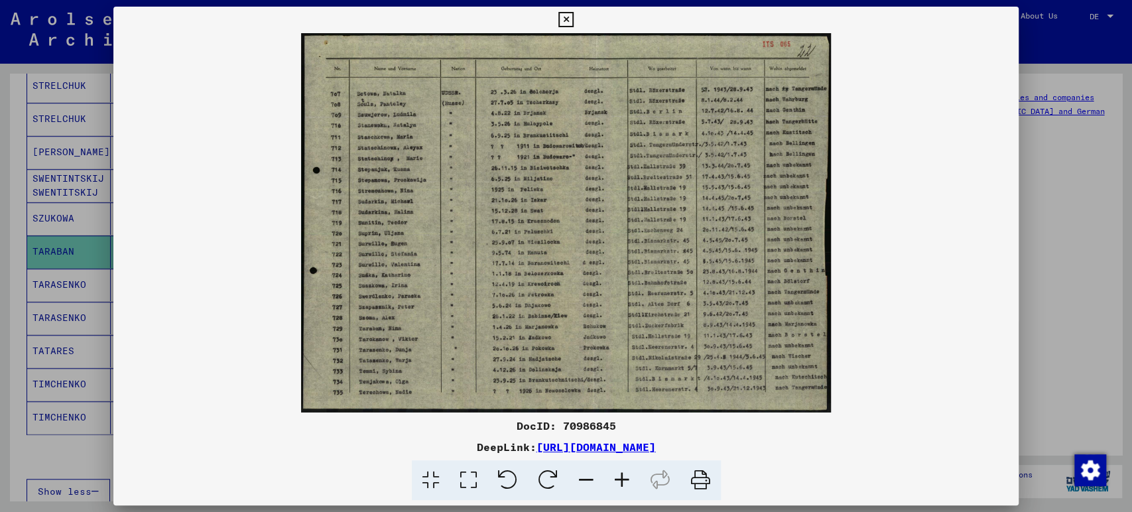
click at [630, 480] on icon at bounding box center [622, 480] width 36 height 40
click at [630, 479] on icon at bounding box center [622, 480] width 36 height 40
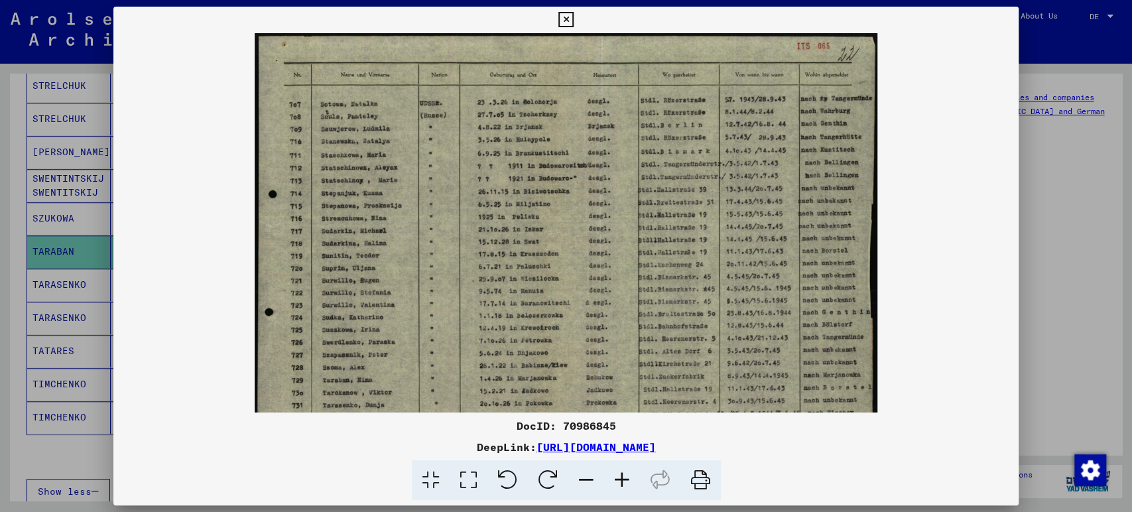
click at [630, 479] on icon at bounding box center [622, 480] width 36 height 40
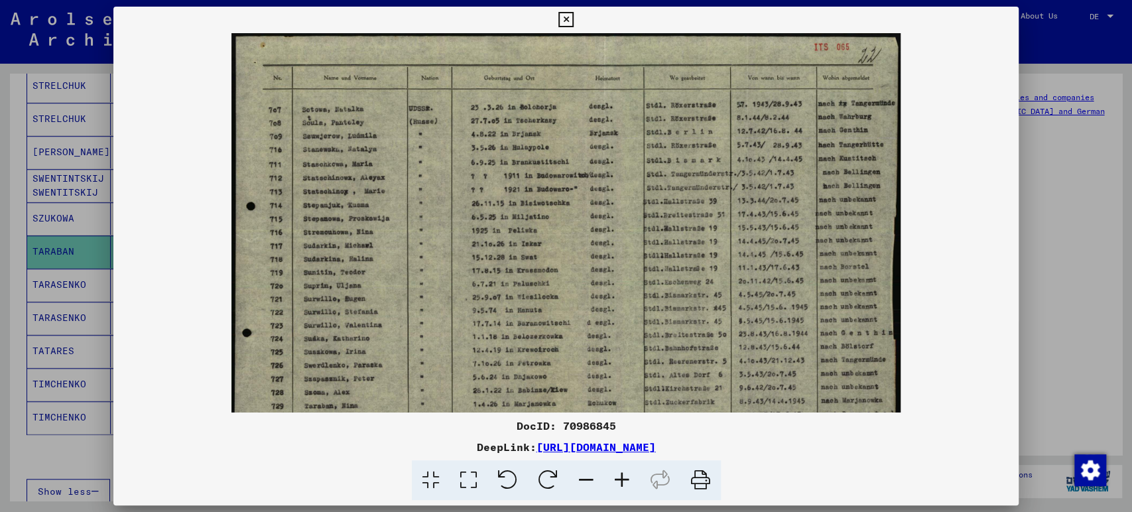
click at [630, 479] on icon at bounding box center [622, 480] width 36 height 40
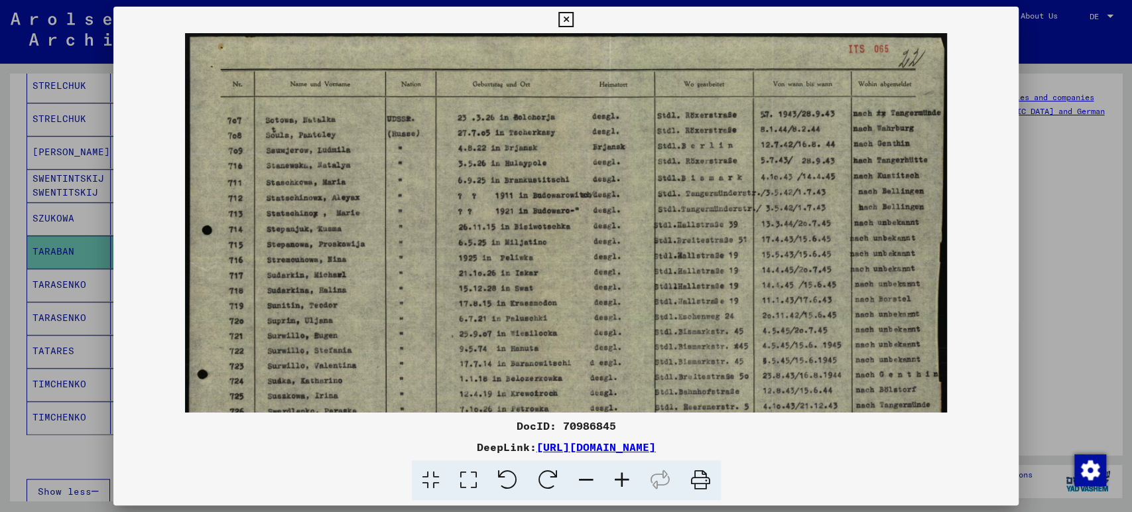
click at [630, 479] on icon at bounding box center [622, 480] width 36 height 40
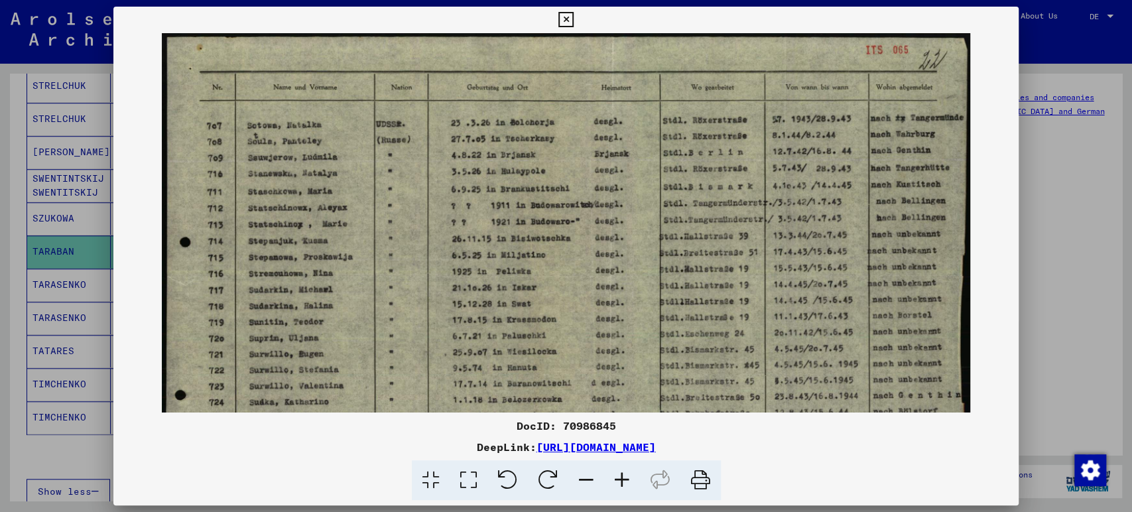
click at [630, 479] on icon at bounding box center [622, 480] width 36 height 40
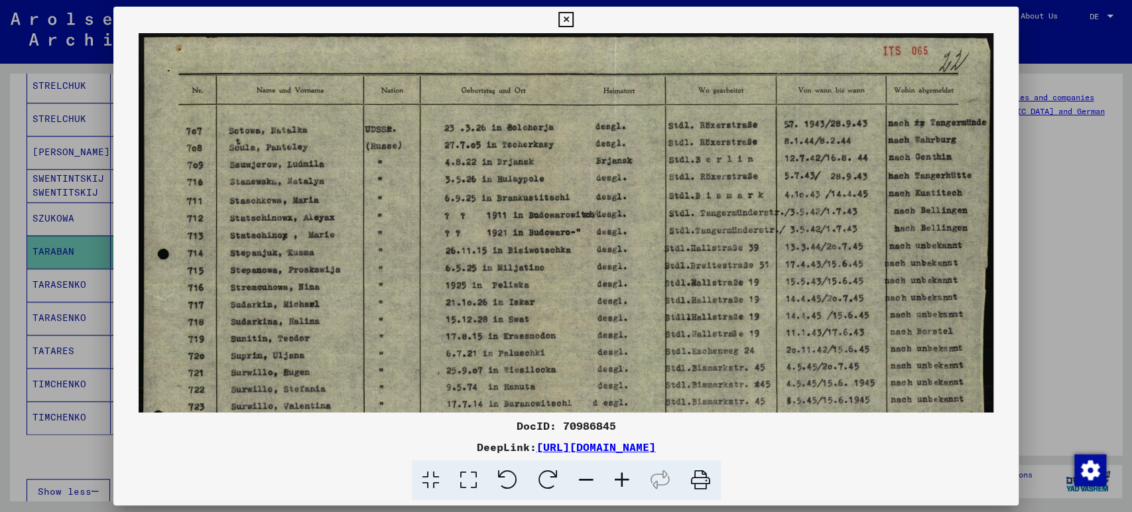
click at [630, 479] on icon at bounding box center [622, 480] width 36 height 40
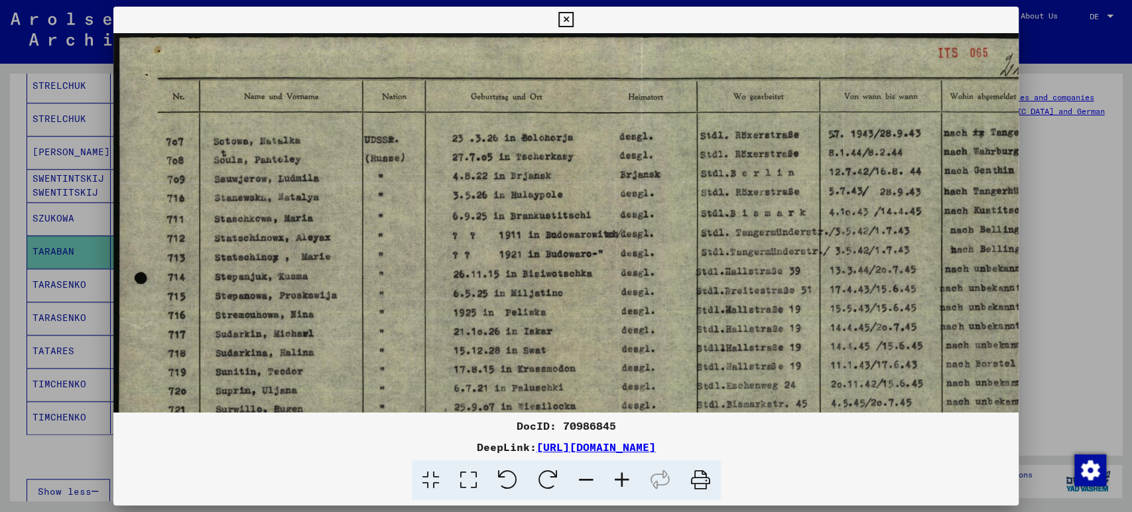
click at [630, 479] on icon at bounding box center [622, 480] width 36 height 40
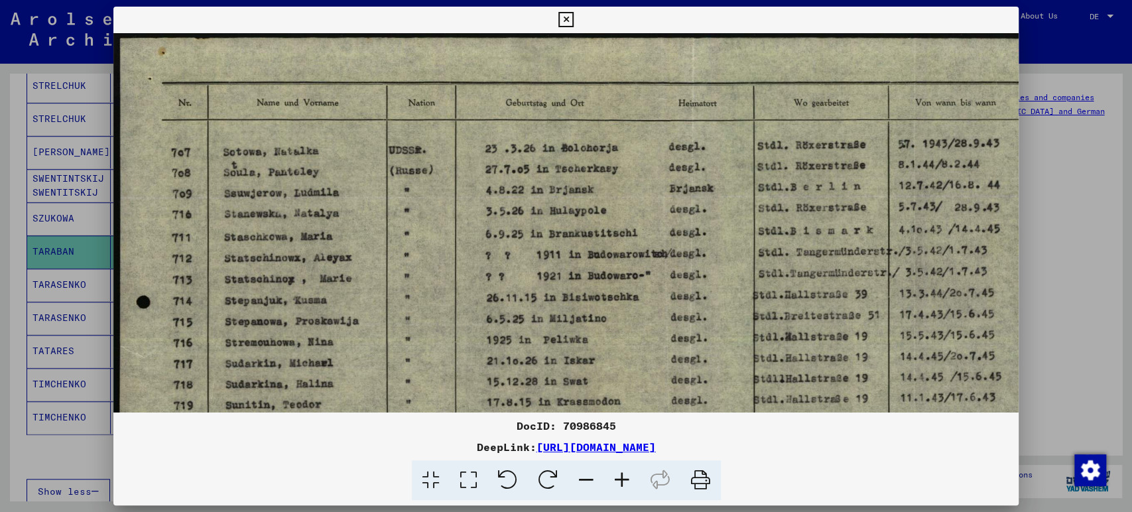
click at [630, 479] on icon at bounding box center [622, 480] width 36 height 40
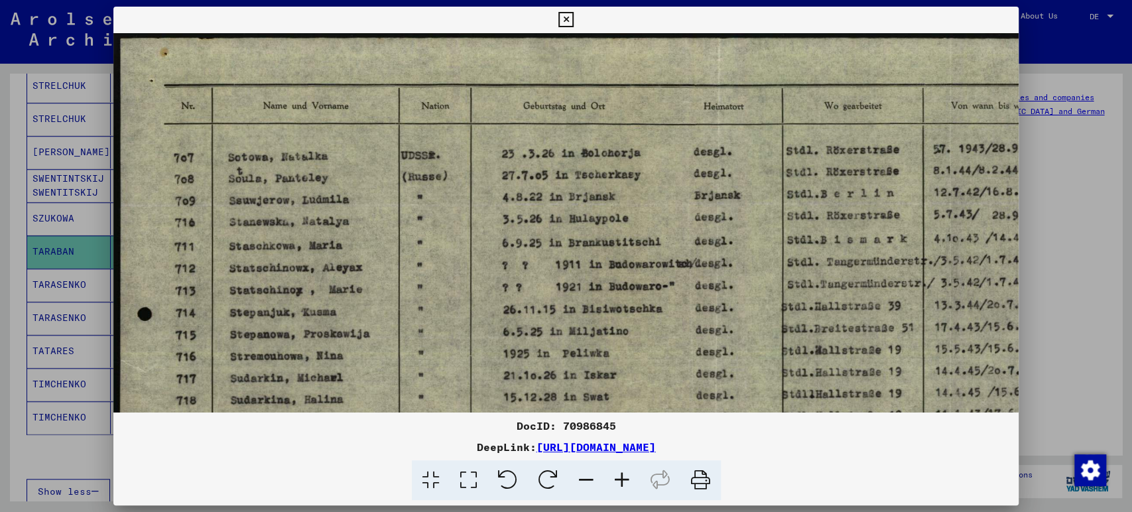
click at [630, 479] on icon at bounding box center [622, 480] width 36 height 40
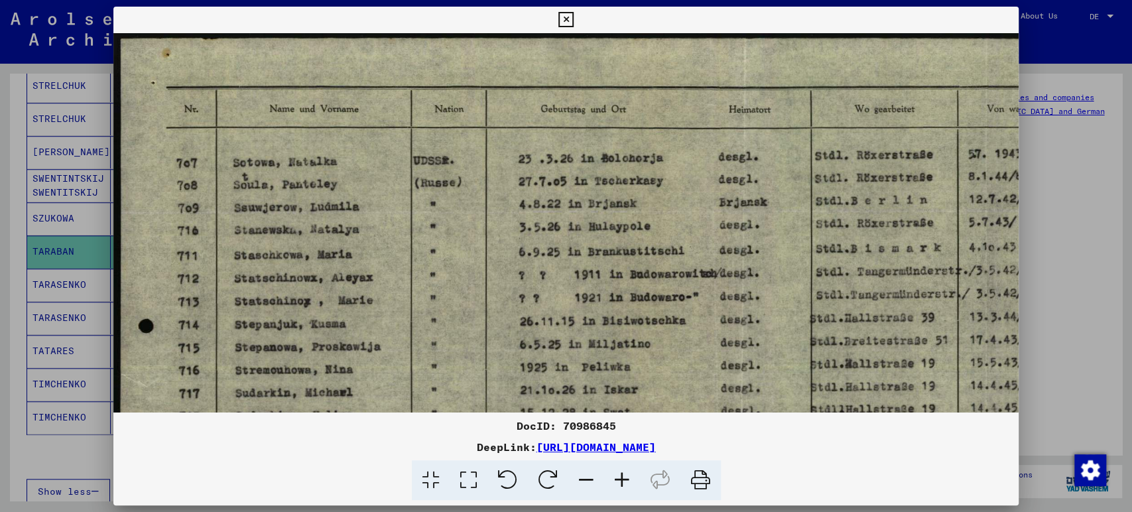
click at [630, 479] on icon at bounding box center [622, 480] width 36 height 40
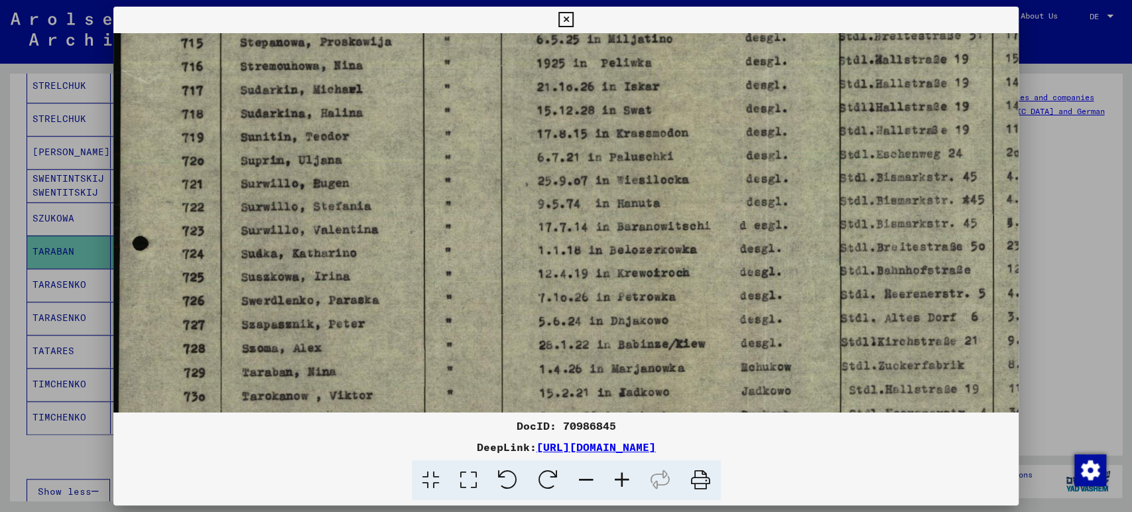
drag, startPoint x: 361, startPoint y: 235, endPoint x: 396, endPoint y: 15, distance: 223.0
click at [396, 15] on div "DocID: 70986845 DeepLink: [URL][DOMAIN_NAME]" at bounding box center [566, 254] width 906 height 494
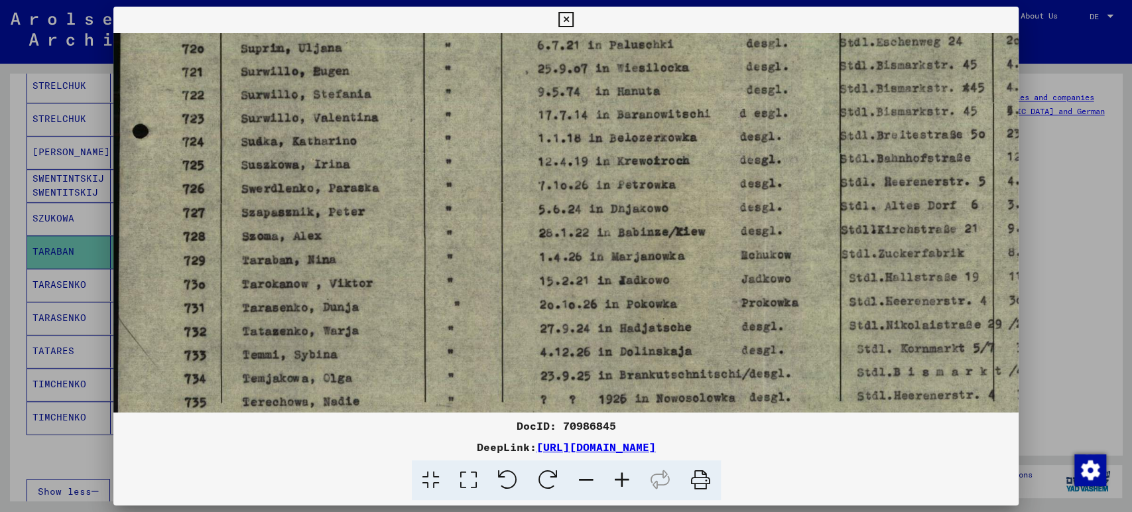
scroll to position [463, 0]
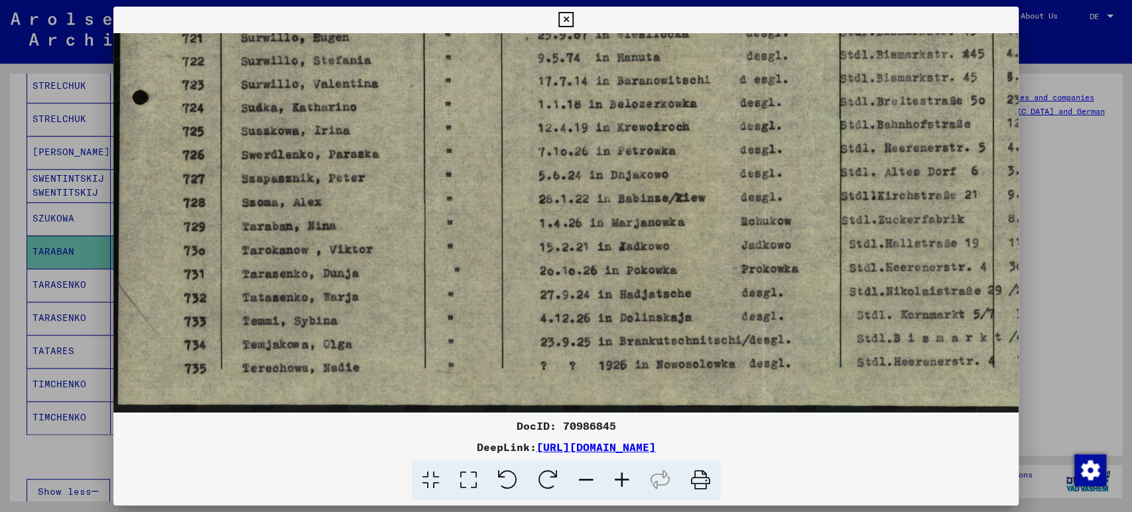
drag, startPoint x: 361, startPoint y: 204, endPoint x: 382, endPoint y: 8, distance: 196.7
click at [382, 8] on div "DocID: 70986845 DeepLink: [URL][DOMAIN_NAME]" at bounding box center [566, 254] width 906 height 494
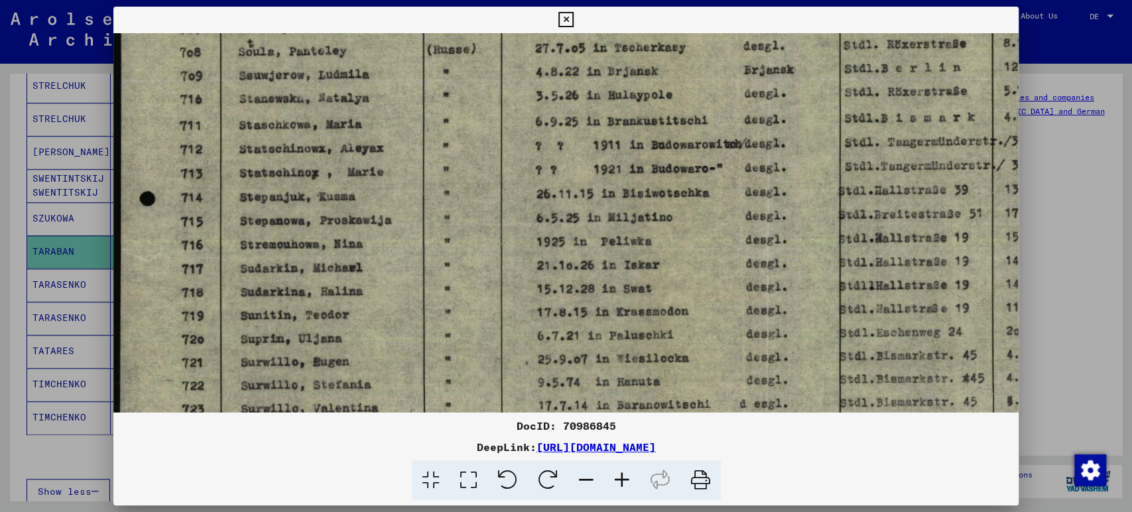
scroll to position [131, 0]
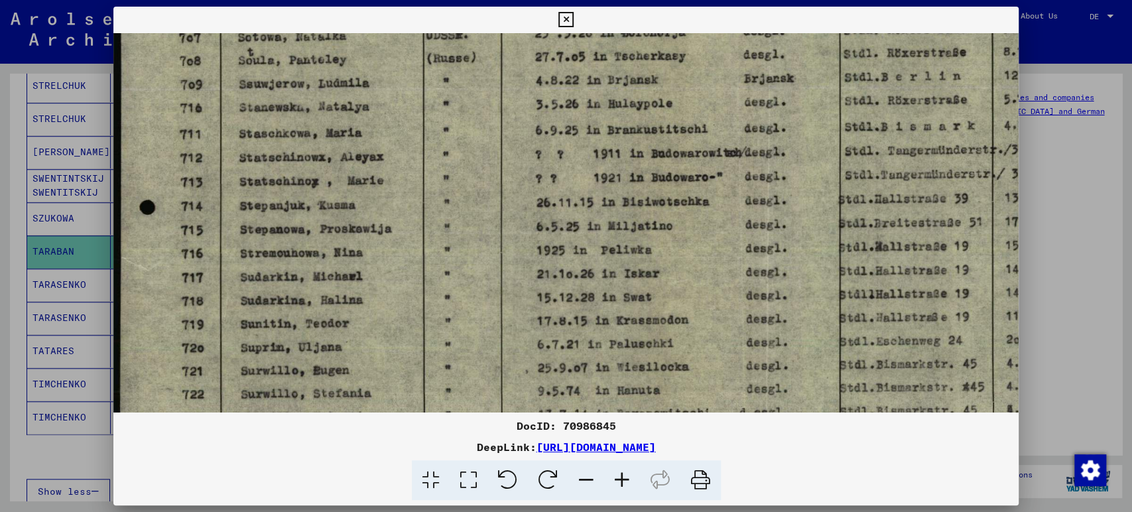
drag, startPoint x: 389, startPoint y: 93, endPoint x: 398, endPoint y: 409, distance: 315.7
click at [399, 416] on div "DocID: 70986845 DeepLink: [URL][DOMAIN_NAME]" at bounding box center [566, 254] width 906 height 494
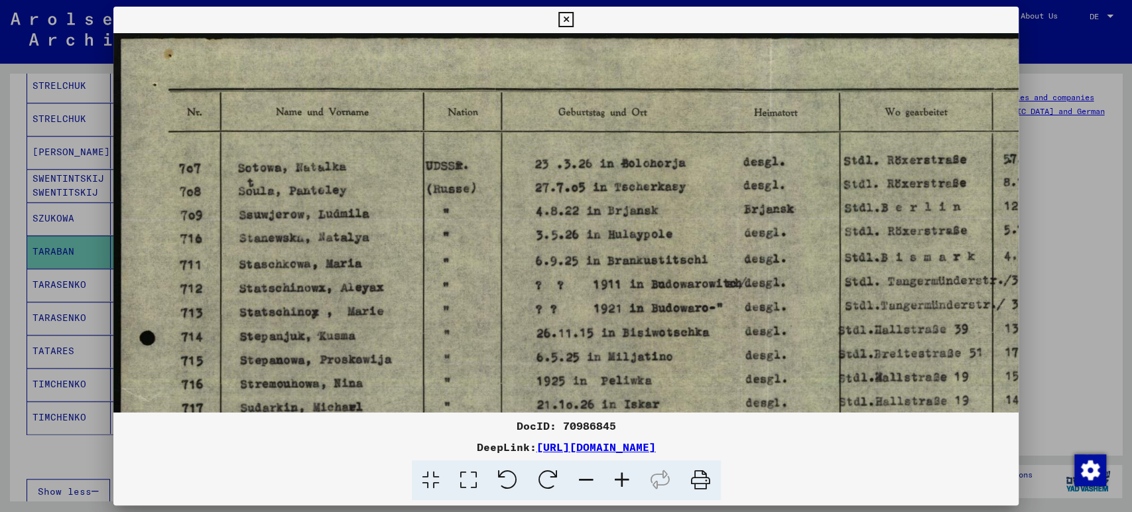
drag, startPoint x: 379, startPoint y: 106, endPoint x: 408, endPoint y: 258, distance: 154.5
click at [394, 316] on img at bounding box center [702, 454] width 1178 height 843
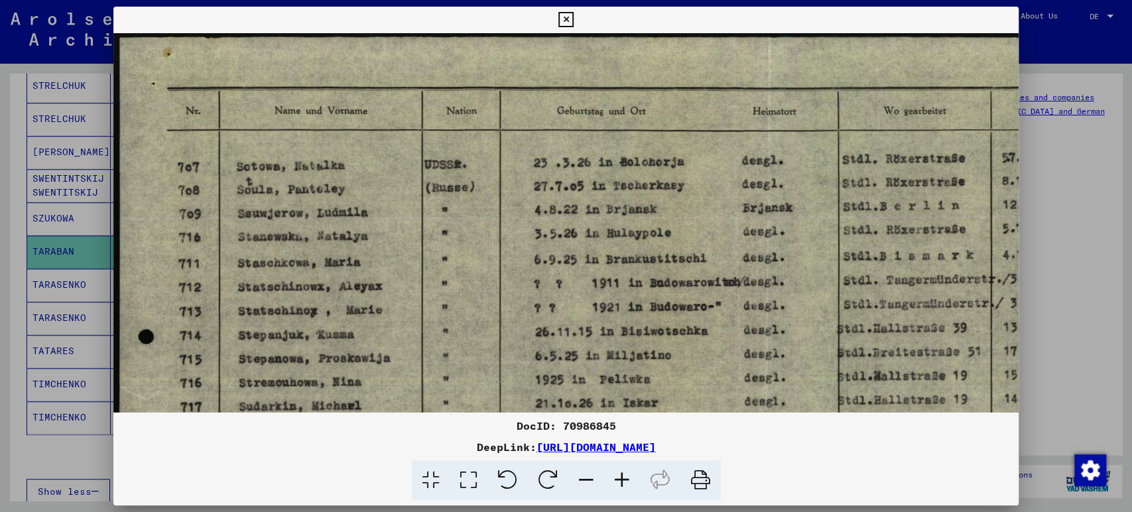
click at [565, 24] on icon at bounding box center [565, 20] width 15 height 16
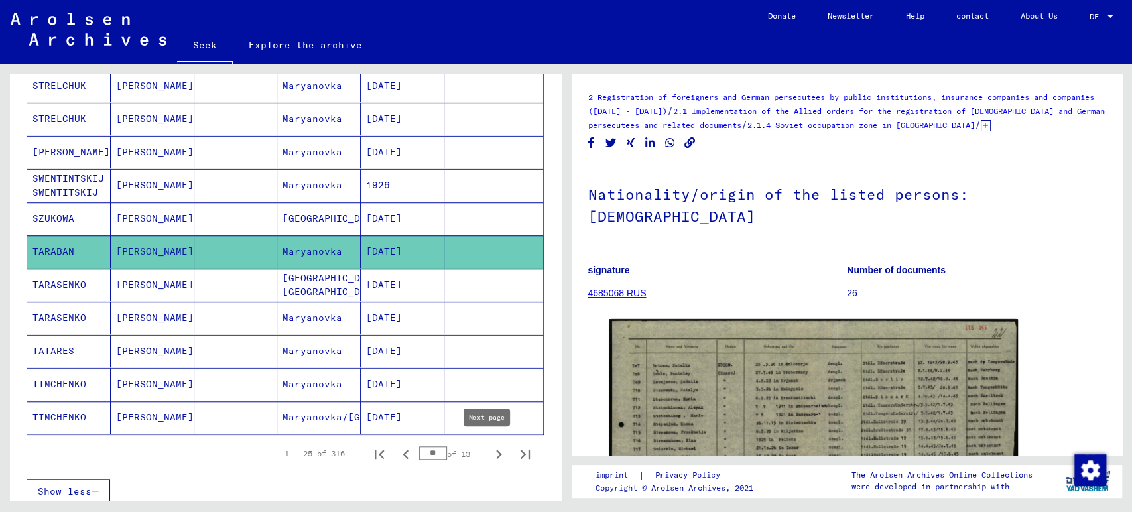
click at [489, 449] on icon "Next page" at bounding box center [498, 454] width 19 height 19
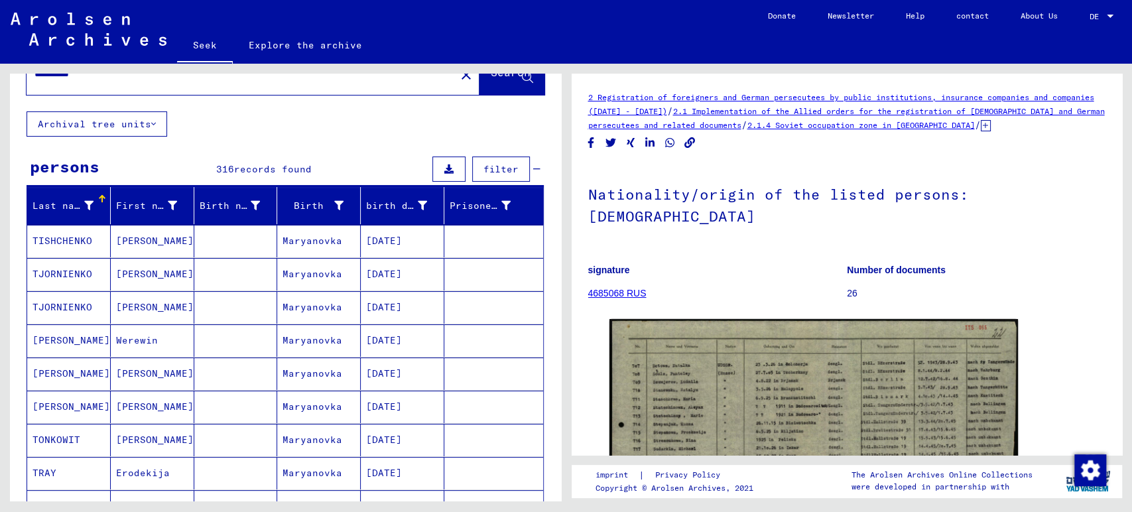
scroll to position [0, 0]
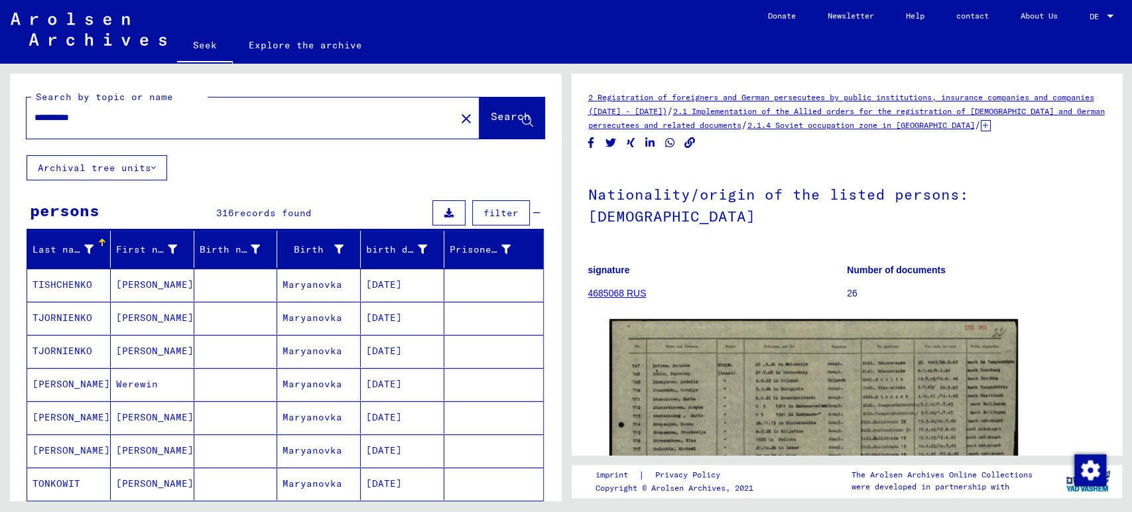
click at [124, 288] on font "[PERSON_NAME]" at bounding box center [155, 284] width 78 height 12
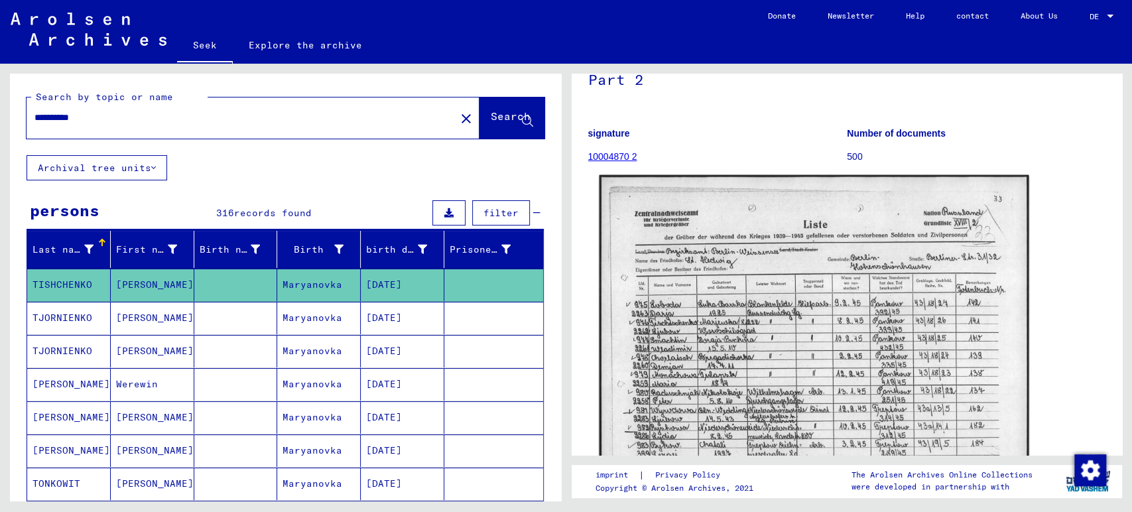
scroll to position [147, 0]
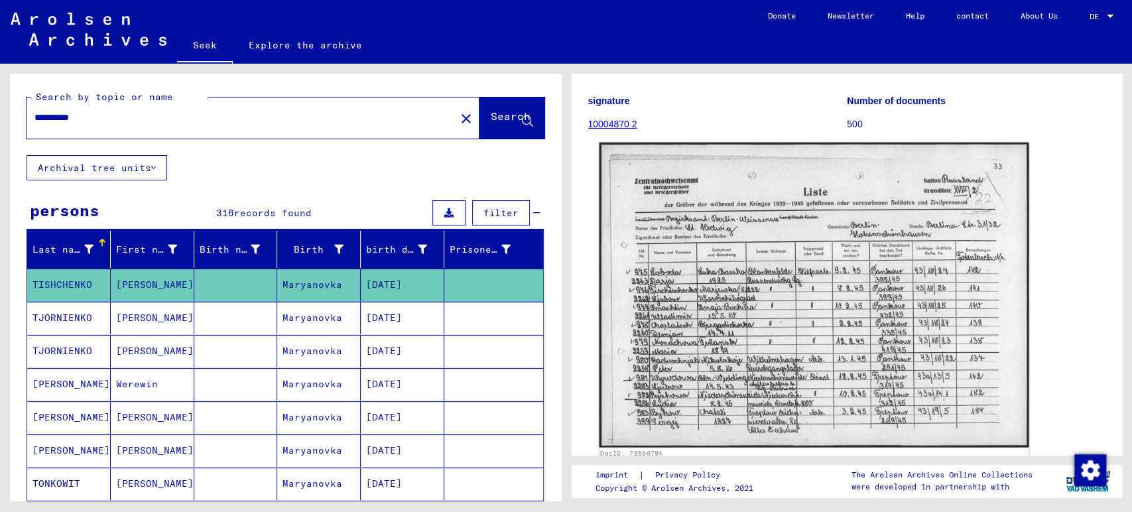
click at [667, 347] on img at bounding box center [813, 295] width 429 height 305
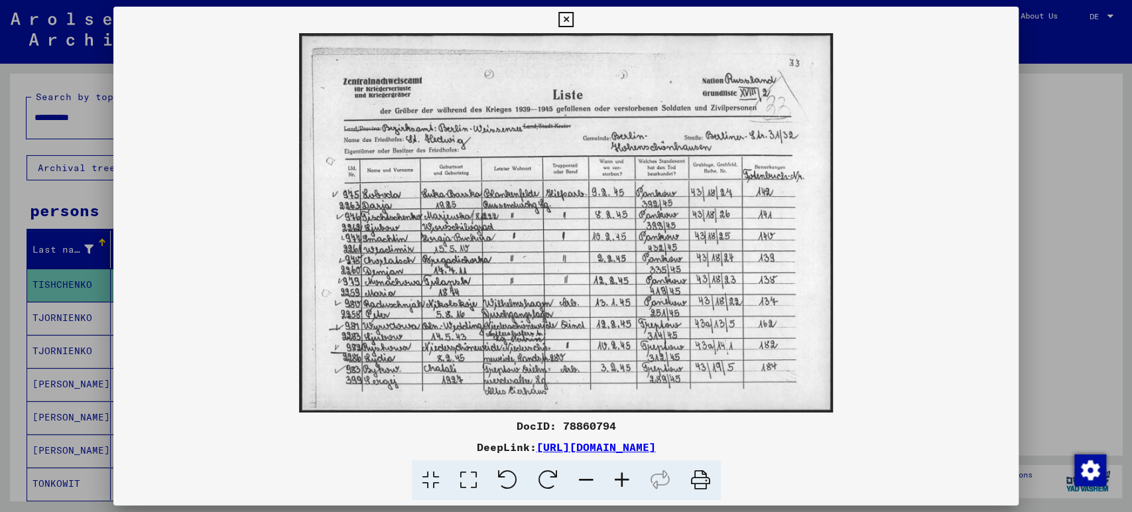
click at [621, 475] on icon at bounding box center [622, 480] width 36 height 40
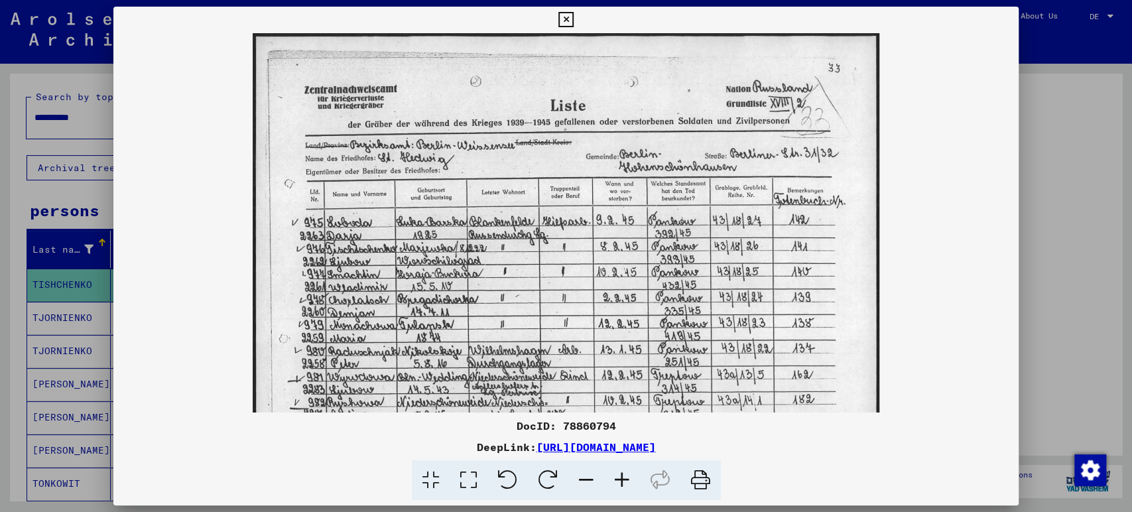
click at [621, 475] on icon at bounding box center [622, 480] width 36 height 40
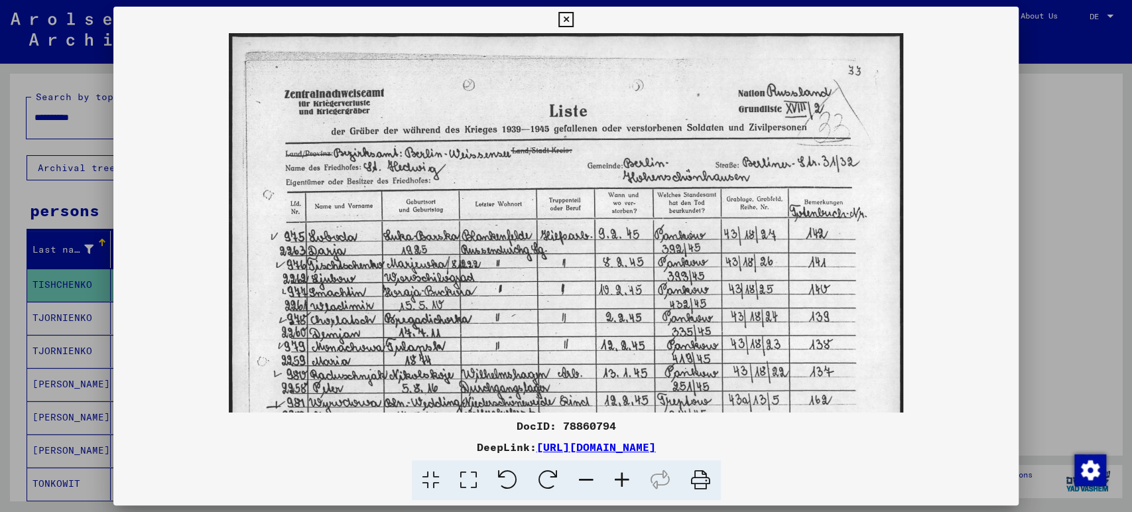
click at [621, 475] on icon at bounding box center [622, 480] width 36 height 40
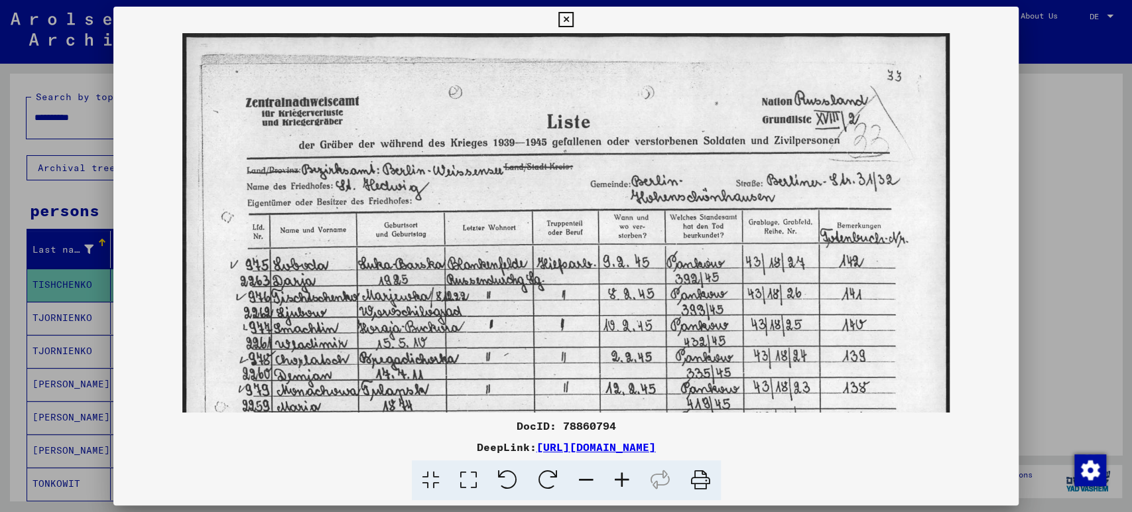
click at [621, 475] on icon at bounding box center [622, 480] width 36 height 40
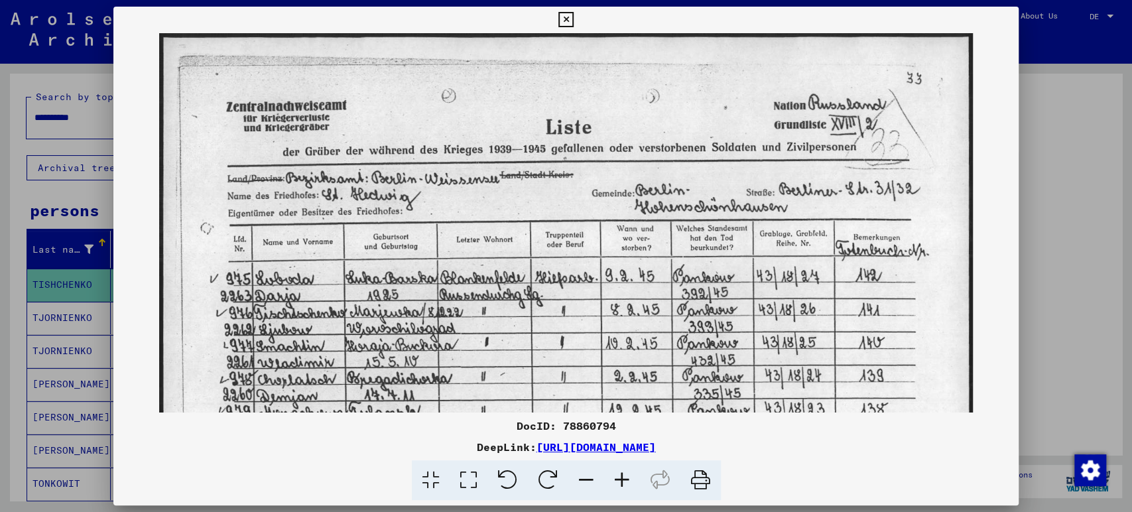
click at [621, 475] on icon at bounding box center [622, 480] width 36 height 40
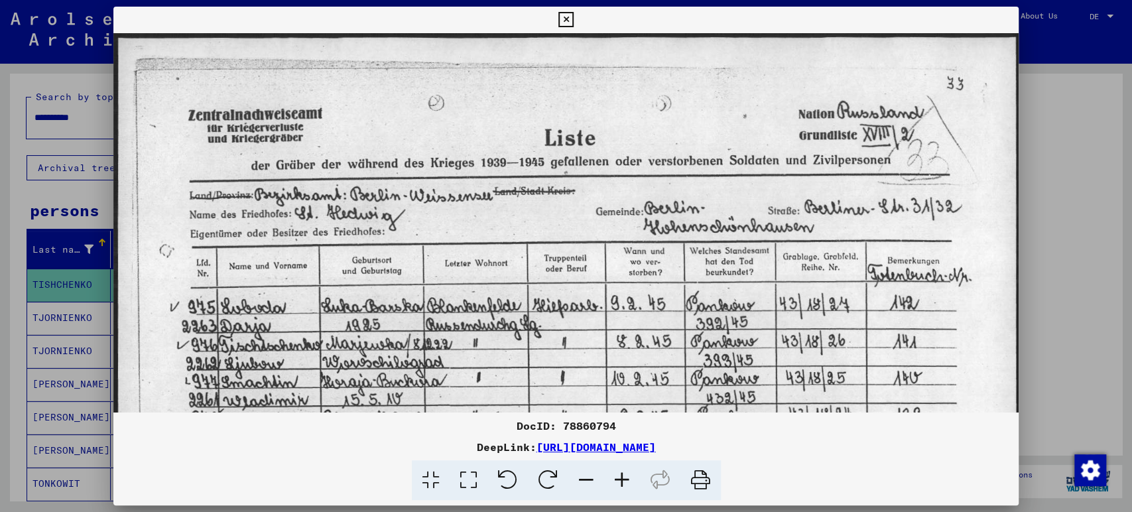
click at [621, 475] on icon at bounding box center [622, 480] width 36 height 40
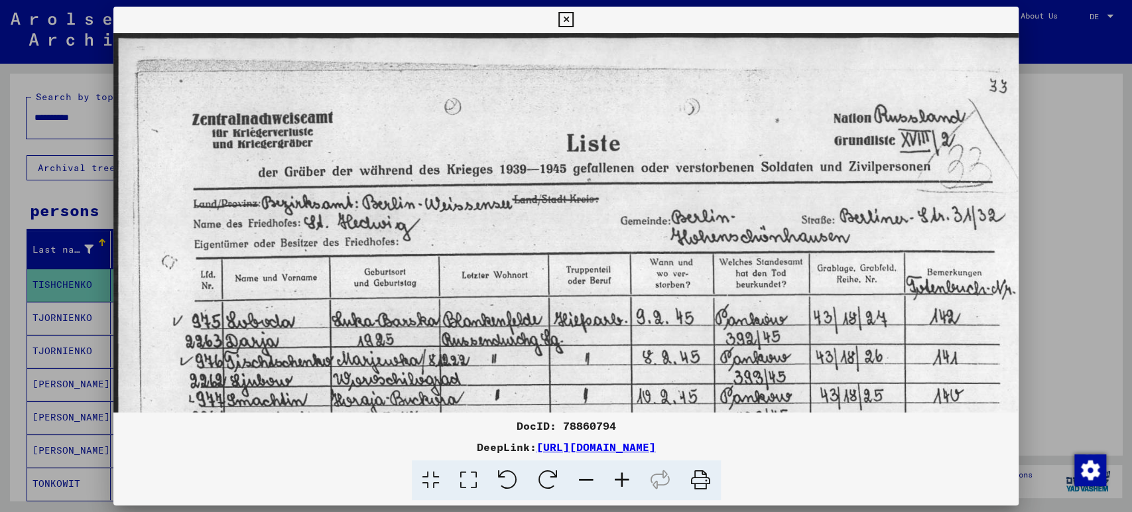
click at [621, 475] on icon at bounding box center [622, 480] width 36 height 40
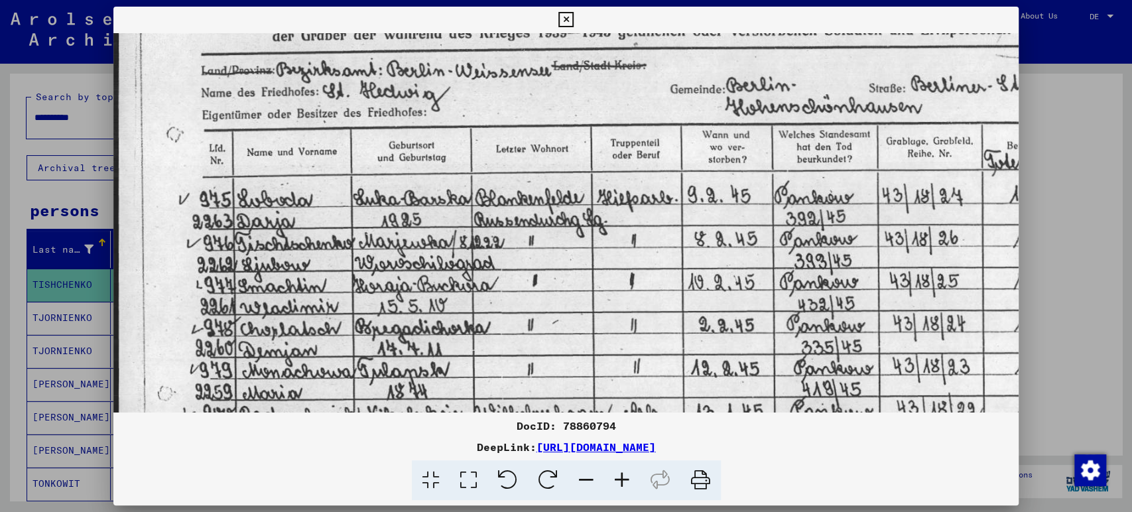
scroll to position [160, 0]
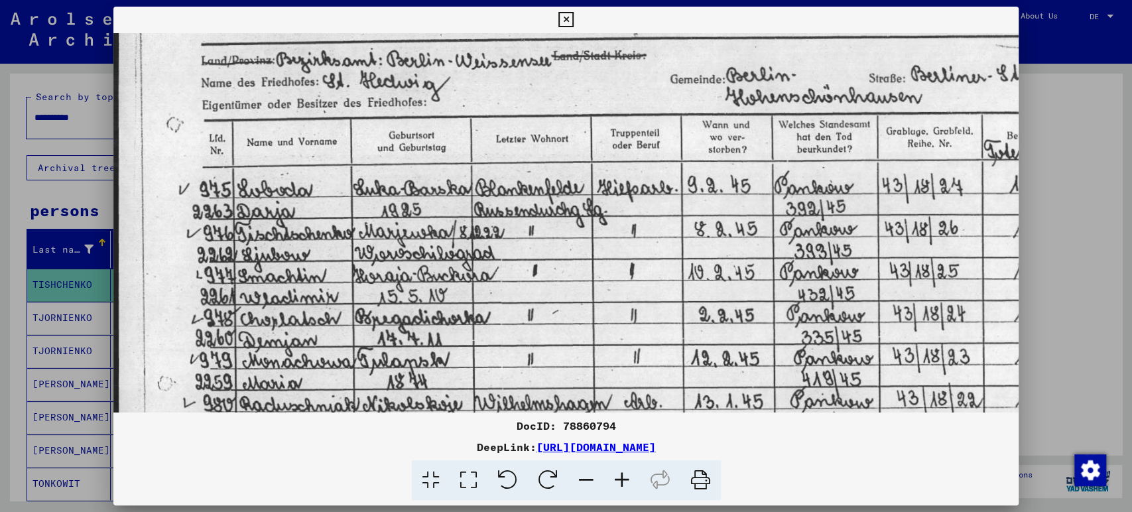
drag, startPoint x: 554, startPoint y: 286, endPoint x: 570, endPoint y: 190, distance: 97.5
click at [570, 190] on img at bounding box center [636, 245] width 1047 height 744
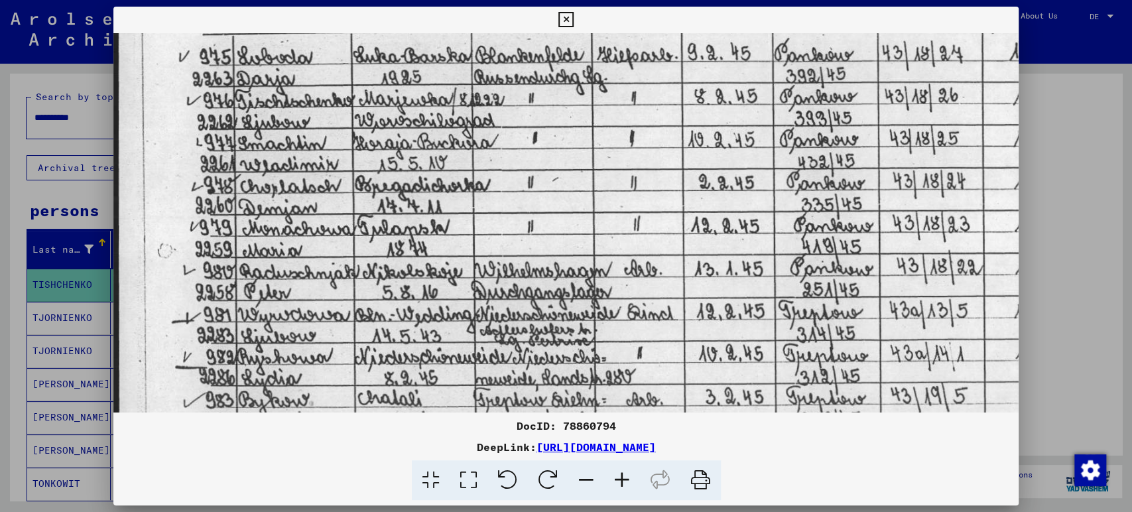
scroll to position [288, 0]
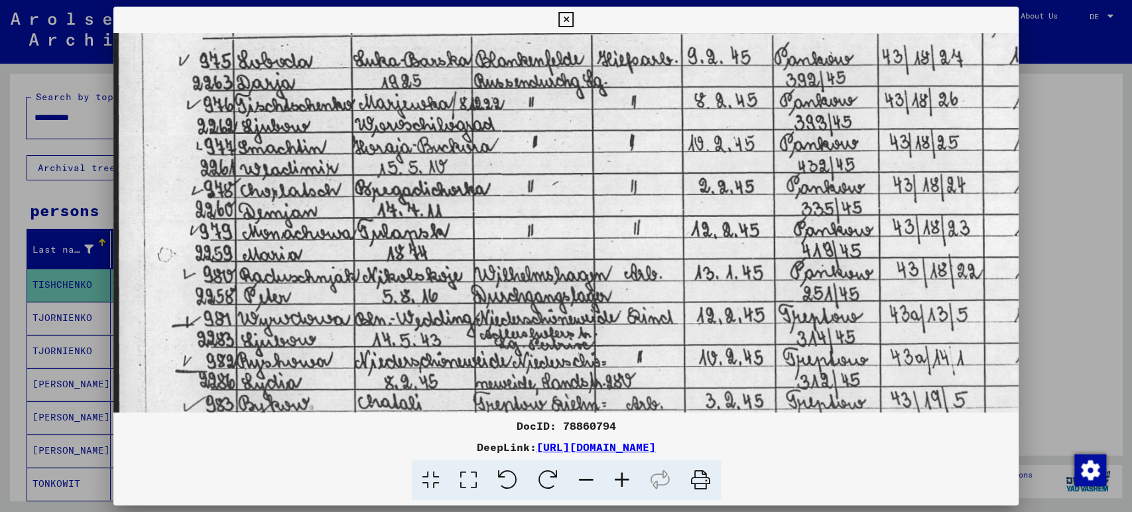
drag, startPoint x: 573, startPoint y: 365, endPoint x: 770, endPoint y: 164, distance: 281.8
click at [770, 164] on img at bounding box center [636, 117] width 1047 height 744
click at [566, 18] on icon at bounding box center [565, 20] width 15 height 16
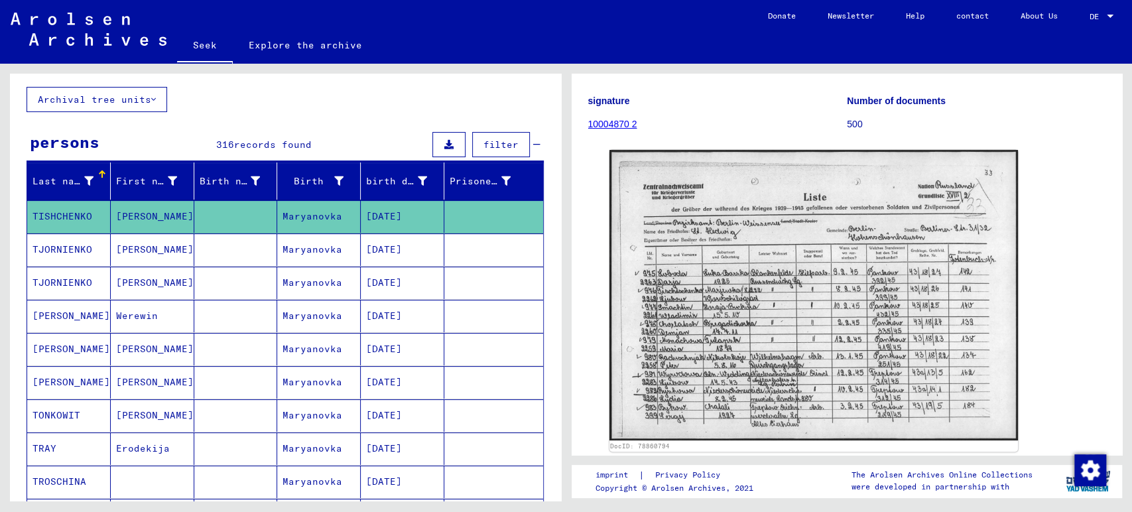
scroll to position [74, 0]
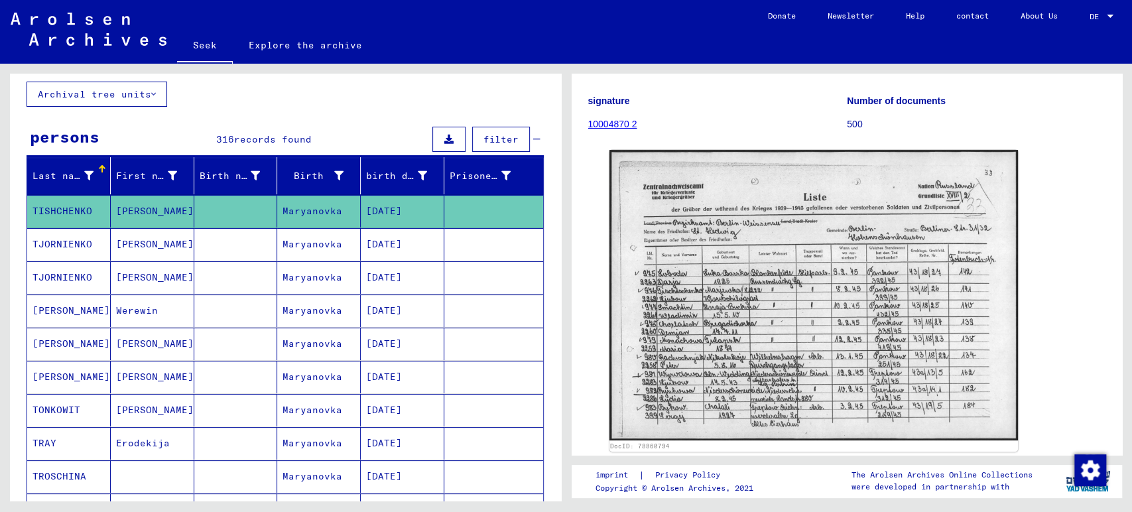
click at [188, 310] on mat-cell "Werewin" at bounding box center [153, 310] width 84 height 32
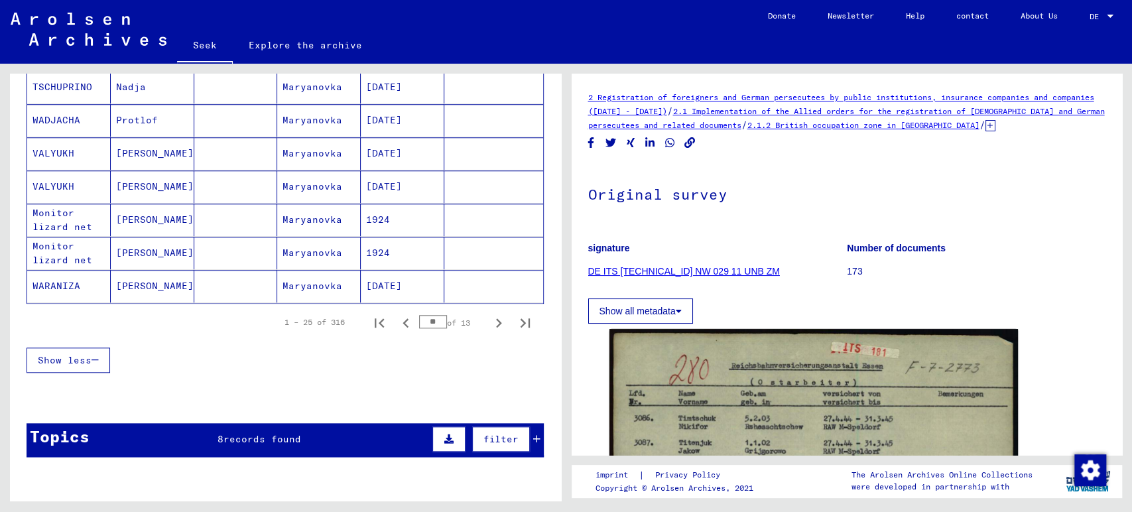
scroll to position [810, 0]
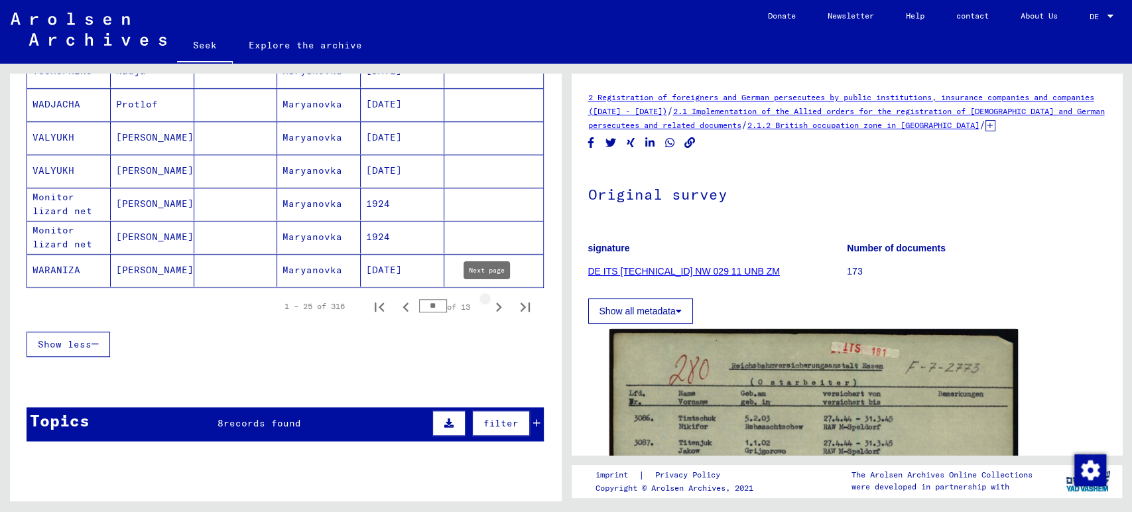
click at [489, 304] on icon "Next page" at bounding box center [498, 307] width 19 height 19
type input "**"
